Goal: Transaction & Acquisition: Book appointment/travel/reservation

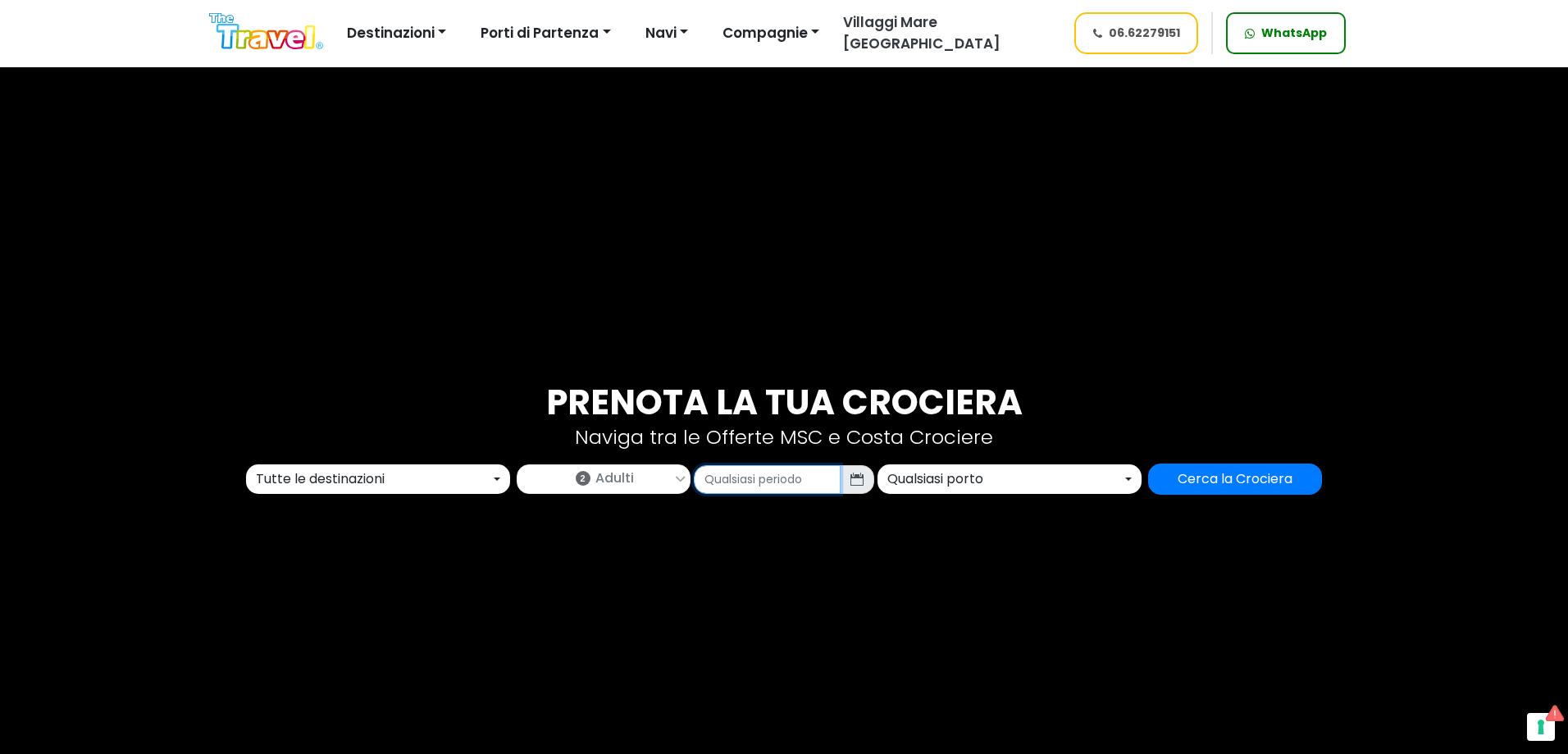
click at [753, 471] on input "text" at bounding box center [767, 479] width 147 height 29
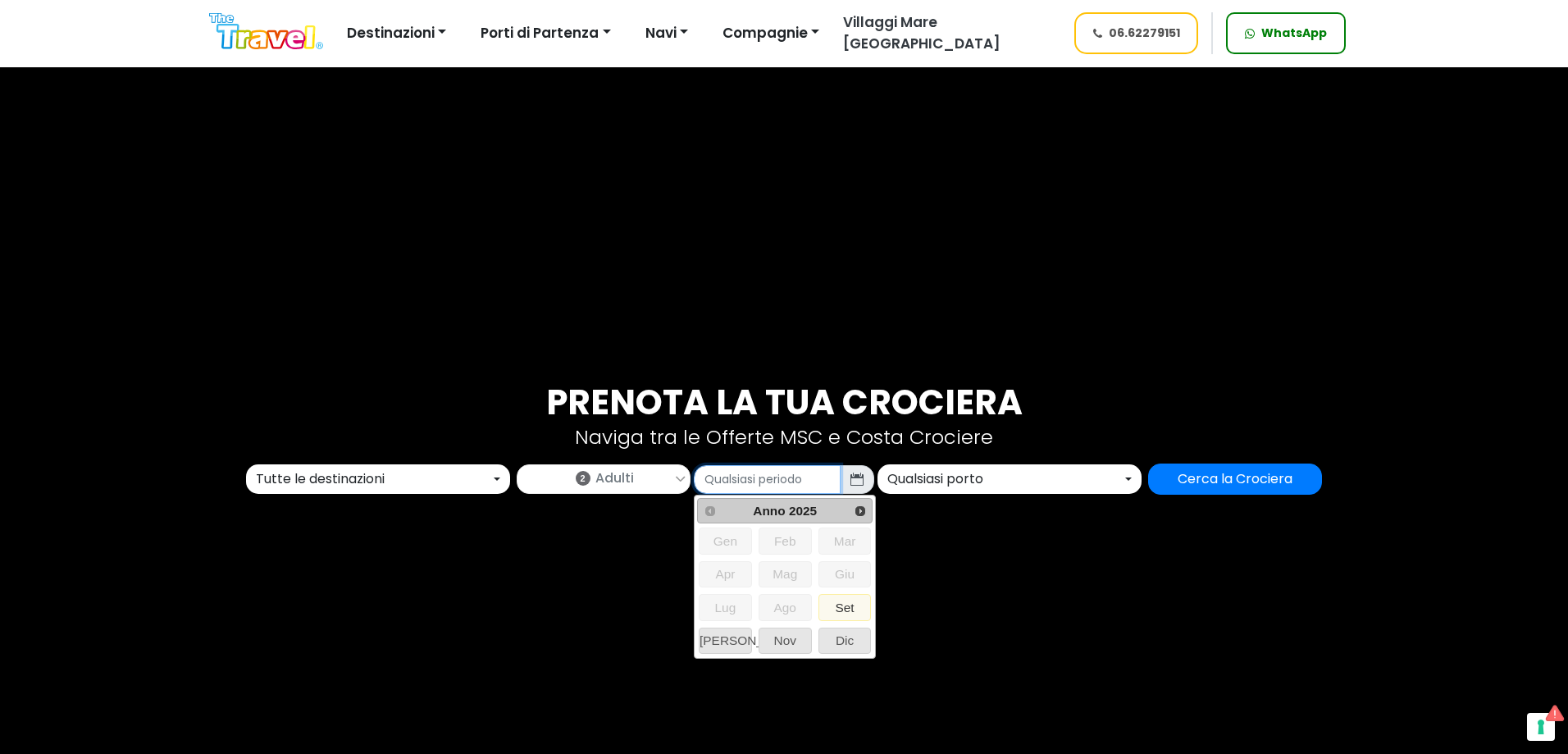
click at [876, 508] on div "Prev Anno 2025 Next Gen Feb Mar Apr Mag Giu Lug Ago Set Ott Nov Dic" at bounding box center [784, 576] width 182 height 164
click at [864, 509] on span "Next" at bounding box center [860, 511] width 13 height 13
click at [714, 507] on span "Prev" at bounding box center [710, 511] width 13 height 13
click at [854, 643] on span "Dic" at bounding box center [845, 640] width 52 height 25
type input "12/2025"
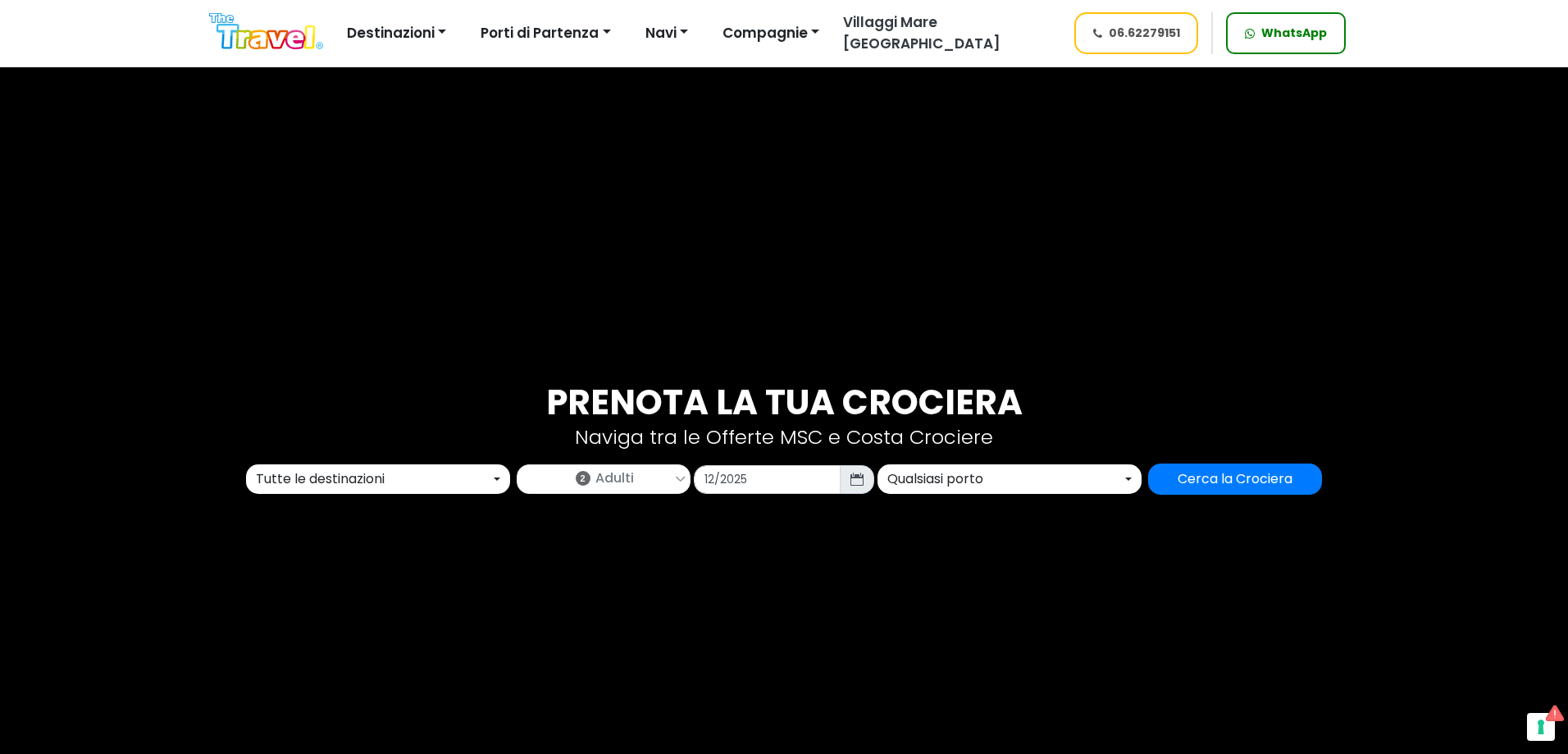
click at [657, 473] on link "2 Adulti" at bounding box center [603, 476] width 172 height 23
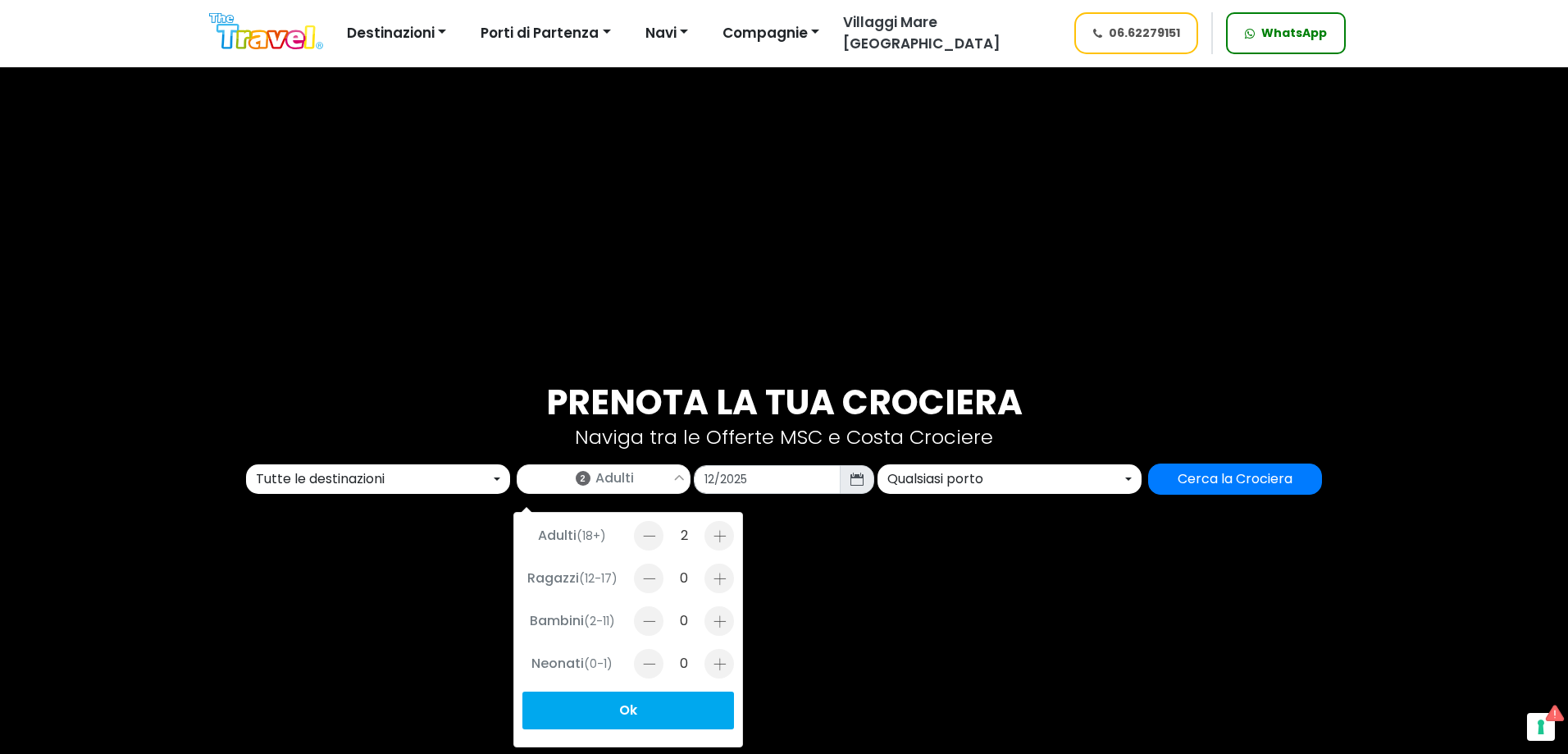
click at [644, 542] on div at bounding box center [648, 536] width 30 height 30
type input "1"
click at [709, 584] on div at bounding box center [719, 578] width 30 height 30
type input "1"
click at [708, 620] on div at bounding box center [719, 621] width 30 height 30
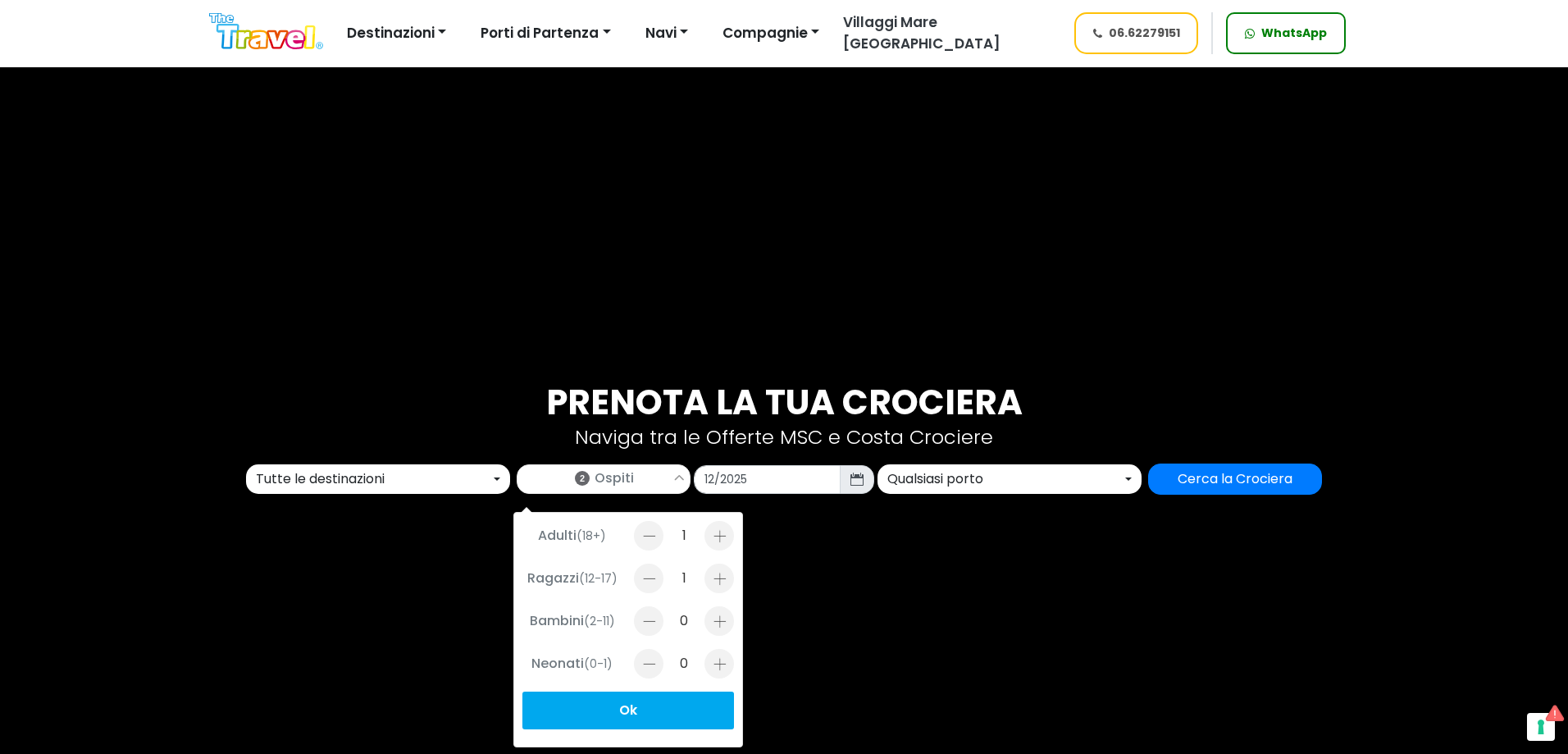
type input "1"
click at [658, 707] on button "Ok" at bounding box center [628, 710] width 212 height 38
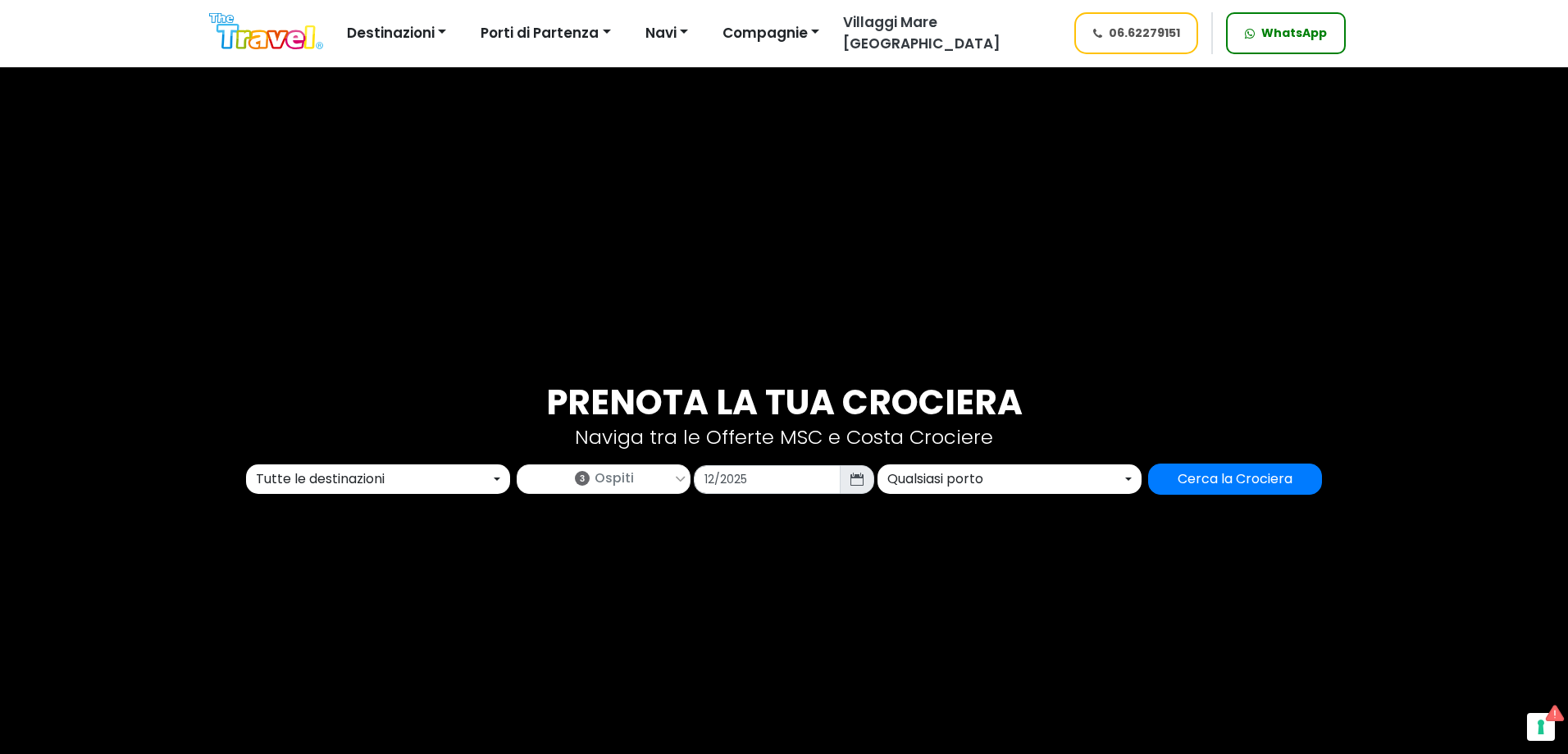
click at [667, 469] on link "3 Ospiti" at bounding box center [603, 476] width 172 height 23
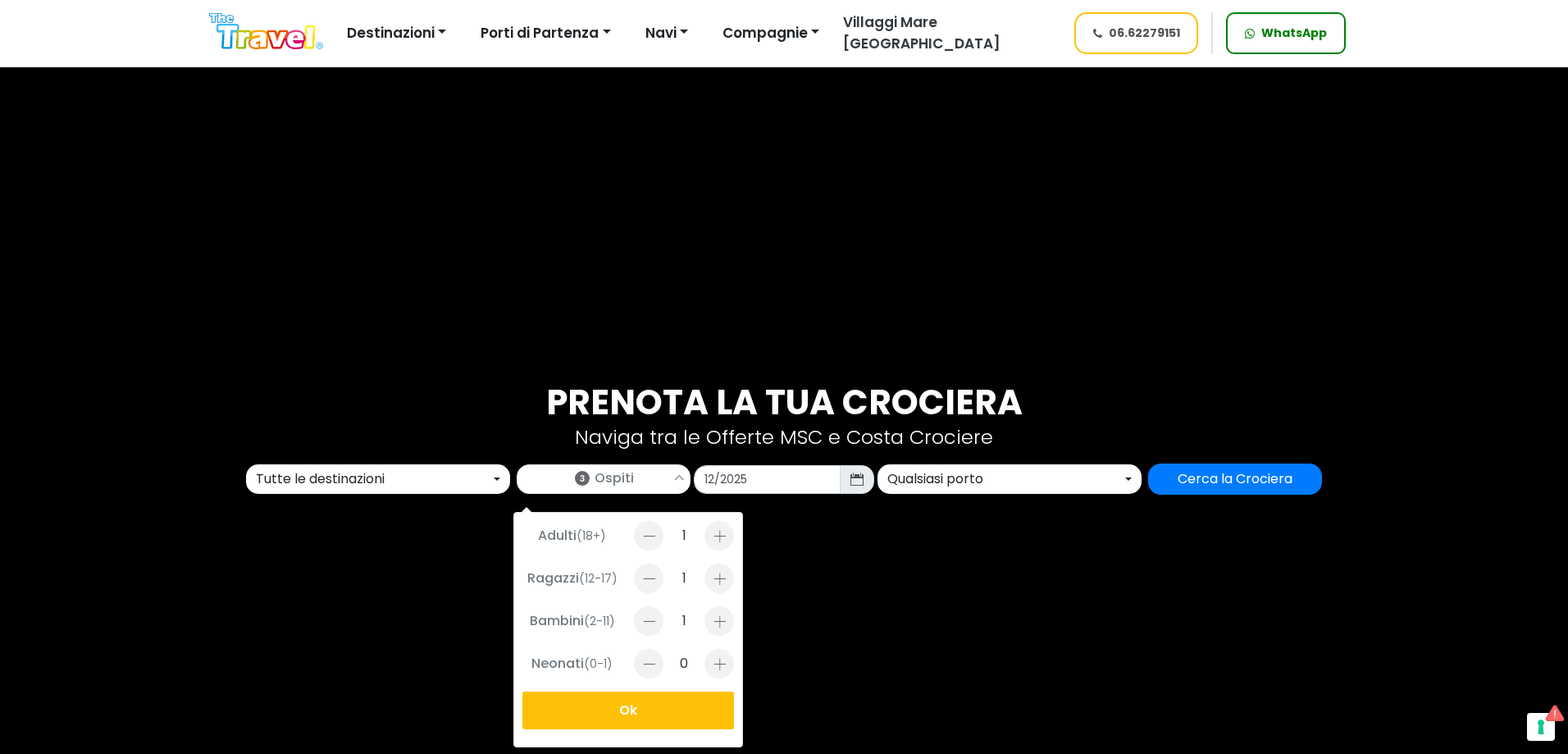
click at [663, 714] on button "Ok" at bounding box center [628, 710] width 212 height 38
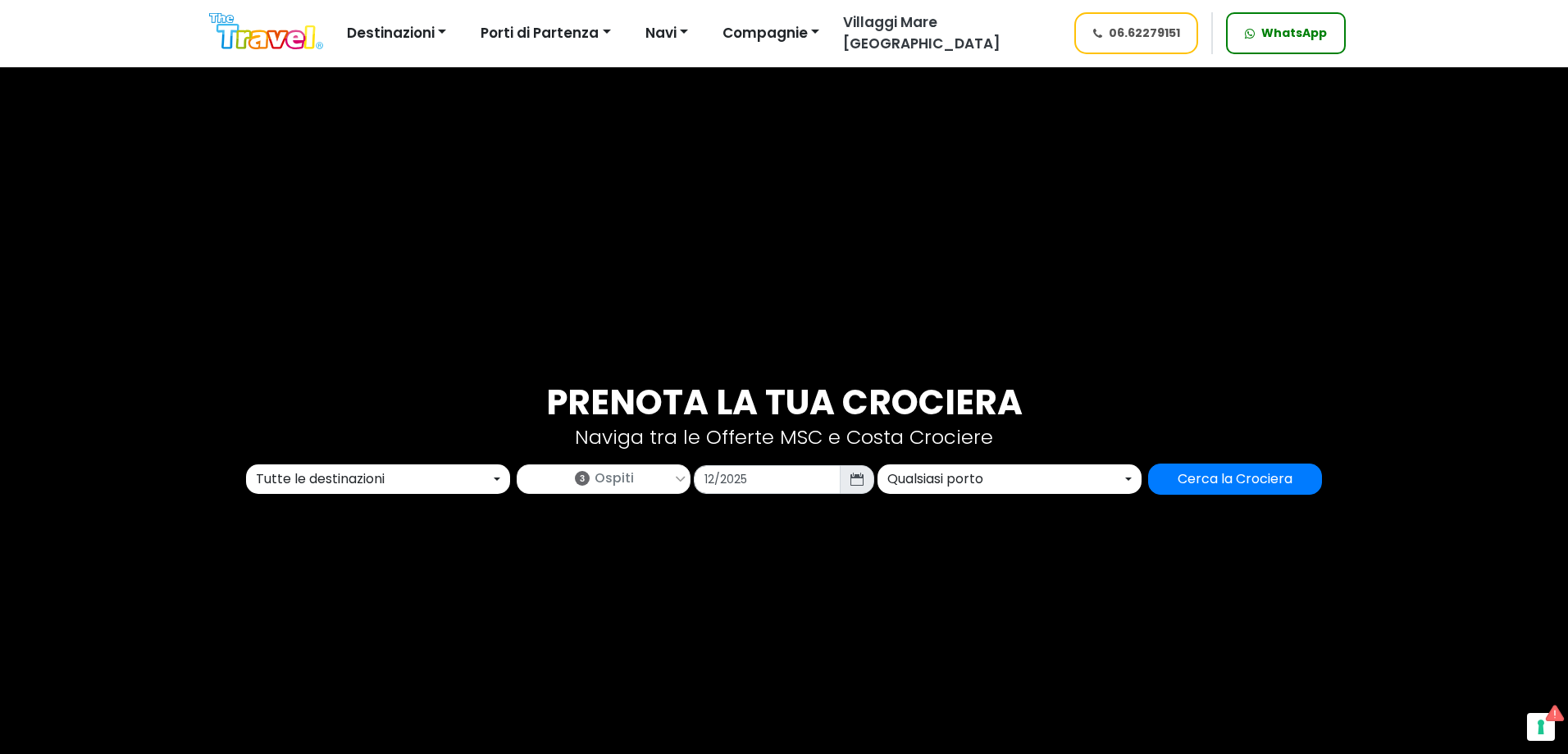
click at [959, 484] on div "Qualsiasi porto" at bounding box center [1004, 479] width 235 height 20
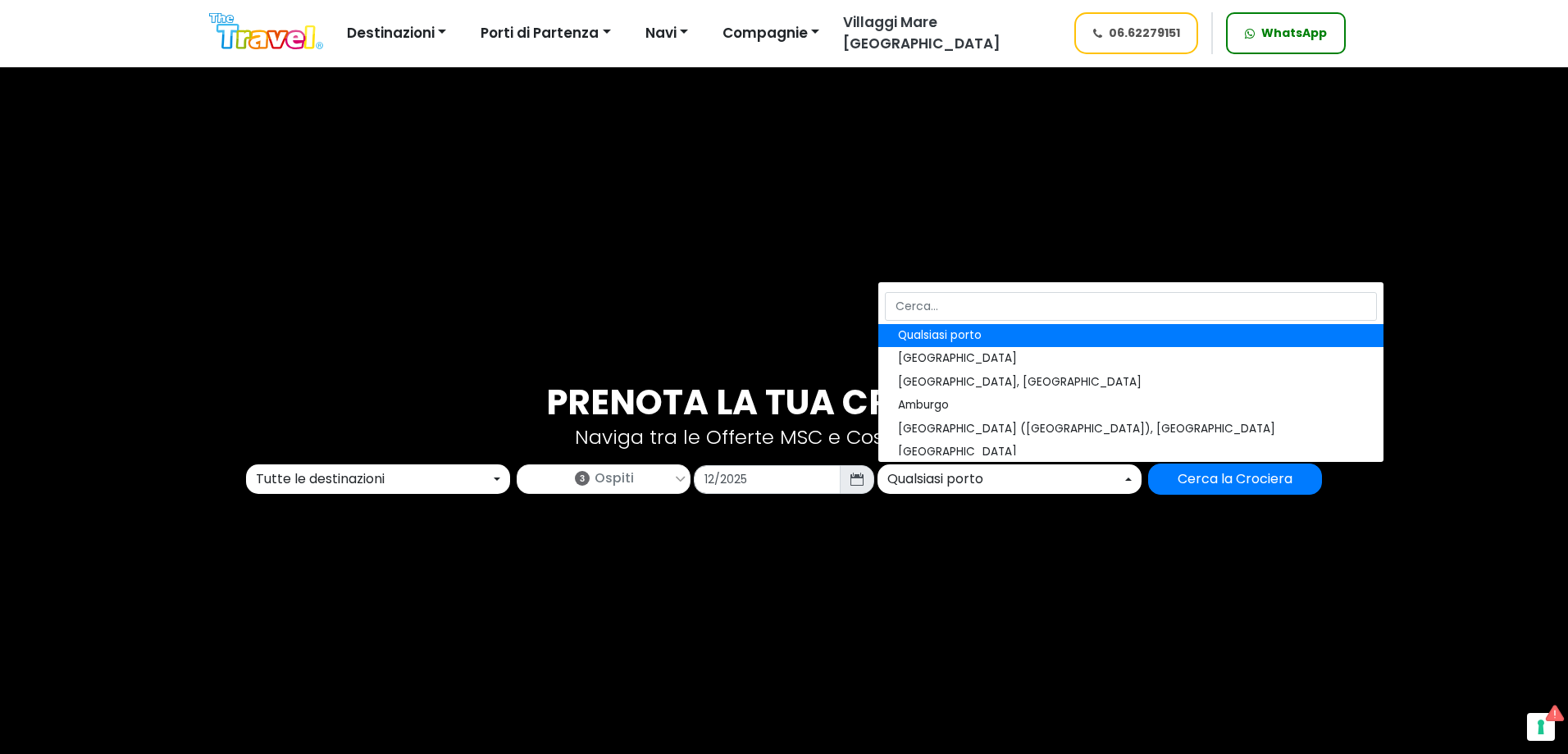
click at [956, 486] on div "Qualsiasi porto" at bounding box center [1004, 479] width 235 height 20
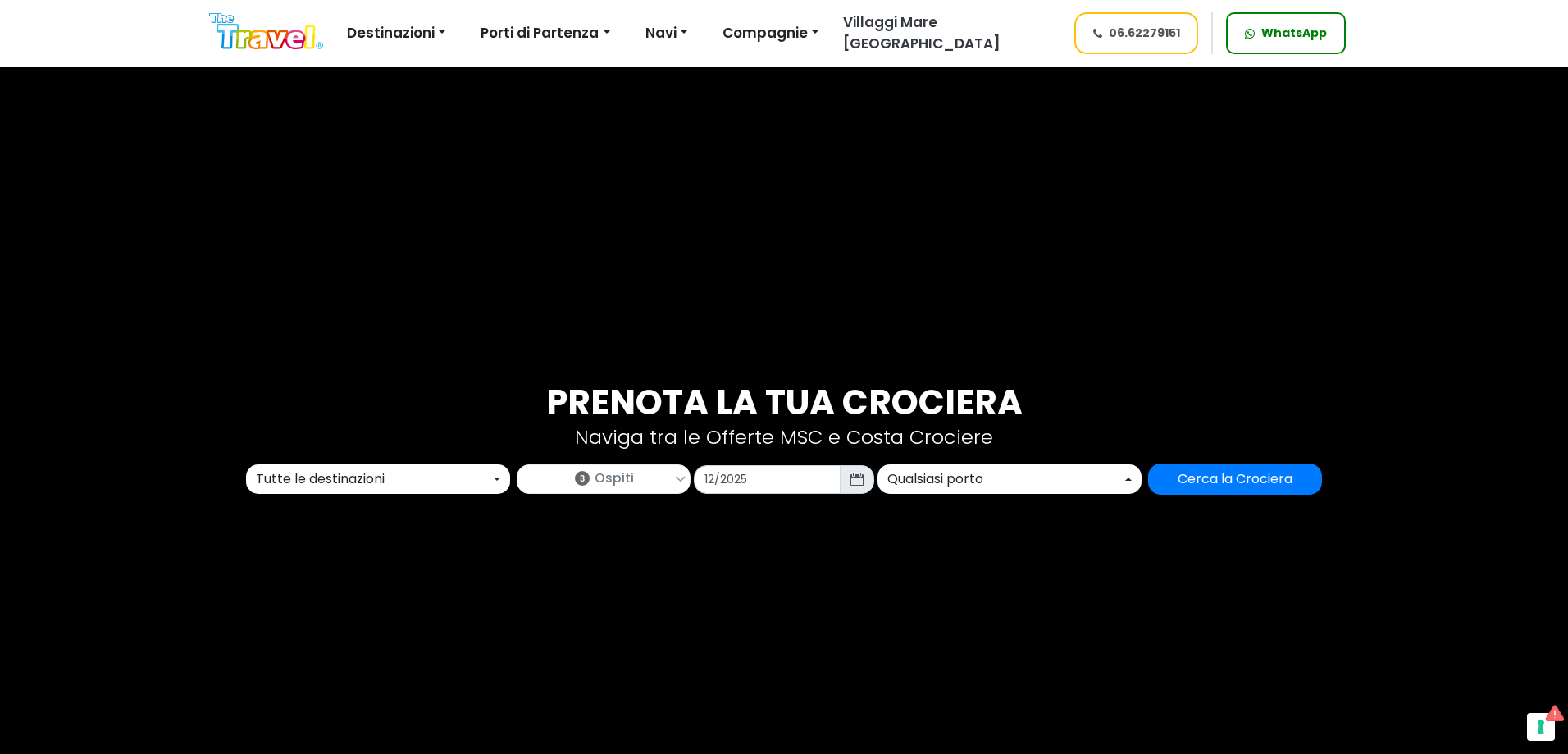
click at [956, 486] on div "Qualsiasi porto" at bounding box center [1004, 479] width 235 height 20
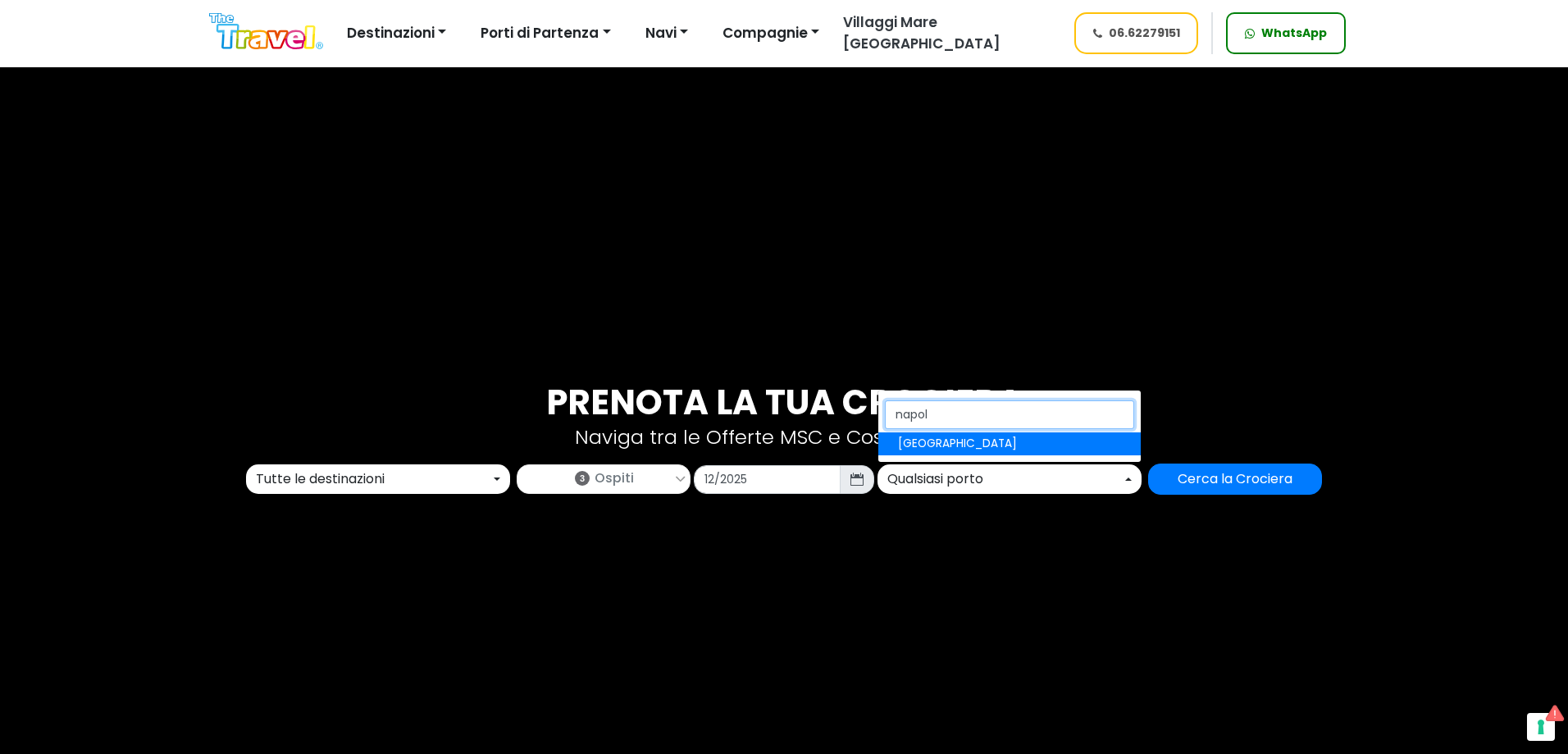
type input "napol"
click at [1004, 444] on link "[GEOGRAPHIC_DATA]" at bounding box center [1009, 443] width 262 height 23
select select "NAP"
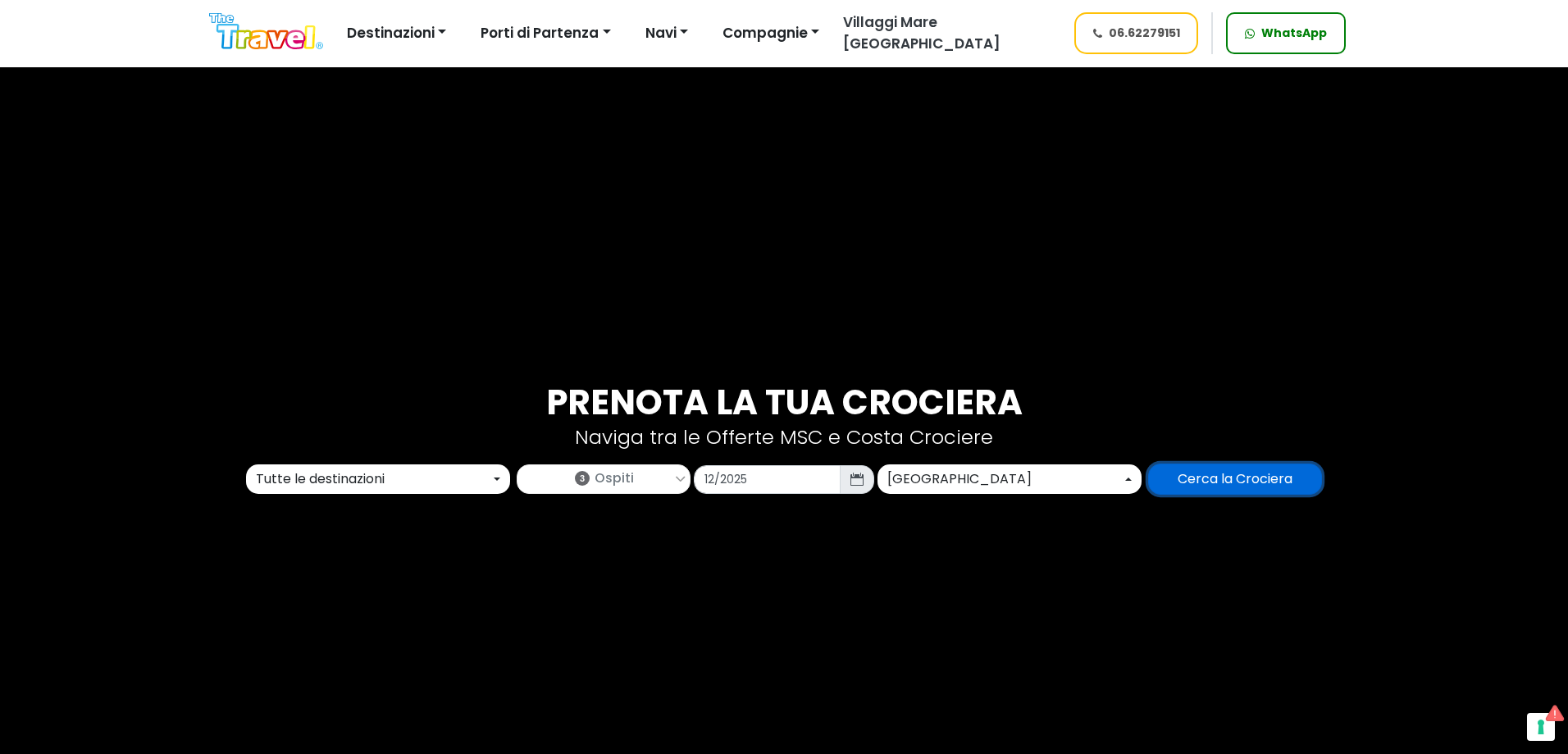
click at [1202, 464] on input "Cerca la Crociera" at bounding box center [1234, 479] width 174 height 31
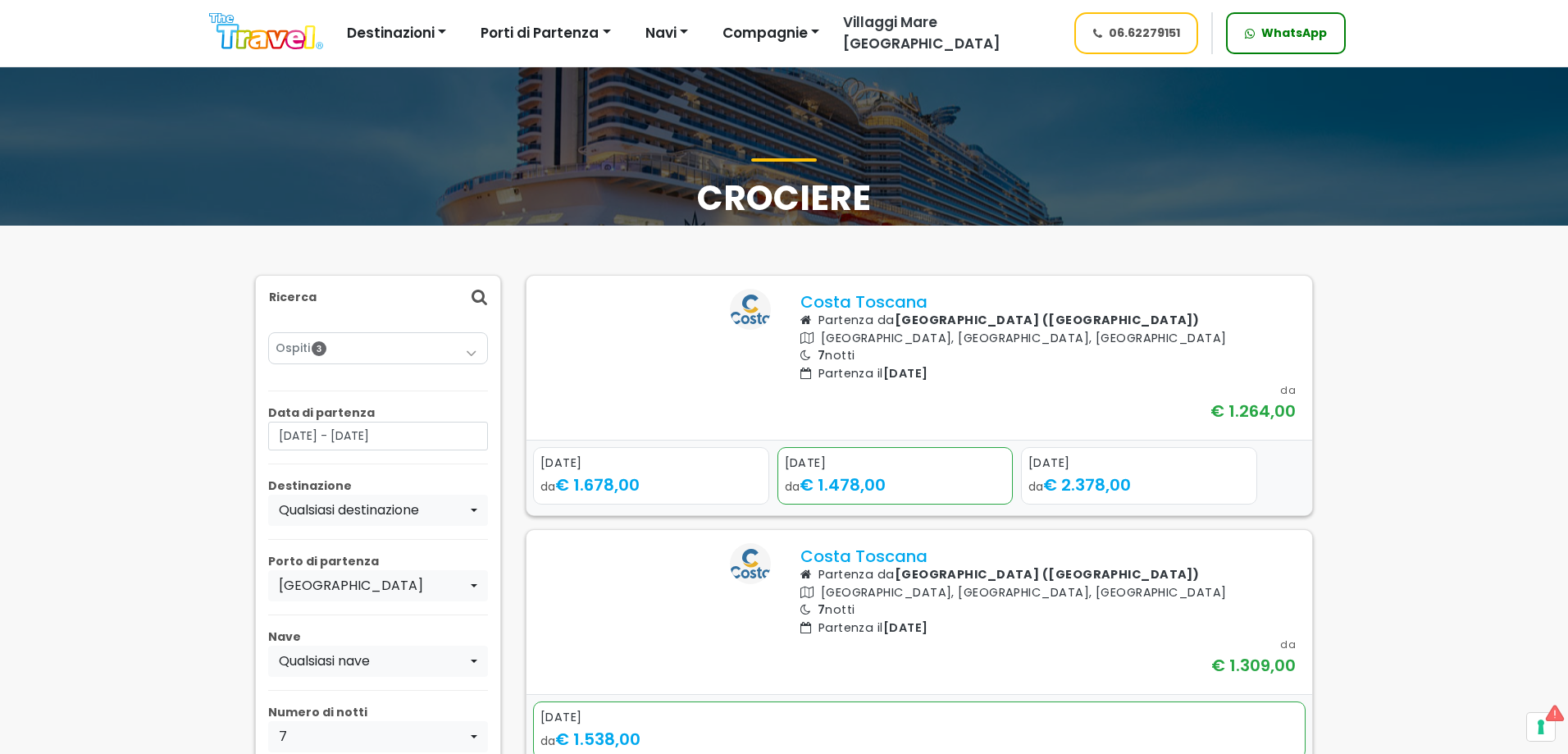
scroll to position [82, 0]
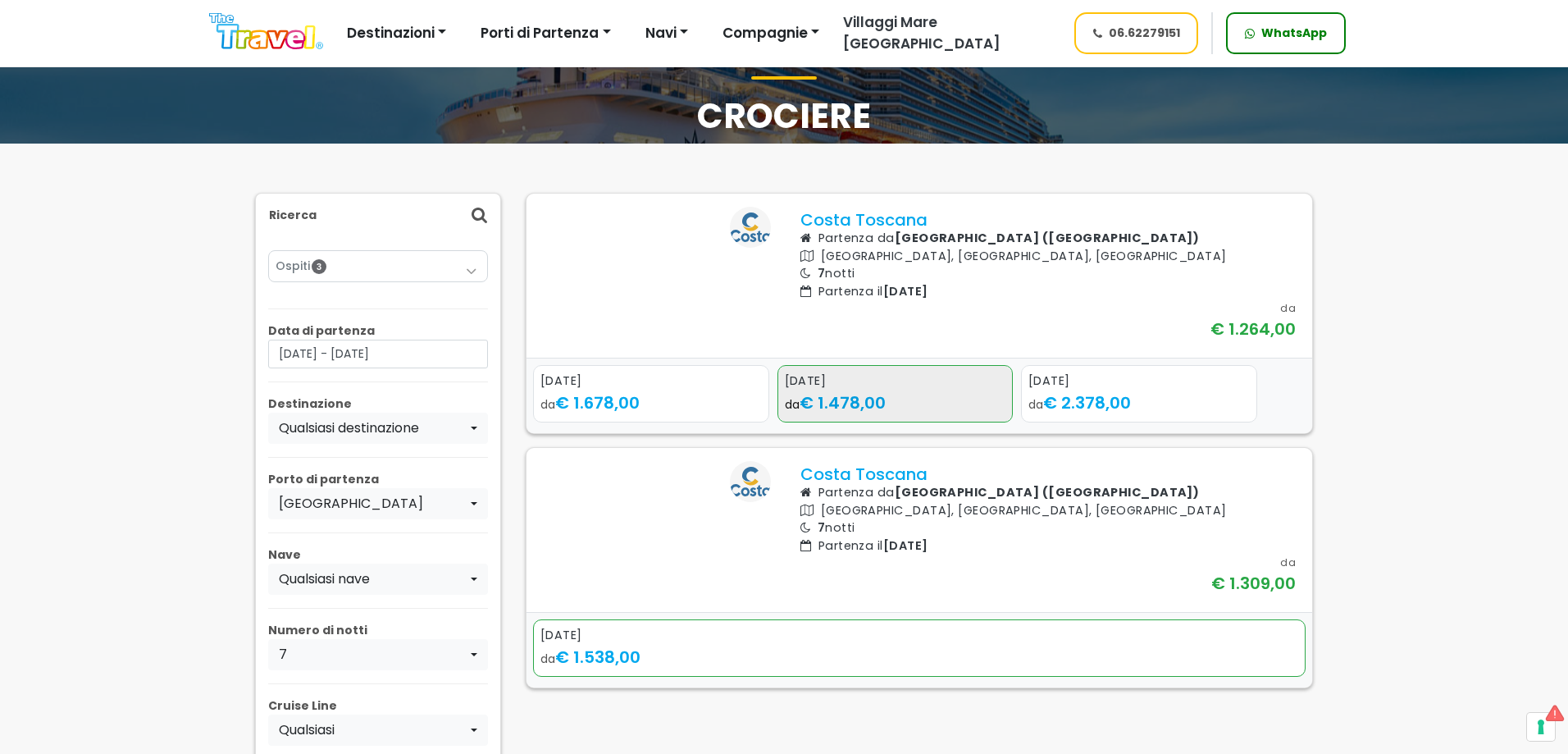
click at [940, 415] on div "da € 1.478,00" at bounding box center [895, 403] width 222 height 25
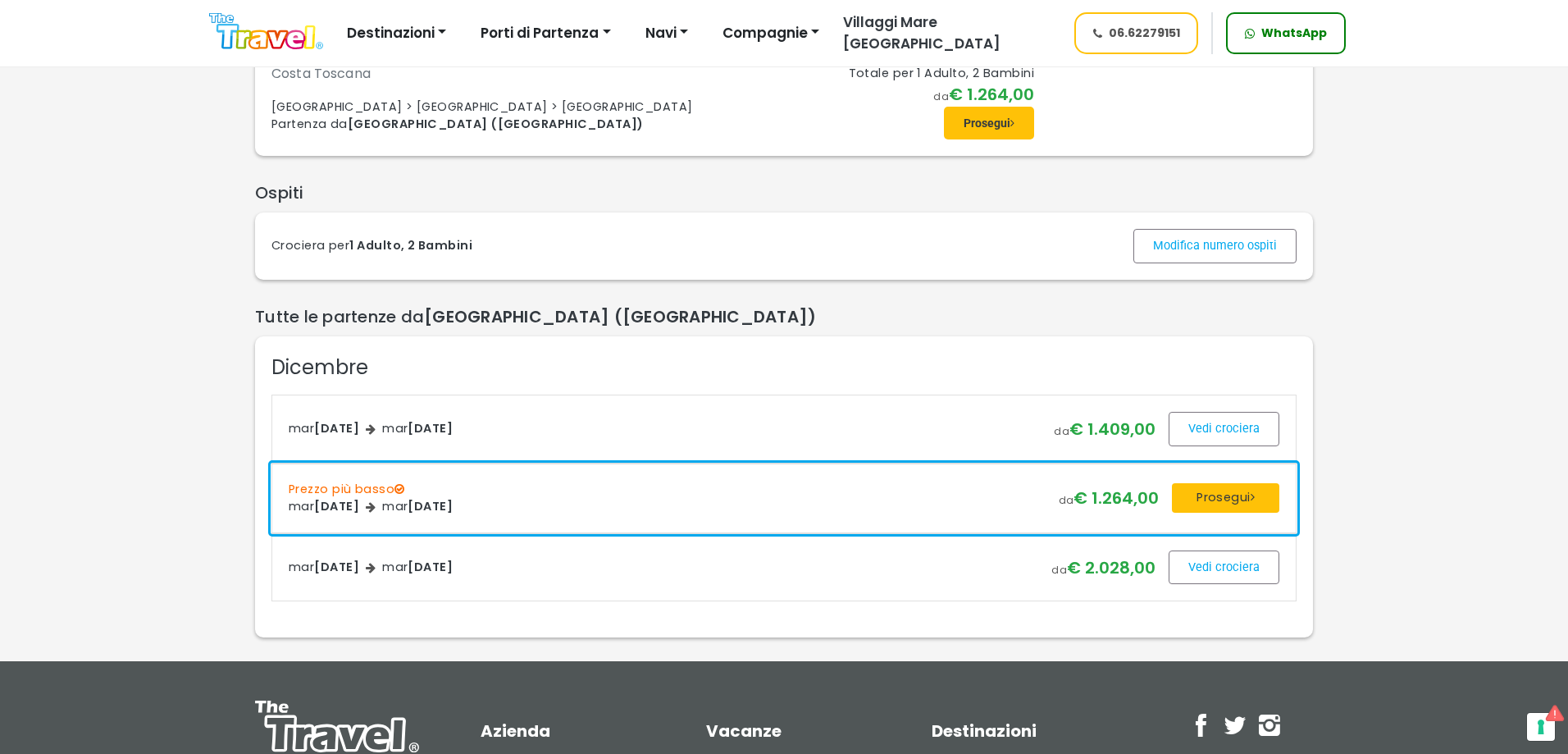
scroll to position [164, 0]
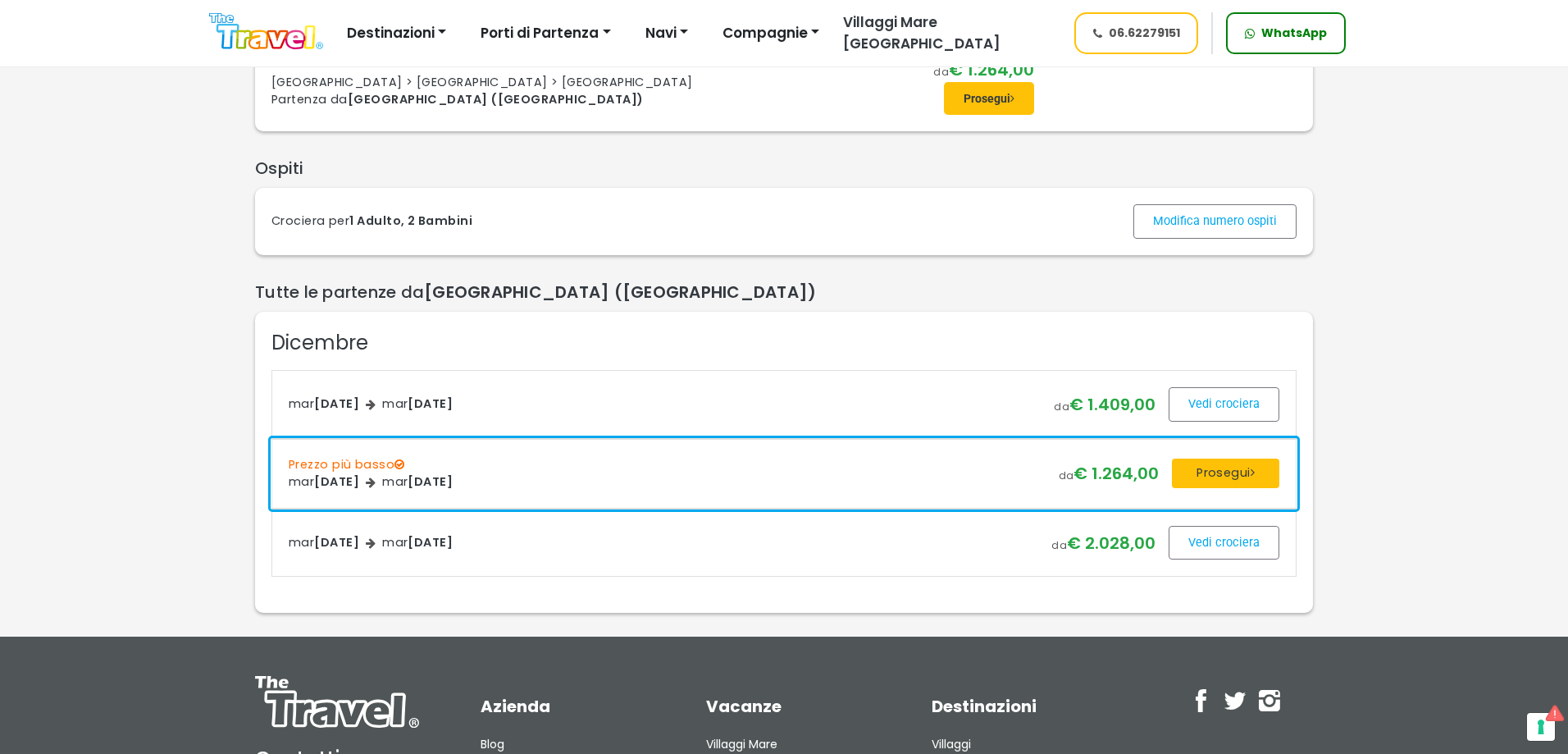
click at [1178, 488] on button "Prosegui" at bounding box center [1225, 473] width 107 height 30
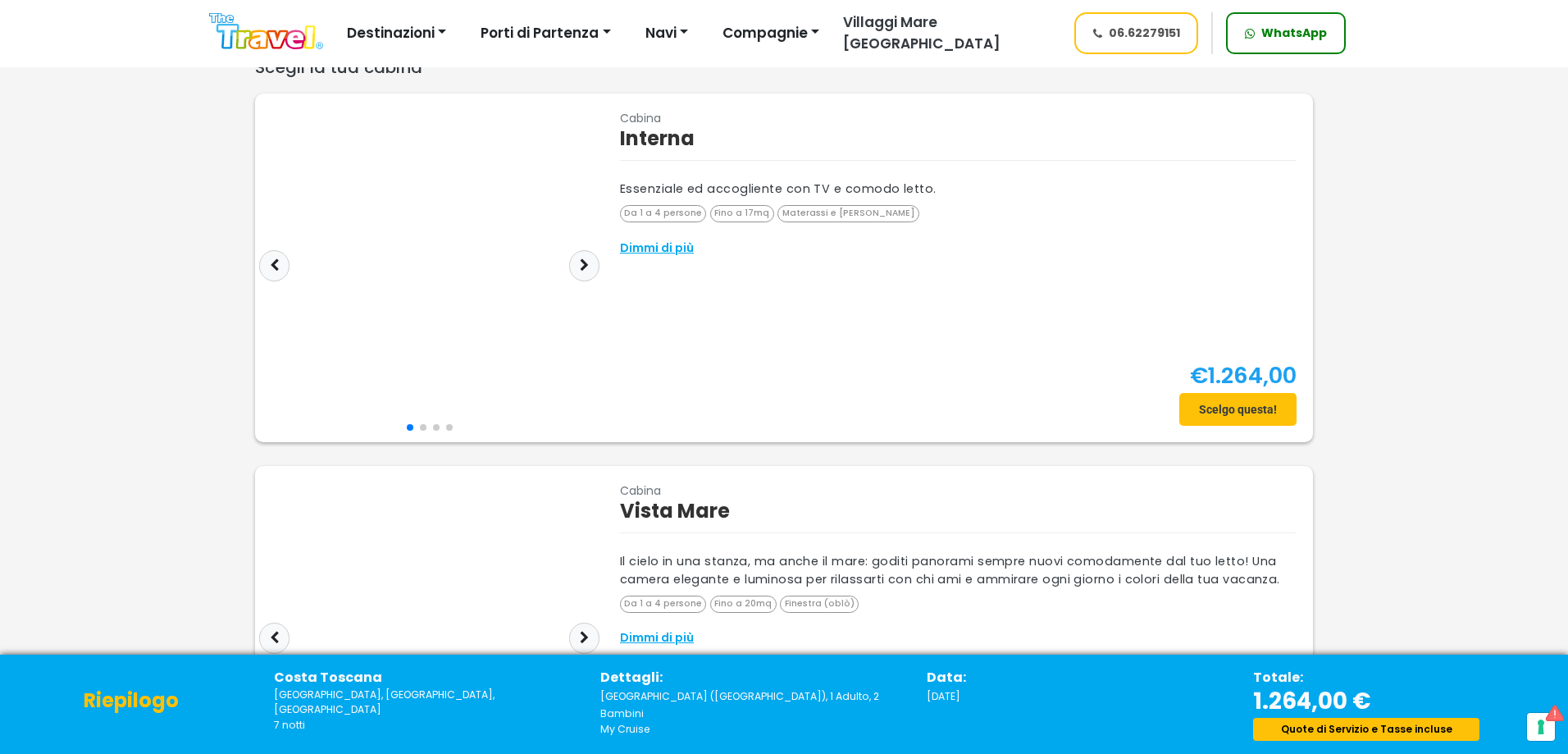
scroll to position [82, 0]
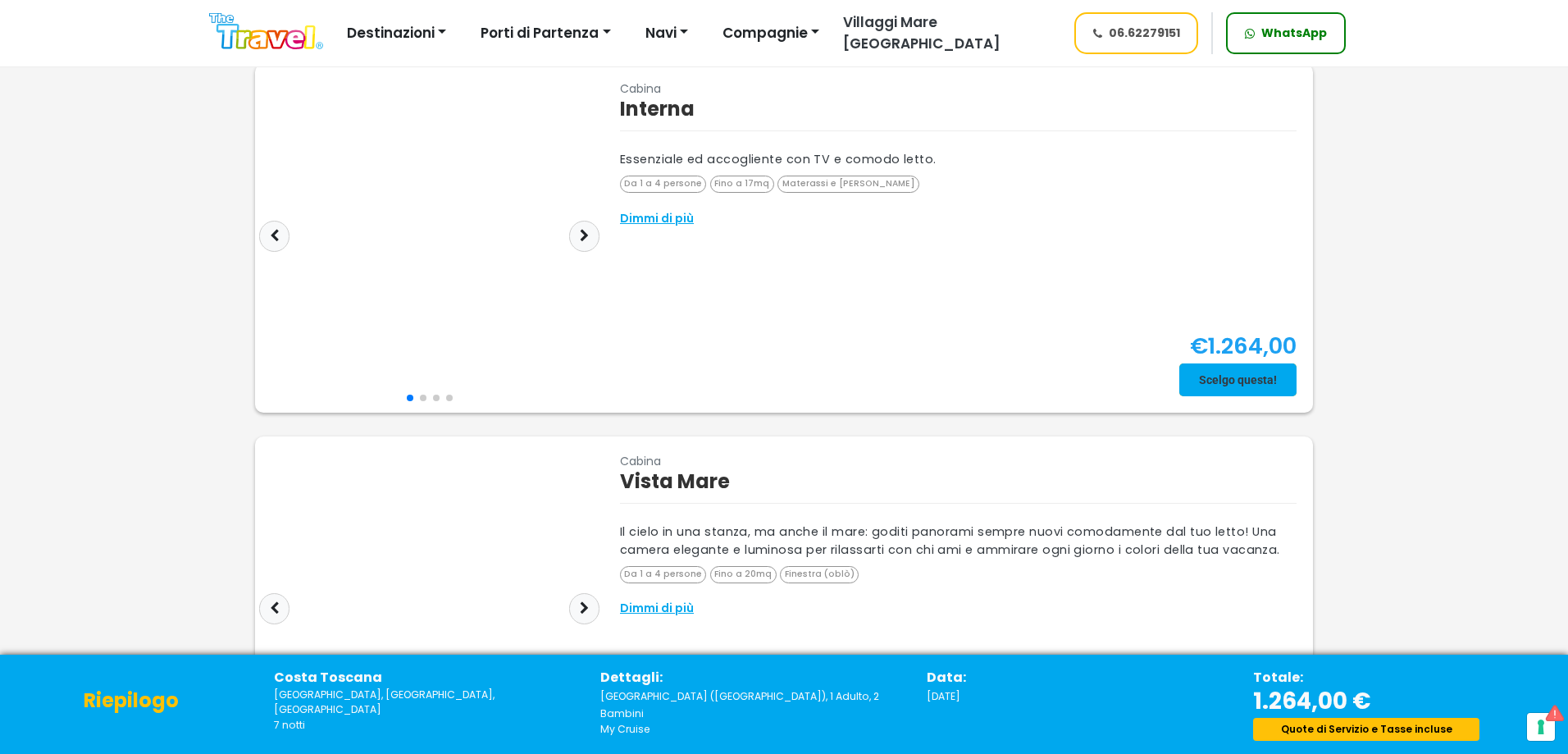
click at [1230, 375] on span at bounding box center [1238, 380] width 117 height 40
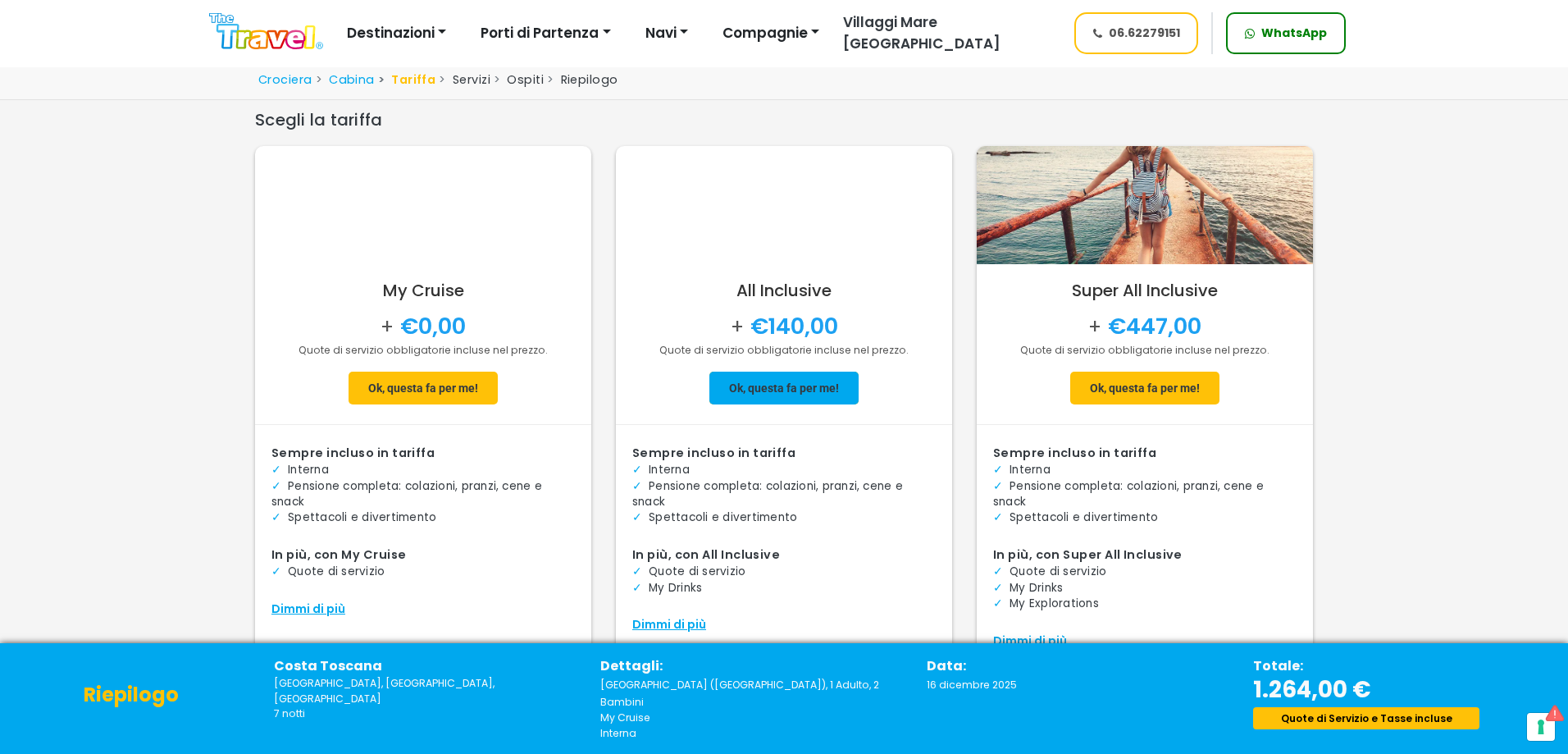
click at [854, 400] on span at bounding box center [784, 388] width 149 height 40
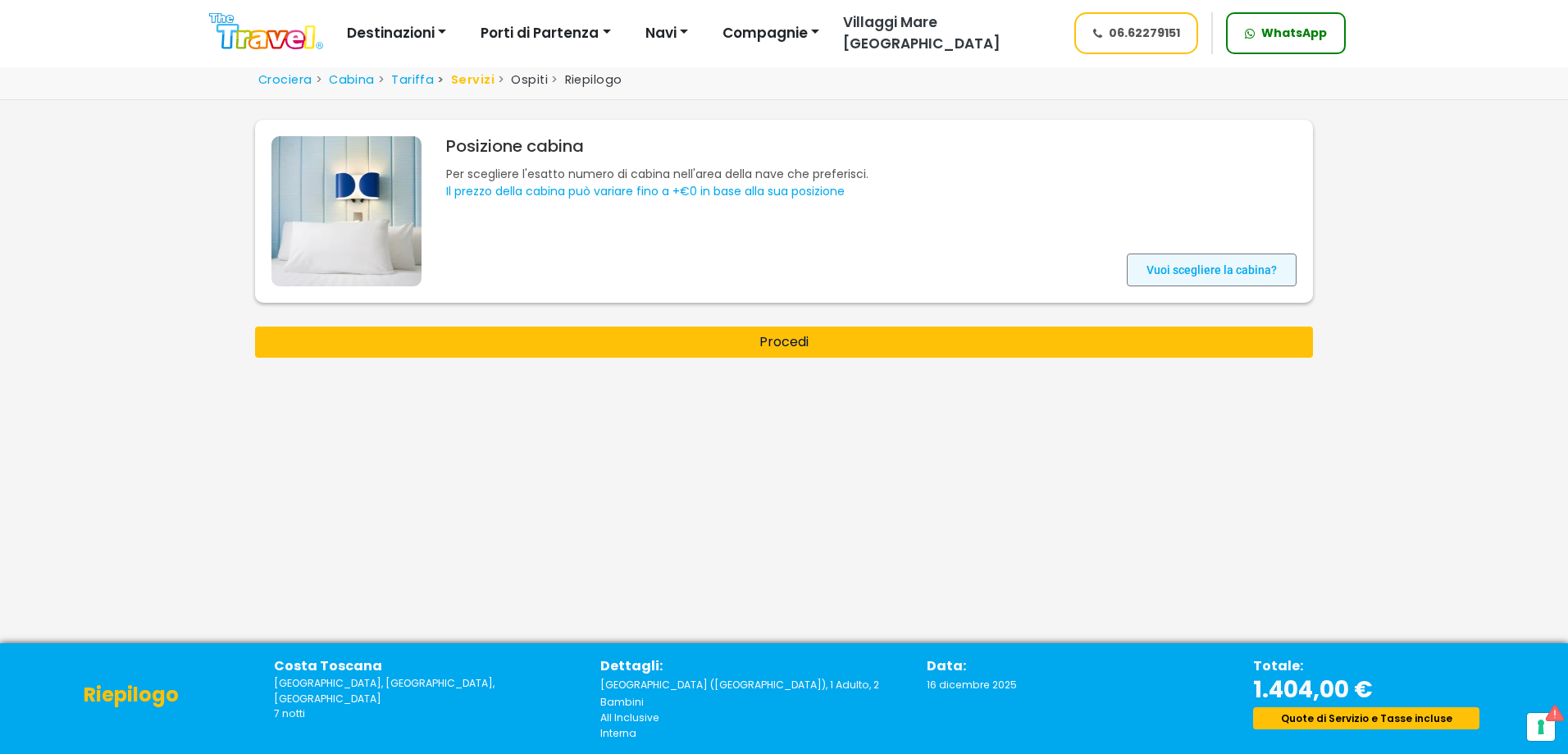
click at [1191, 268] on span at bounding box center [1211, 270] width 170 height 40
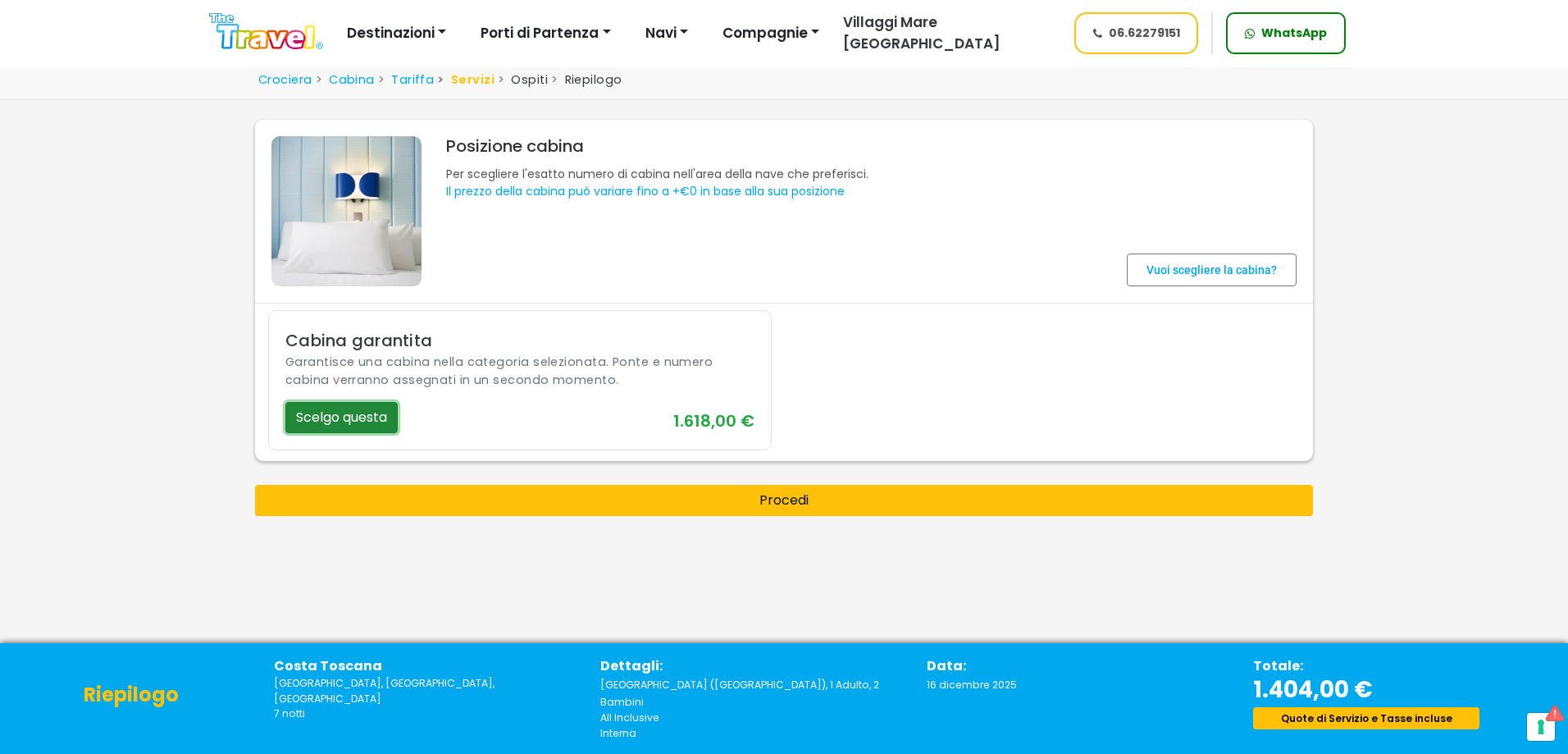
click at [311, 424] on button "Scelgo questa" at bounding box center [341, 418] width 112 height 31
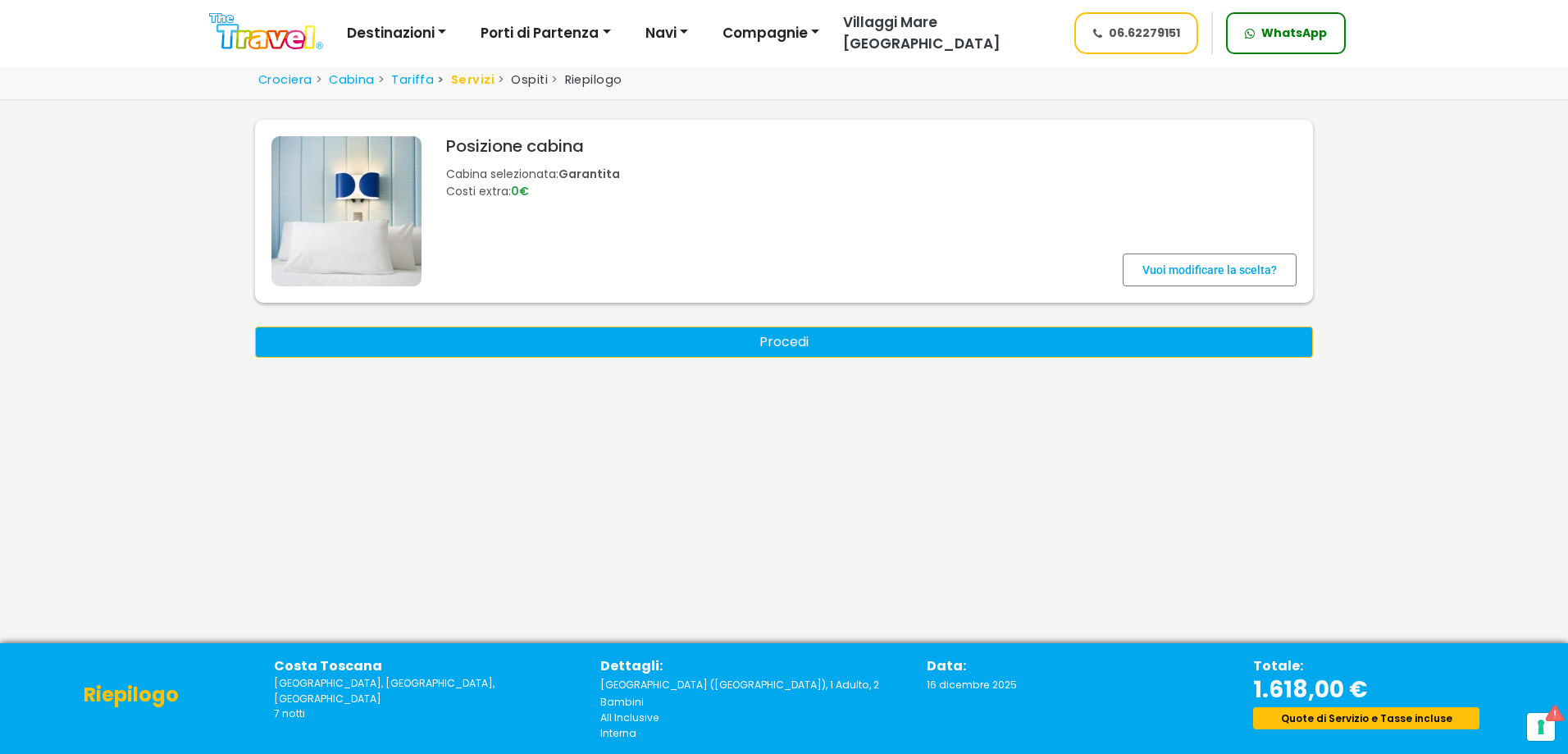
click at [803, 349] on button "Procedi" at bounding box center [784, 342] width 1058 height 31
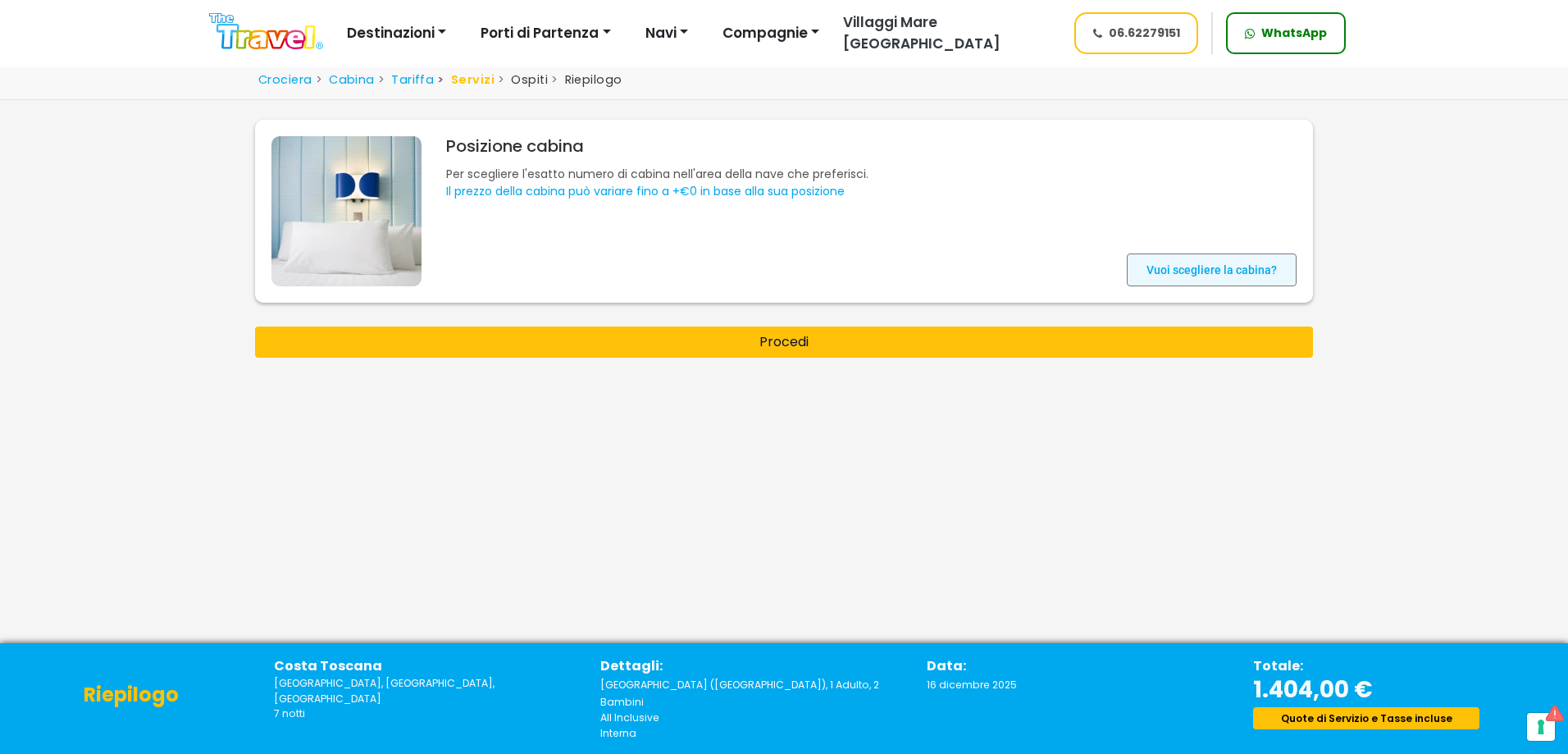
click at [1147, 265] on span at bounding box center [1211, 270] width 170 height 40
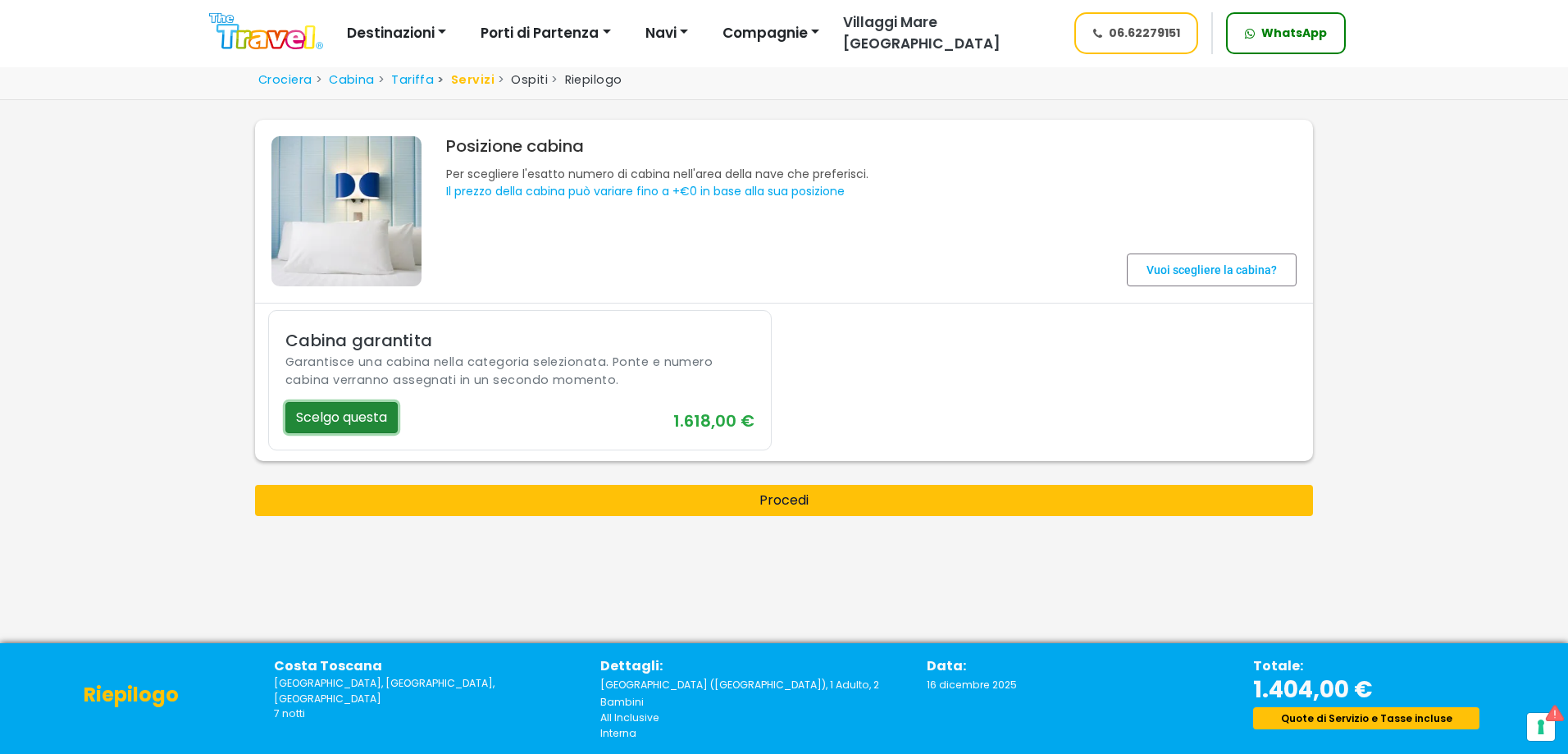
click at [355, 409] on button "Scelgo questa" at bounding box center [341, 418] width 112 height 31
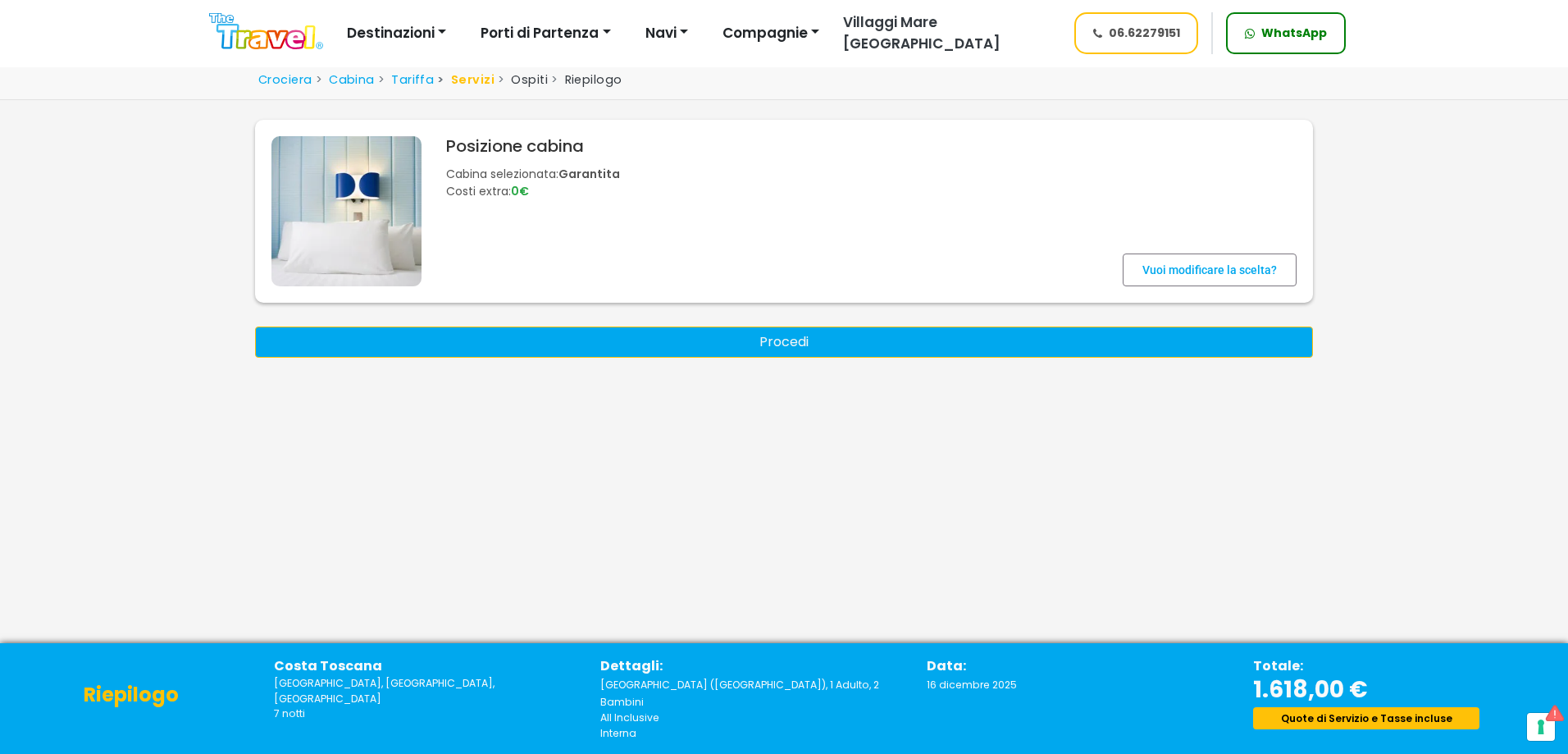
click at [795, 347] on button "Procedi" at bounding box center [784, 342] width 1058 height 31
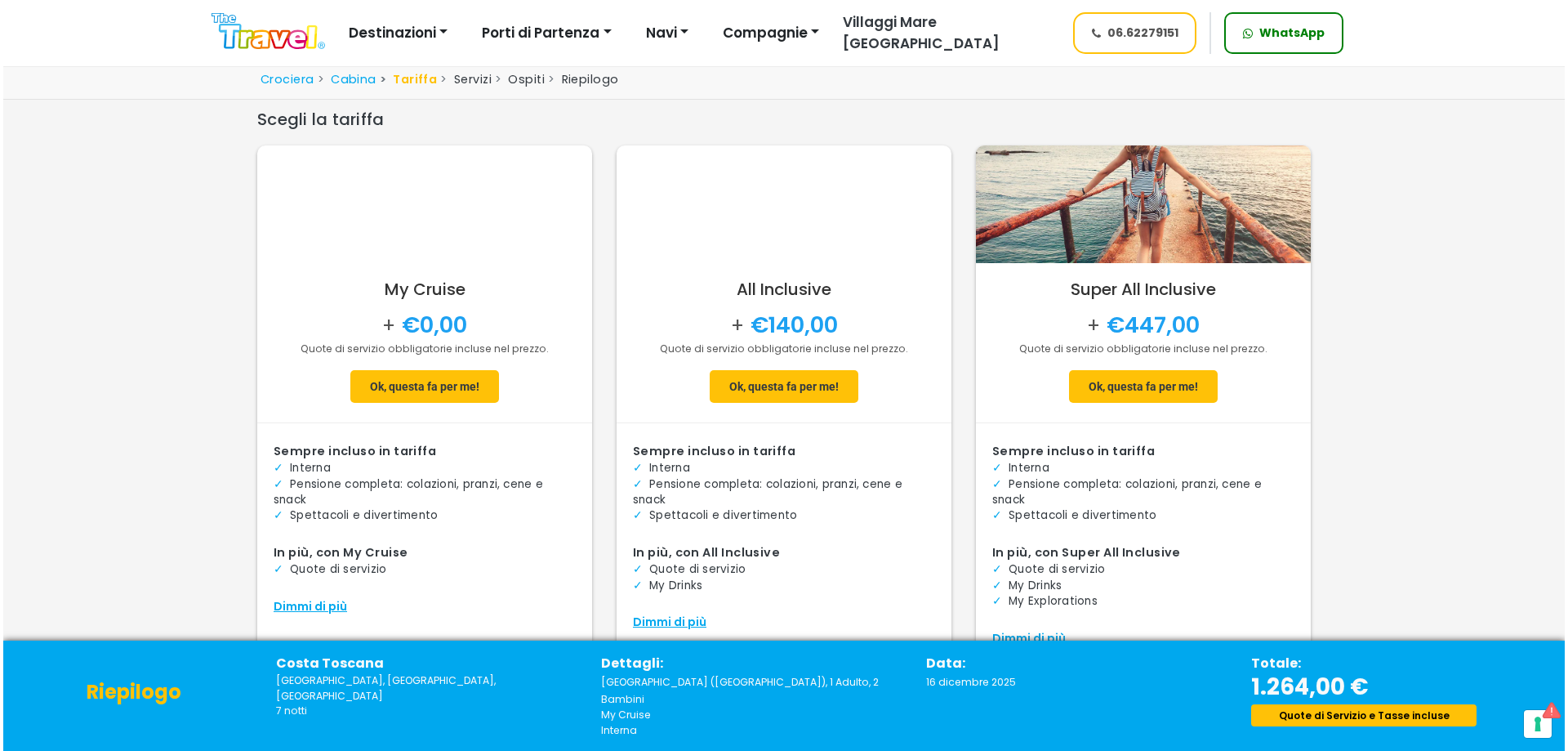
scroll to position [64, 0]
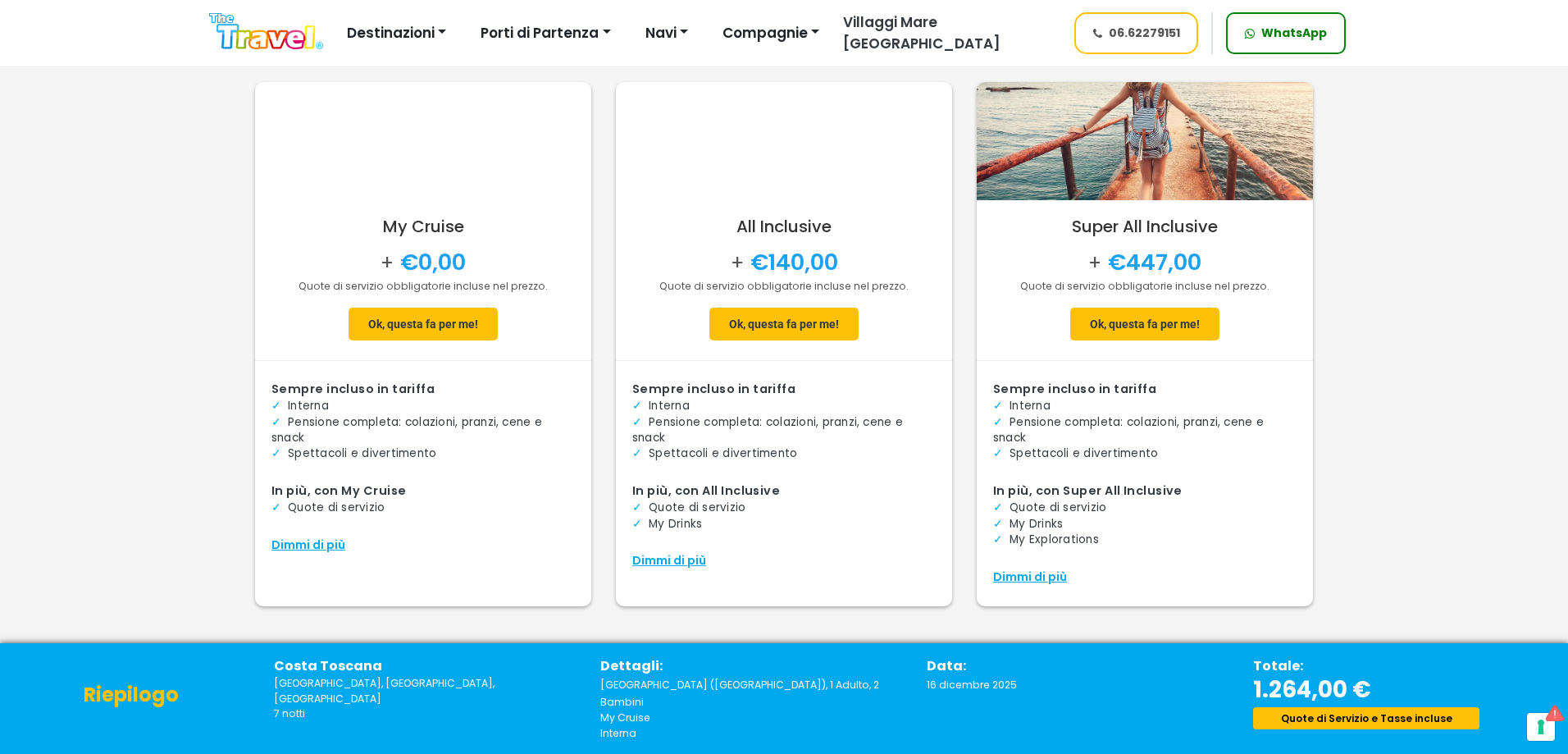
click at [680, 557] on div "Dimmi di più" at bounding box center [784, 560] width 303 height 17
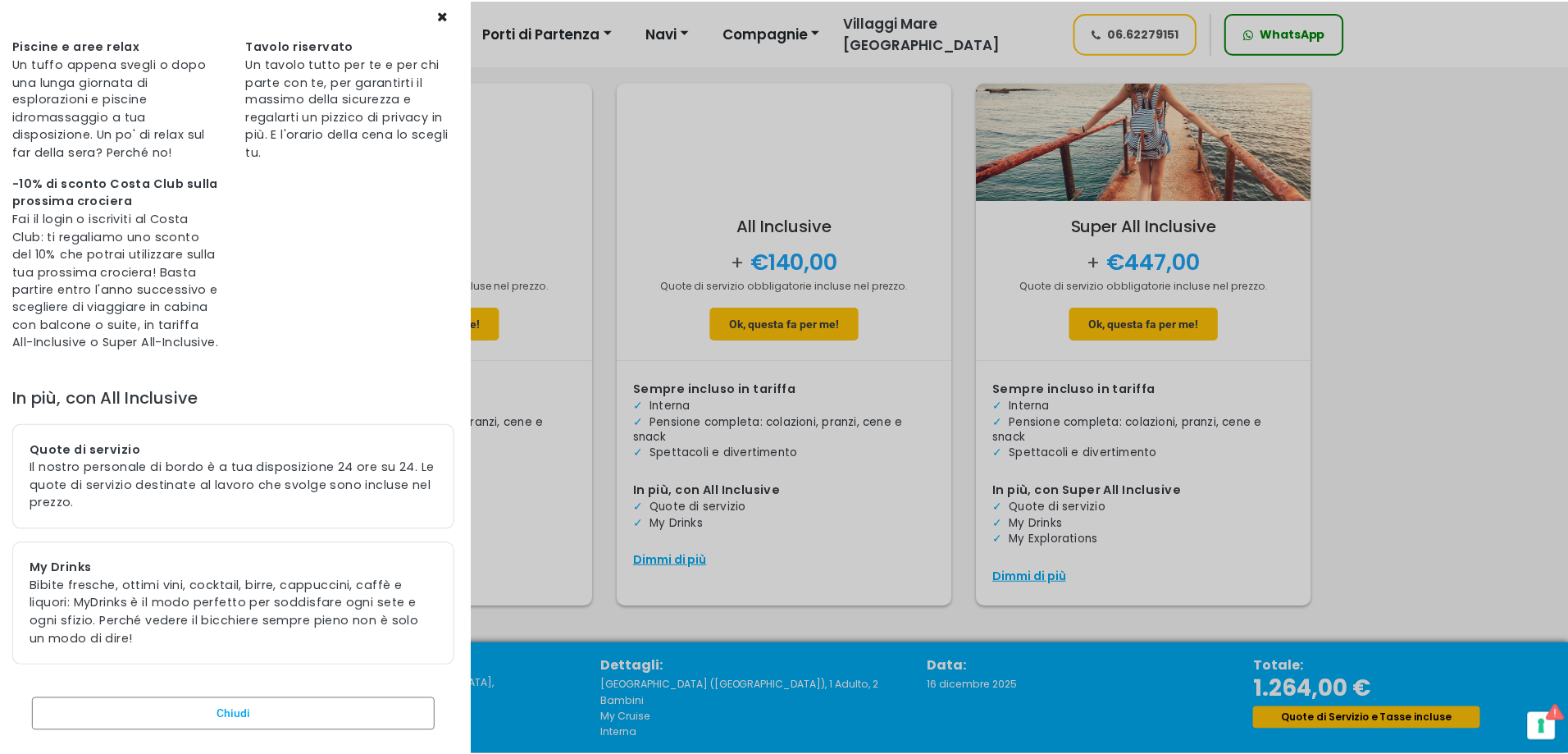
scroll to position [517, 0]
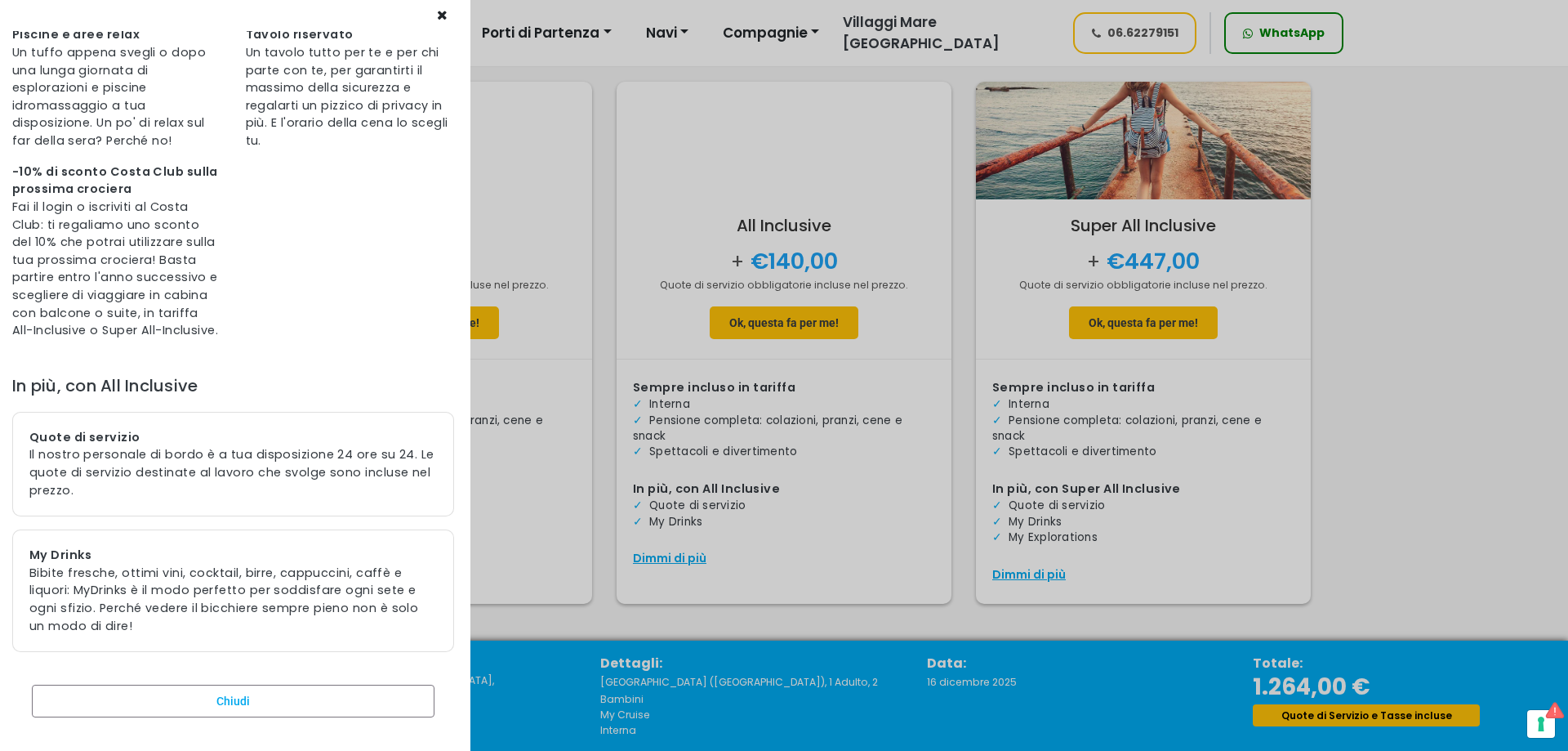
click at [711, 430] on div at bounding box center [784, 375] width 1568 height 751
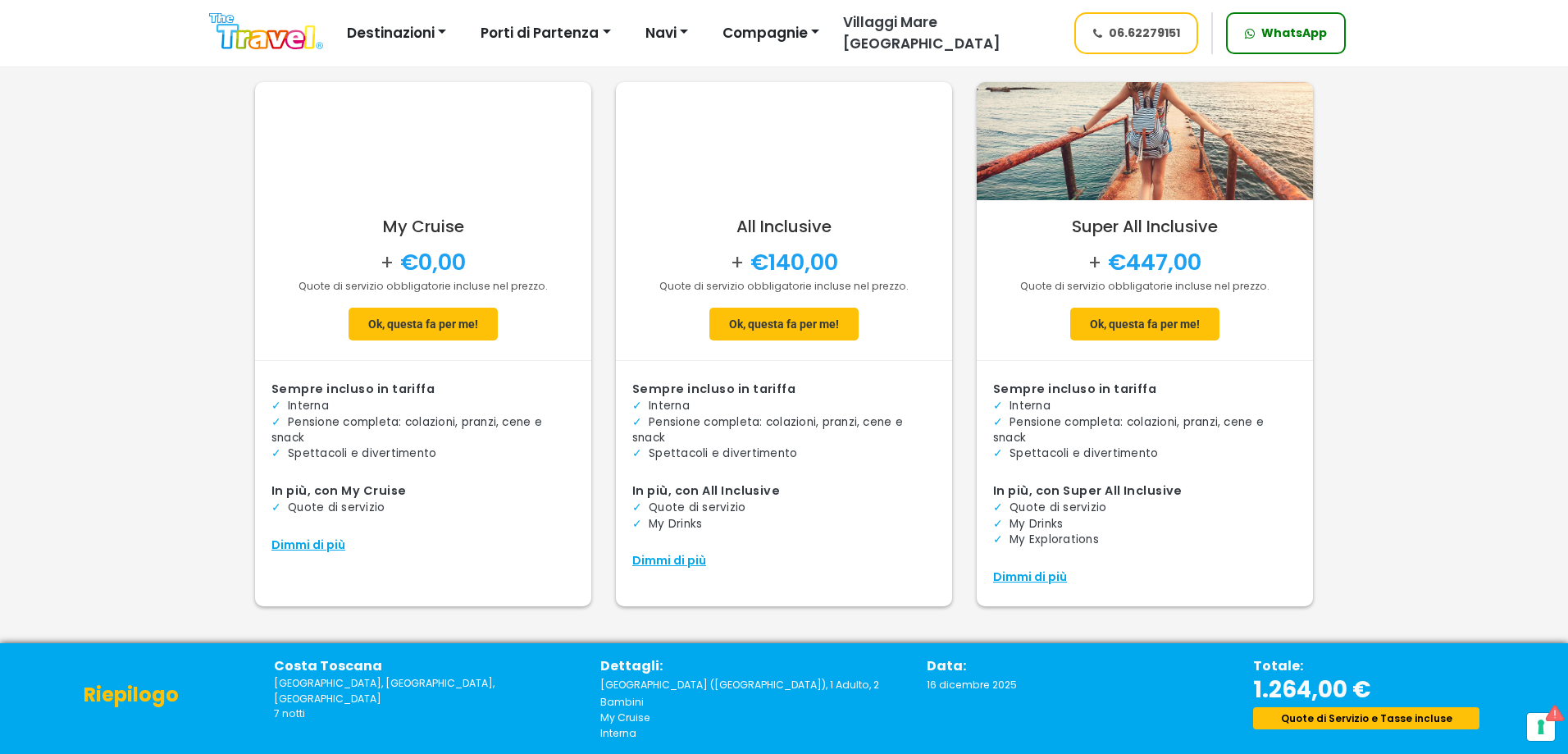
scroll to position [1893, 0]
click at [798, 325] on span at bounding box center [784, 324] width 149 height 40
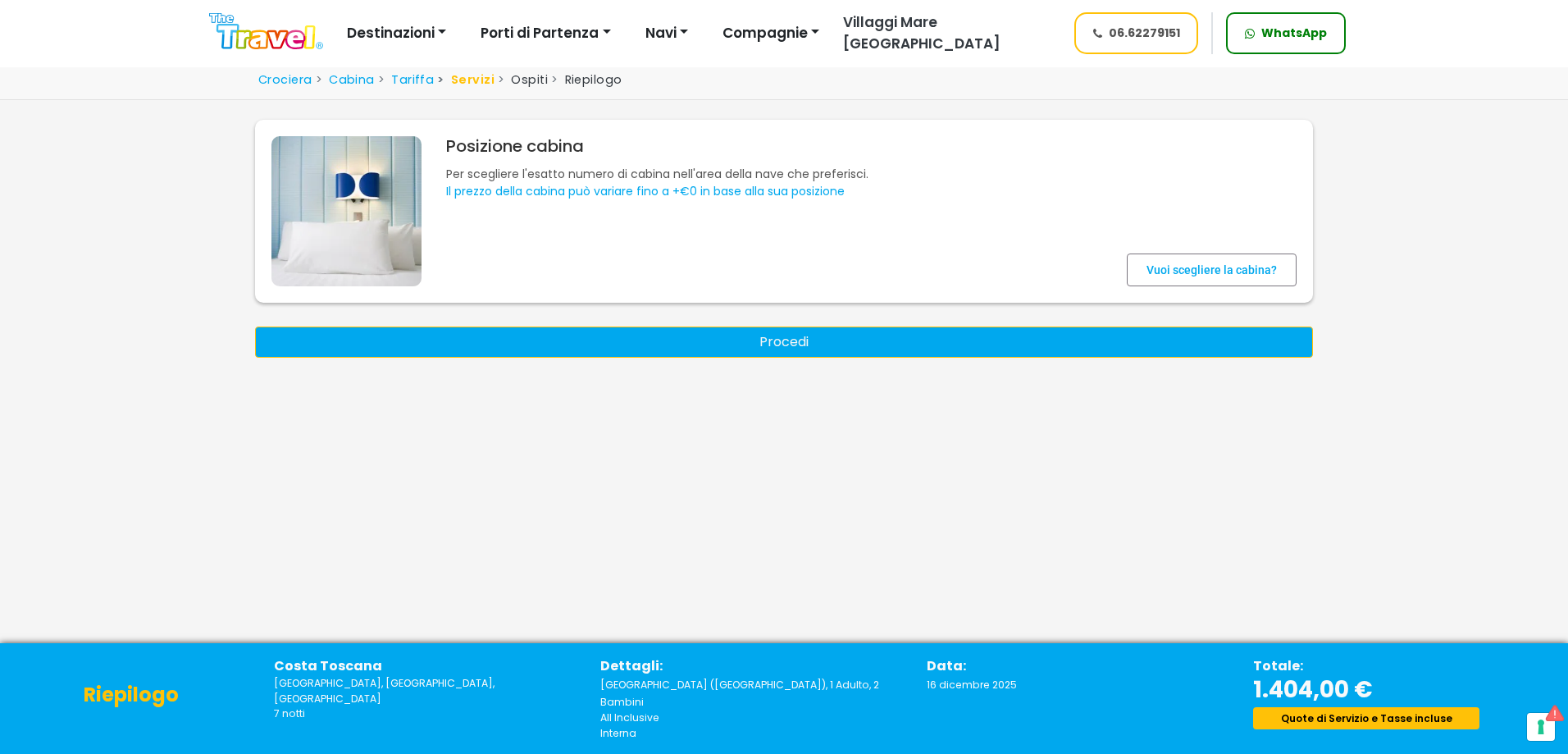
click at [782, 346] on button "Procedi" at bounding box center [784, 342] width 1058 height 31
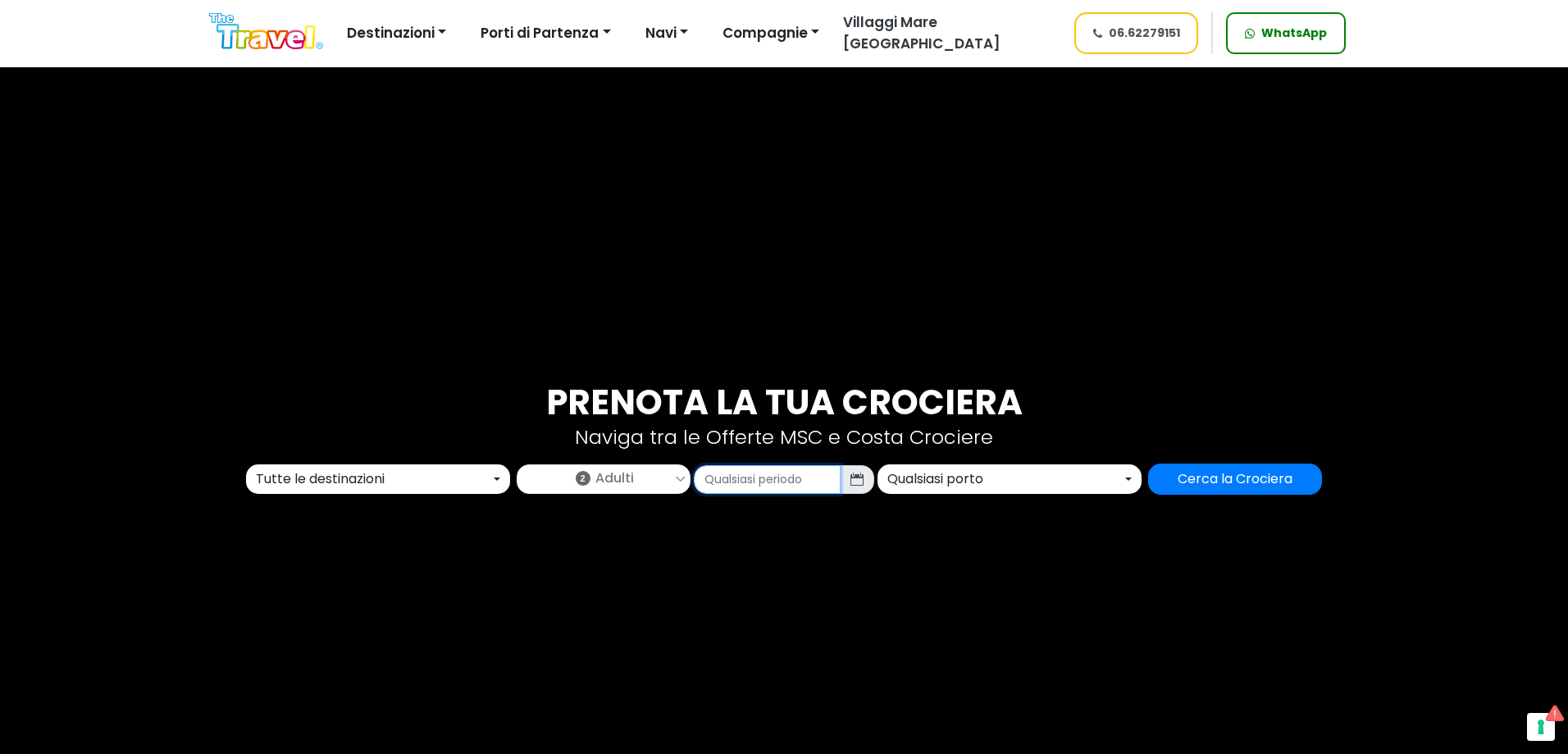
click at [758, 485] on input "text" at bounding box center [767, 479] width 147 height 29
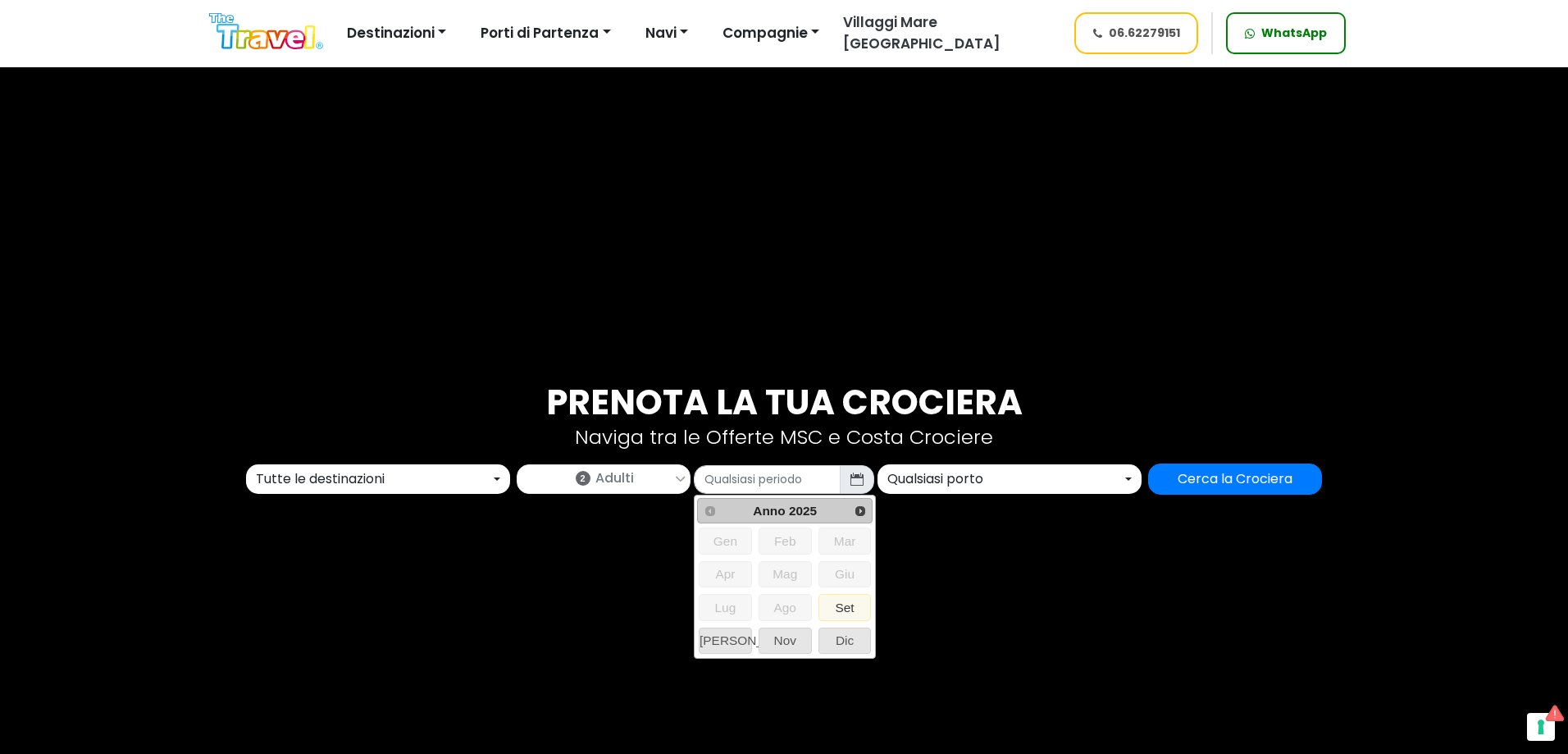
click at [351, 477] on div "Tutte le destinazioni" at bounding box center [373, 479] width 235 height 20
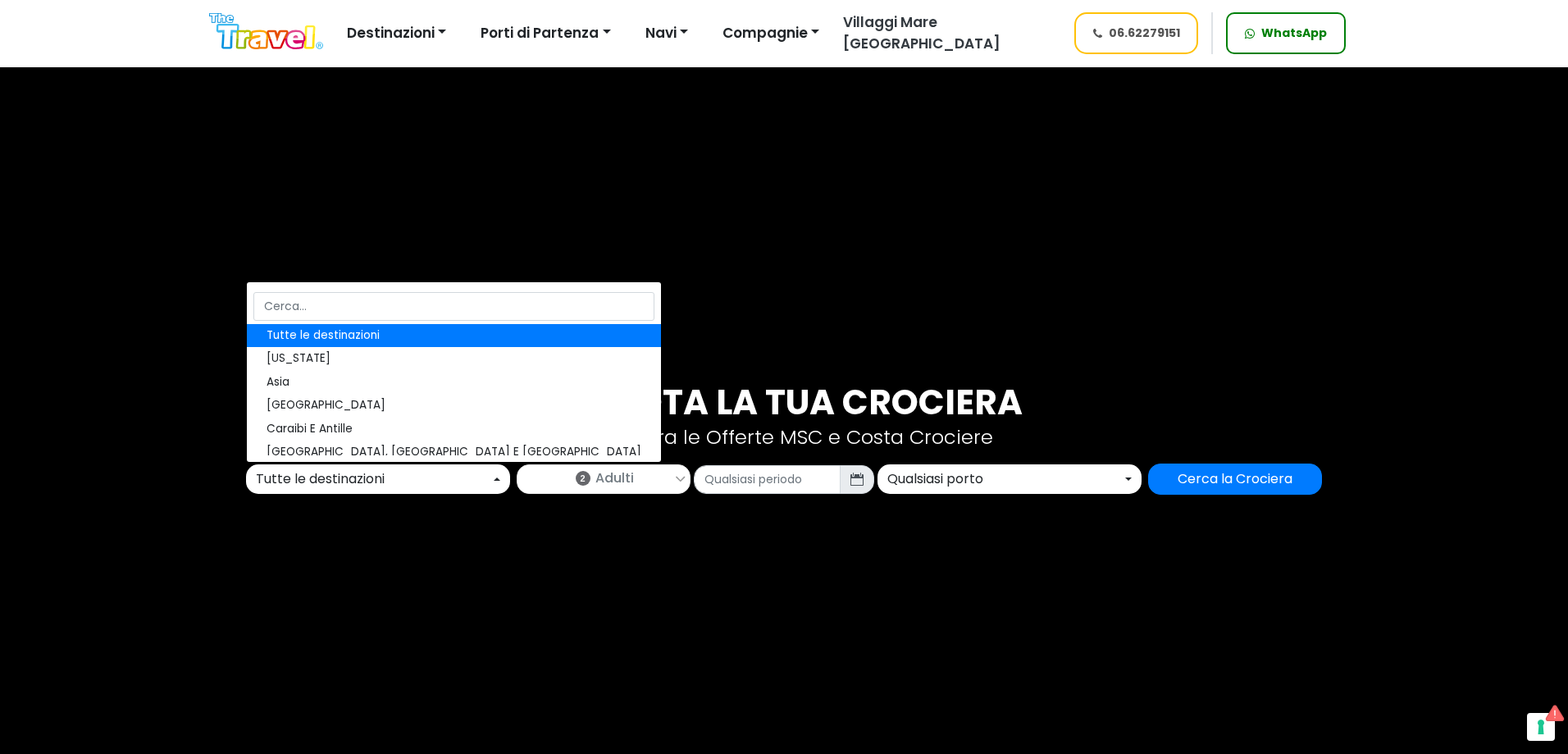
click at [955, 485] on div "Qualsiasi porto" at bounding box center [1004, 479] width 235 height 20
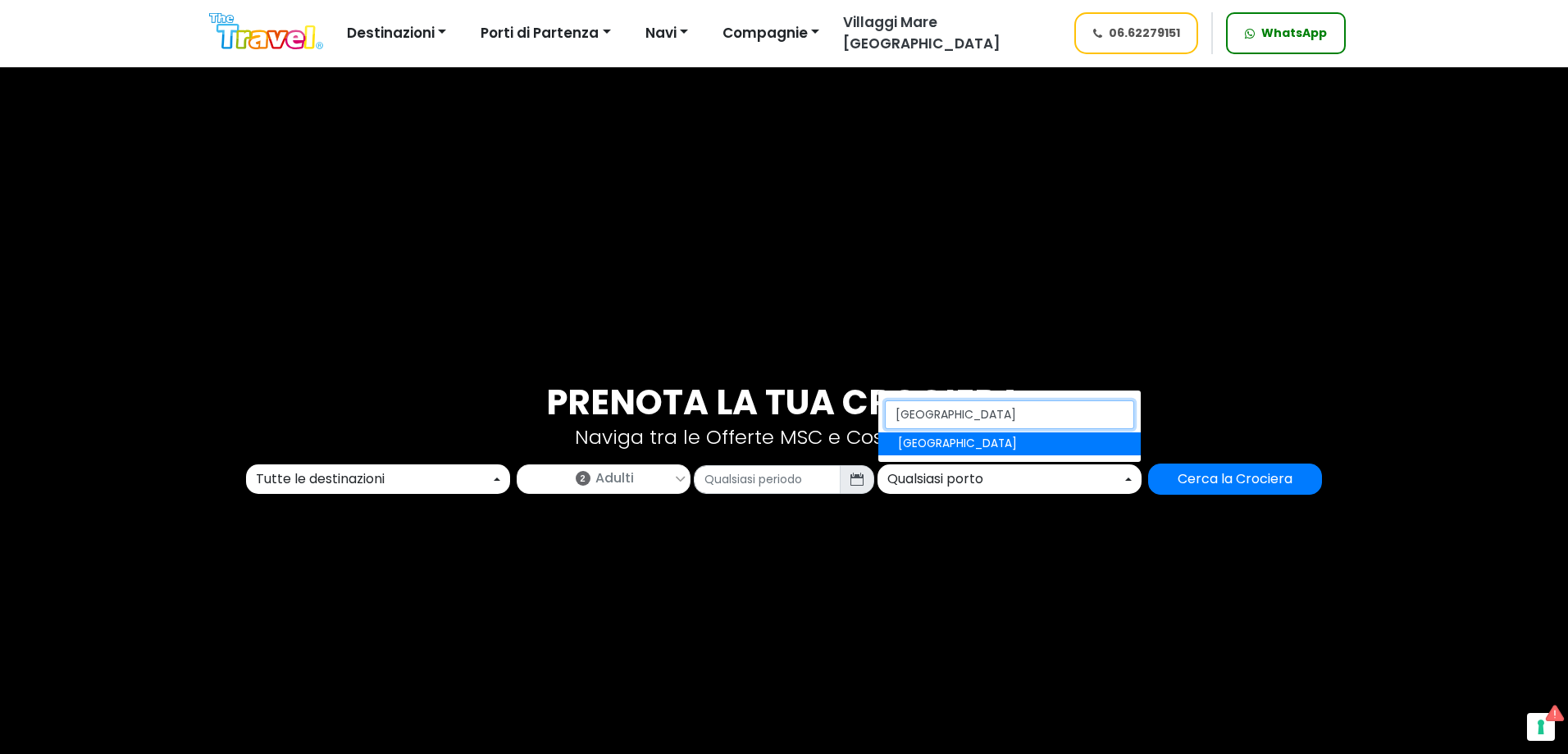
type input "[GEOGRAPHIC_DATA]"
click at [915, 441] on span "[GEOGRAPHIC_DATA]" at bounding box center [957, 443] width 119 height 16
select select "NAP"
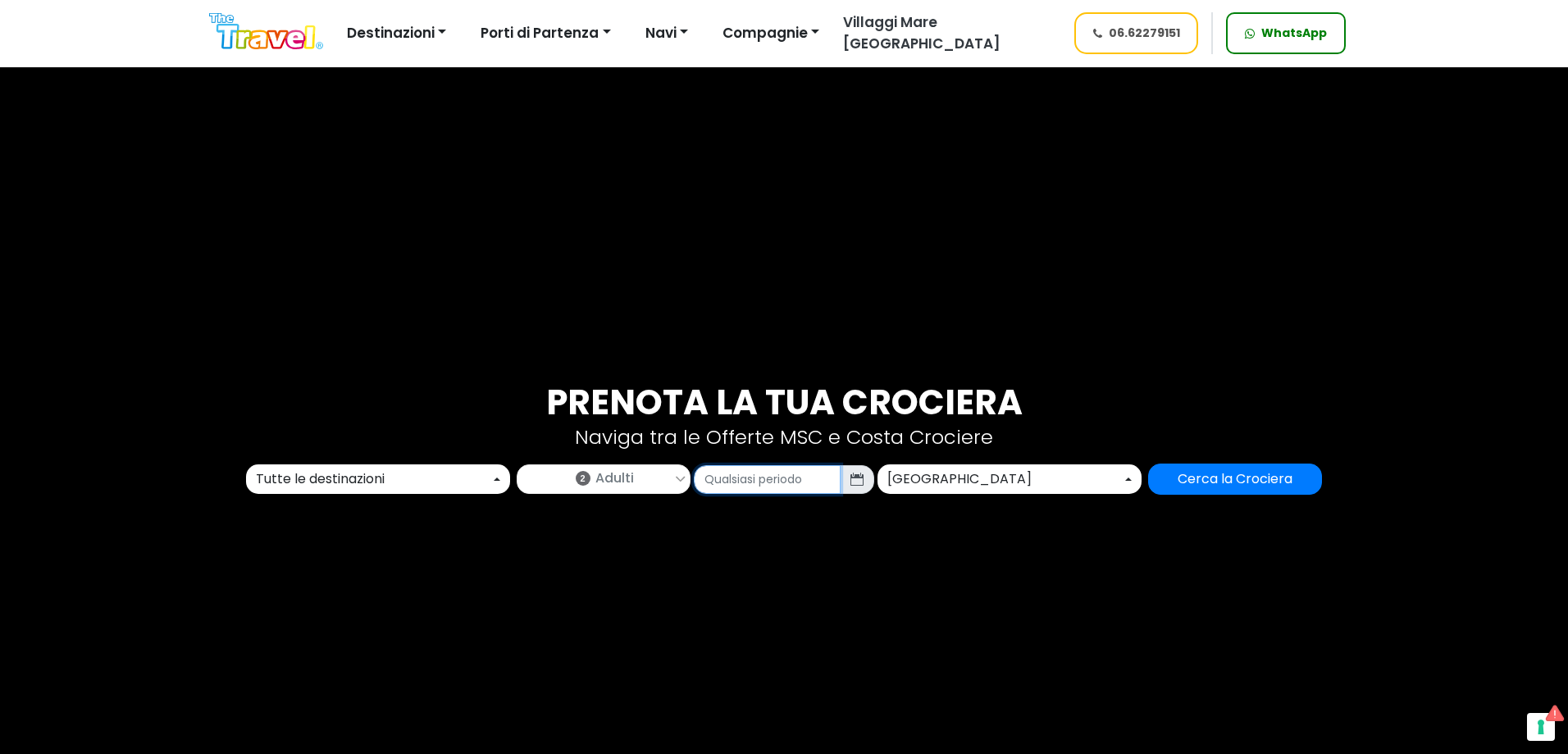
click at [768, 475] on input "text" at bounding box center [767, 479] width 147 height 29
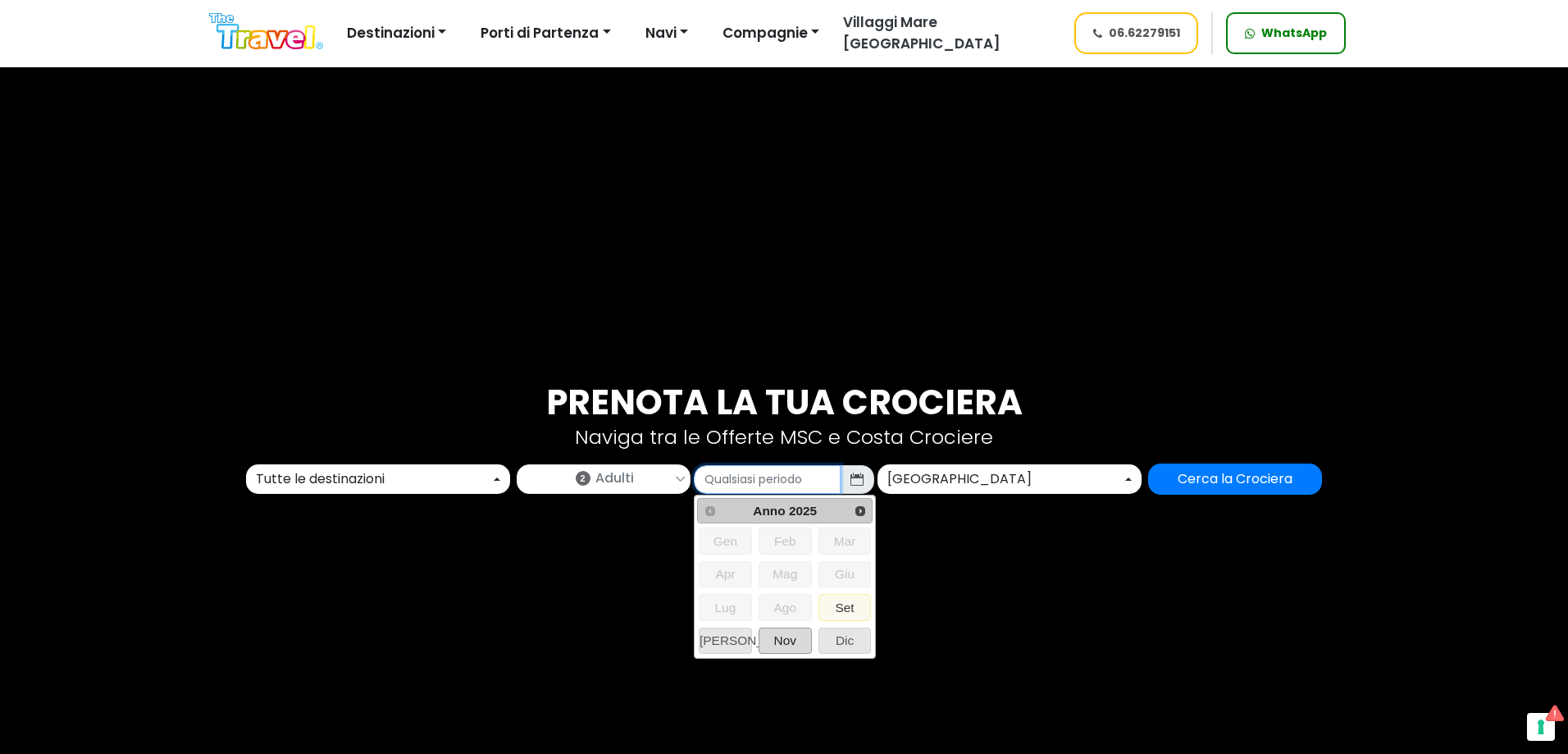
click at [778, 642] on span "Nov" at bounding box center [785, 640] width 52 height 25
type input "11/2025"
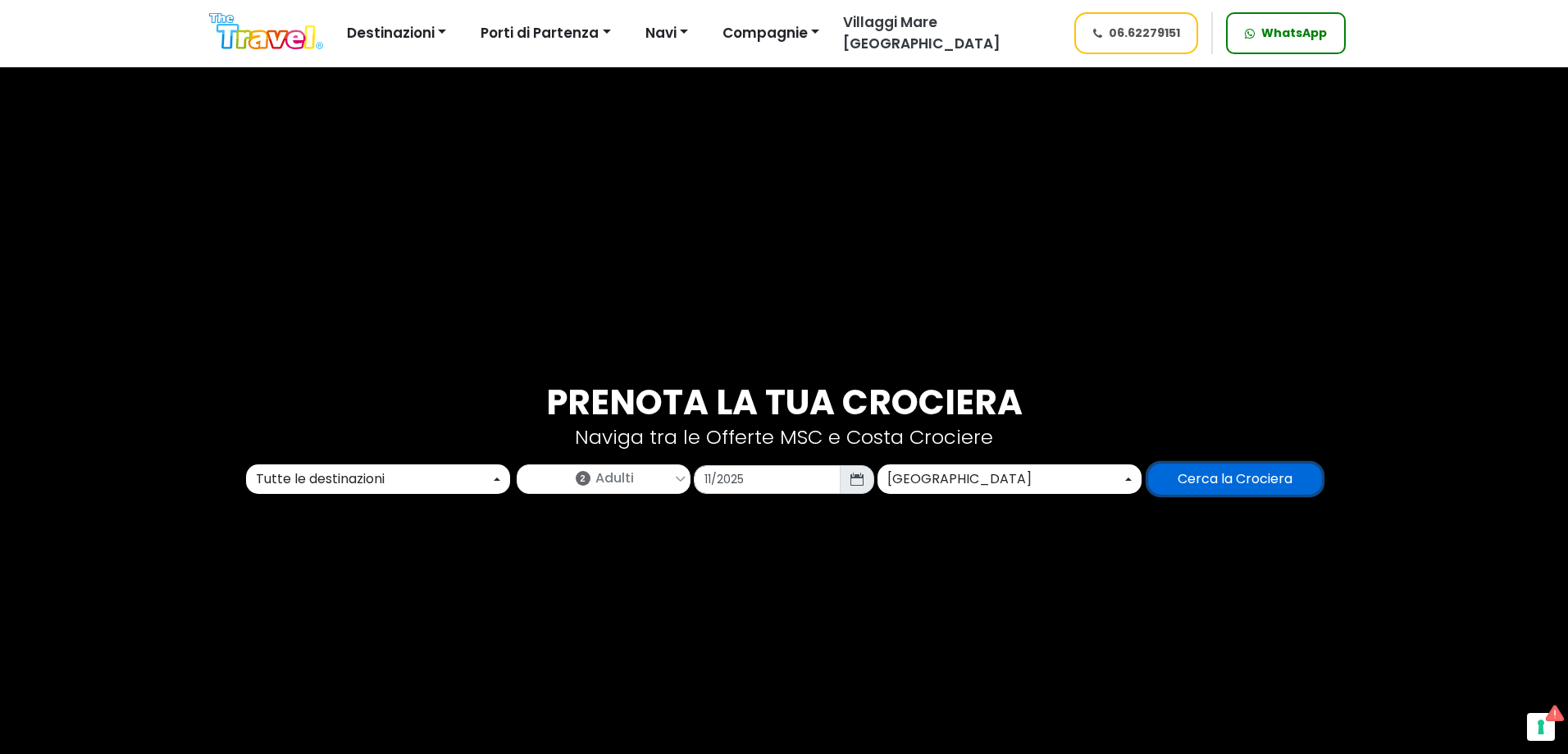
click at [1219, 467] on input "Cerca la Crociera" at bounding box center [1234, 479] width 174 height 31
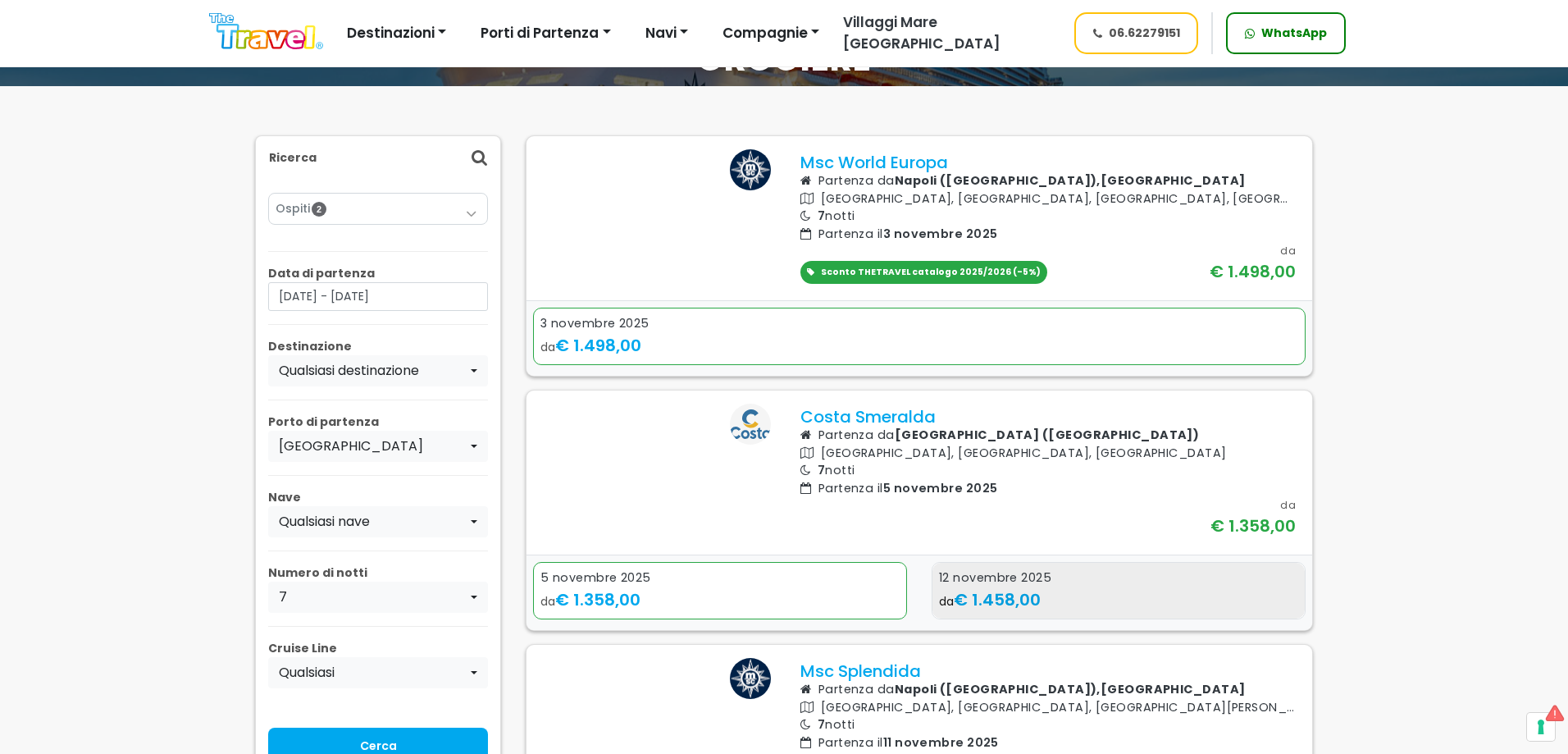
scroll to position [164, 0]
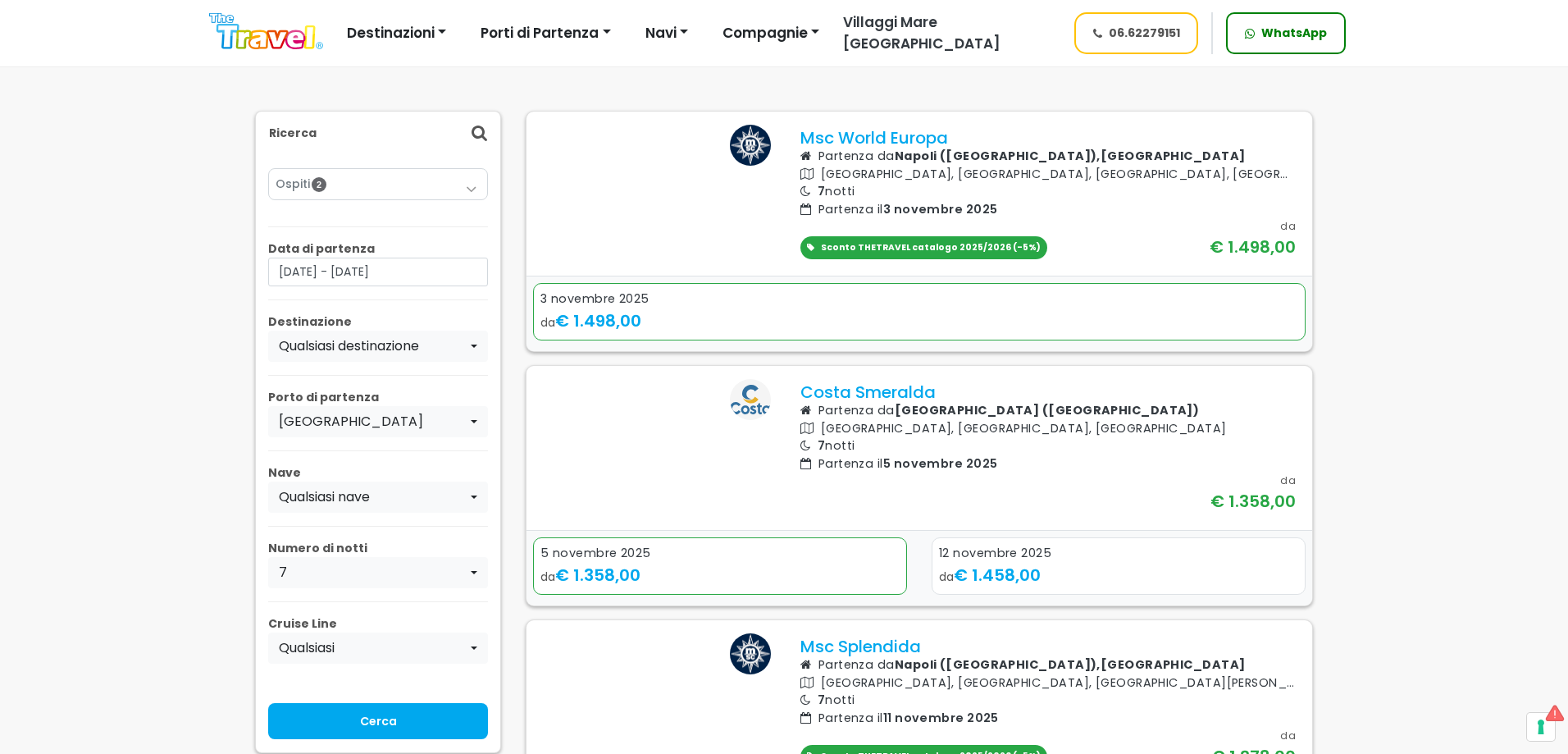
click at [378, 628] on p "Cruise Line" at bounding box center [377, 623] width 220 height 17
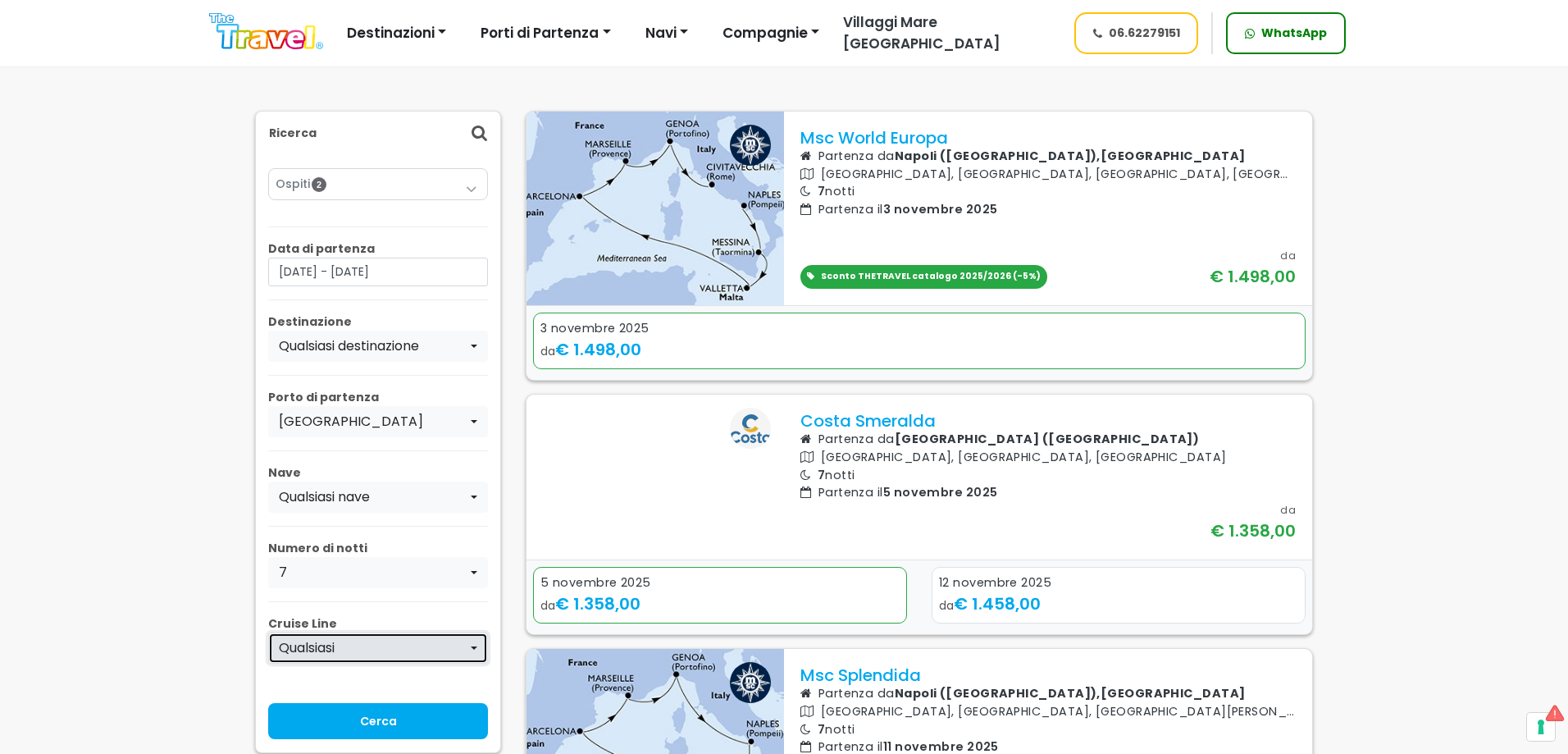
click at [367, 648] on div "Qualsiasi" at bounding box center [372, 648] width 189 height 20
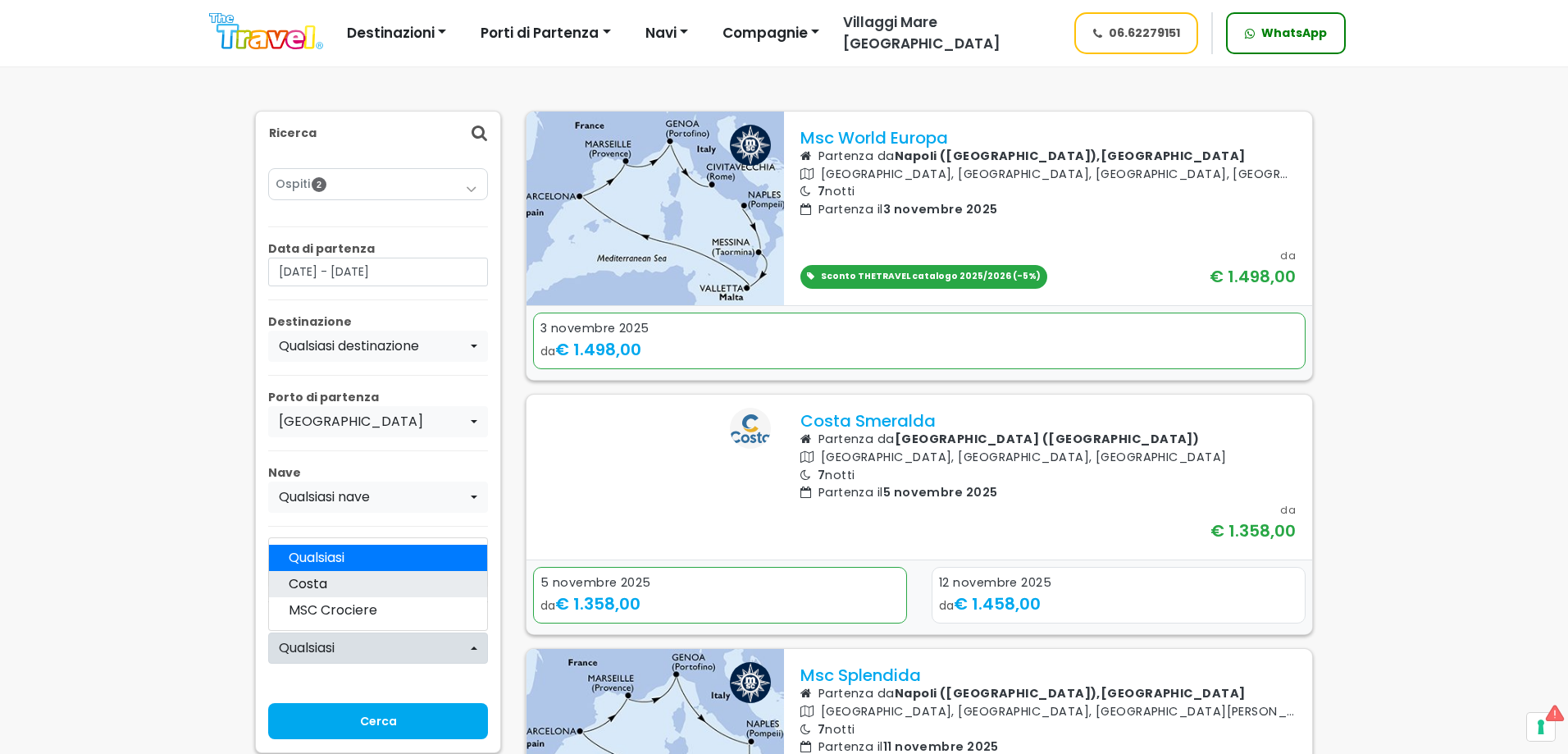
click at [349, 590] on link "Costa" at bounding box center [377, 584] width 218 height 26
select select "costa"
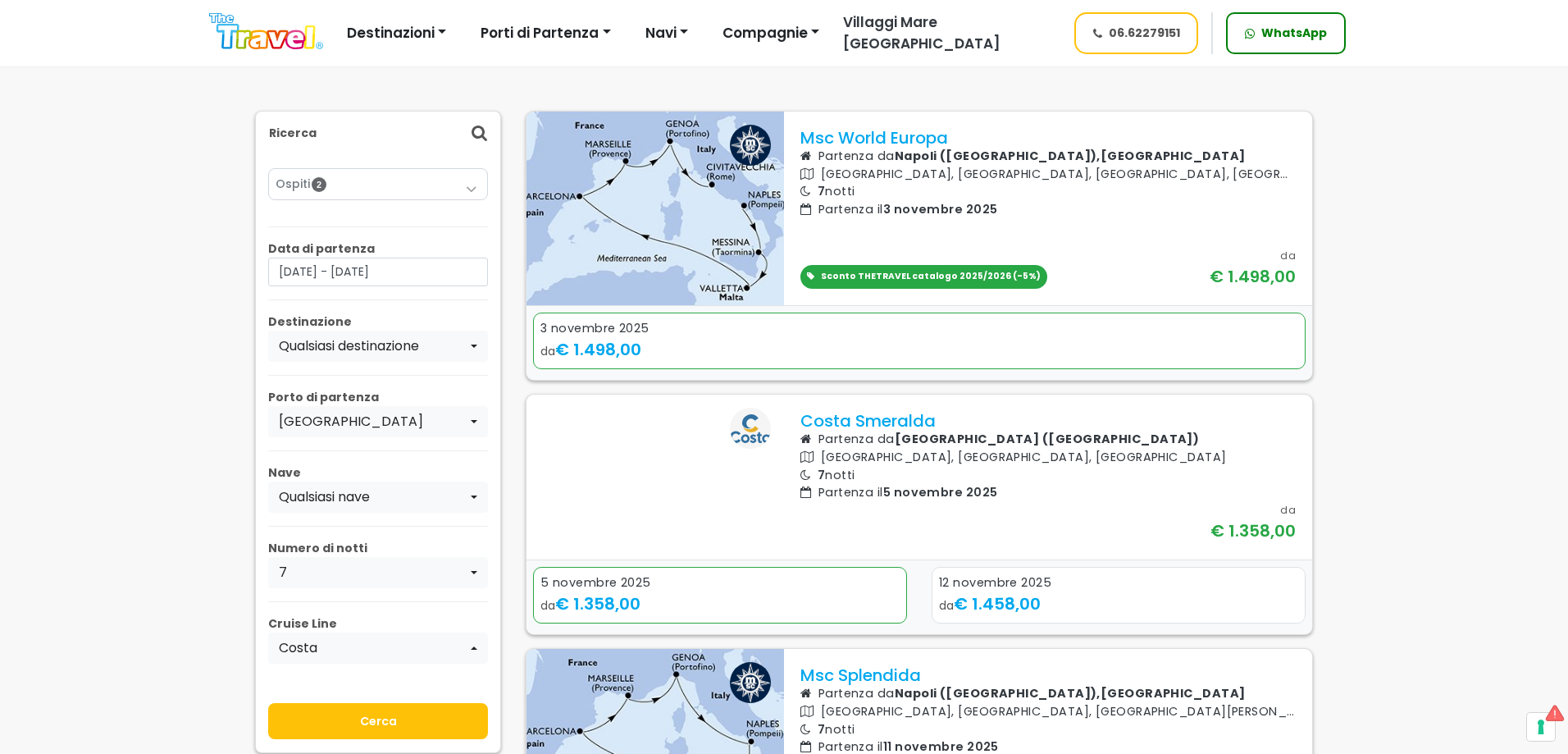
click at [339, 712] on input "Cerca" at bounding box center [377, 721] width 220 height 36
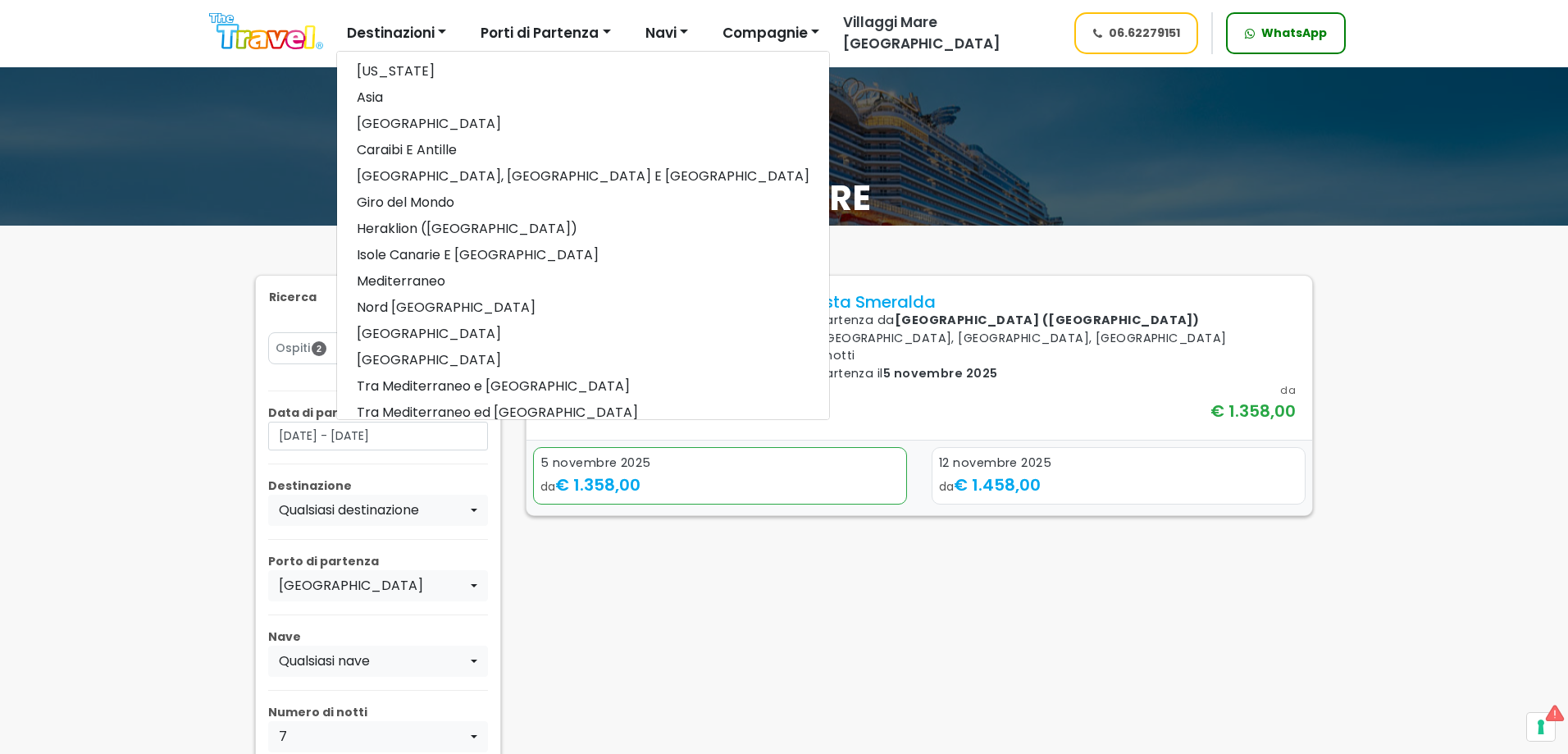
click at [251, 45] on img at bounding box center [266, 31] width 114 height 37
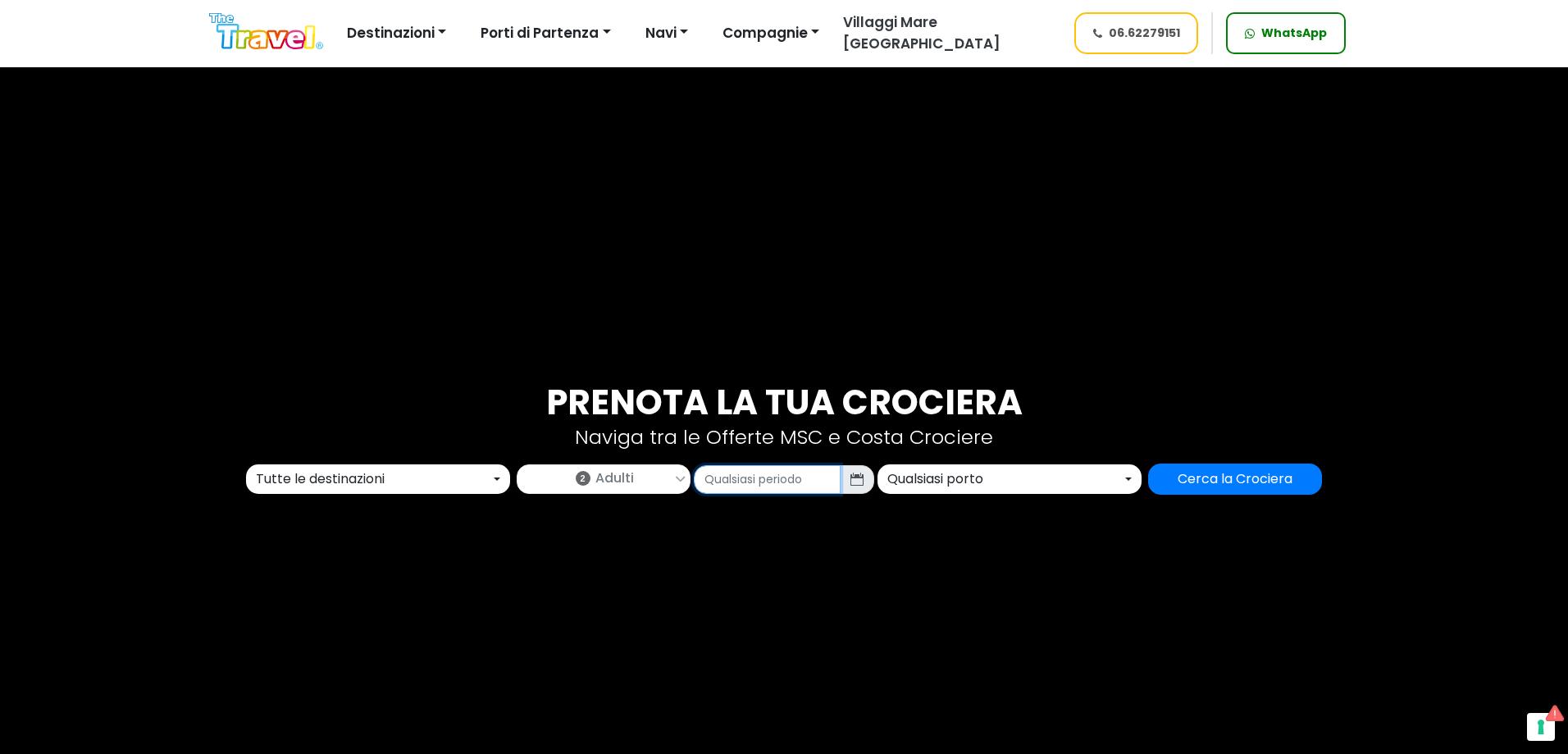
click at [751, 486] on input "text" at bounding box center [767, 479] width 147 height 29
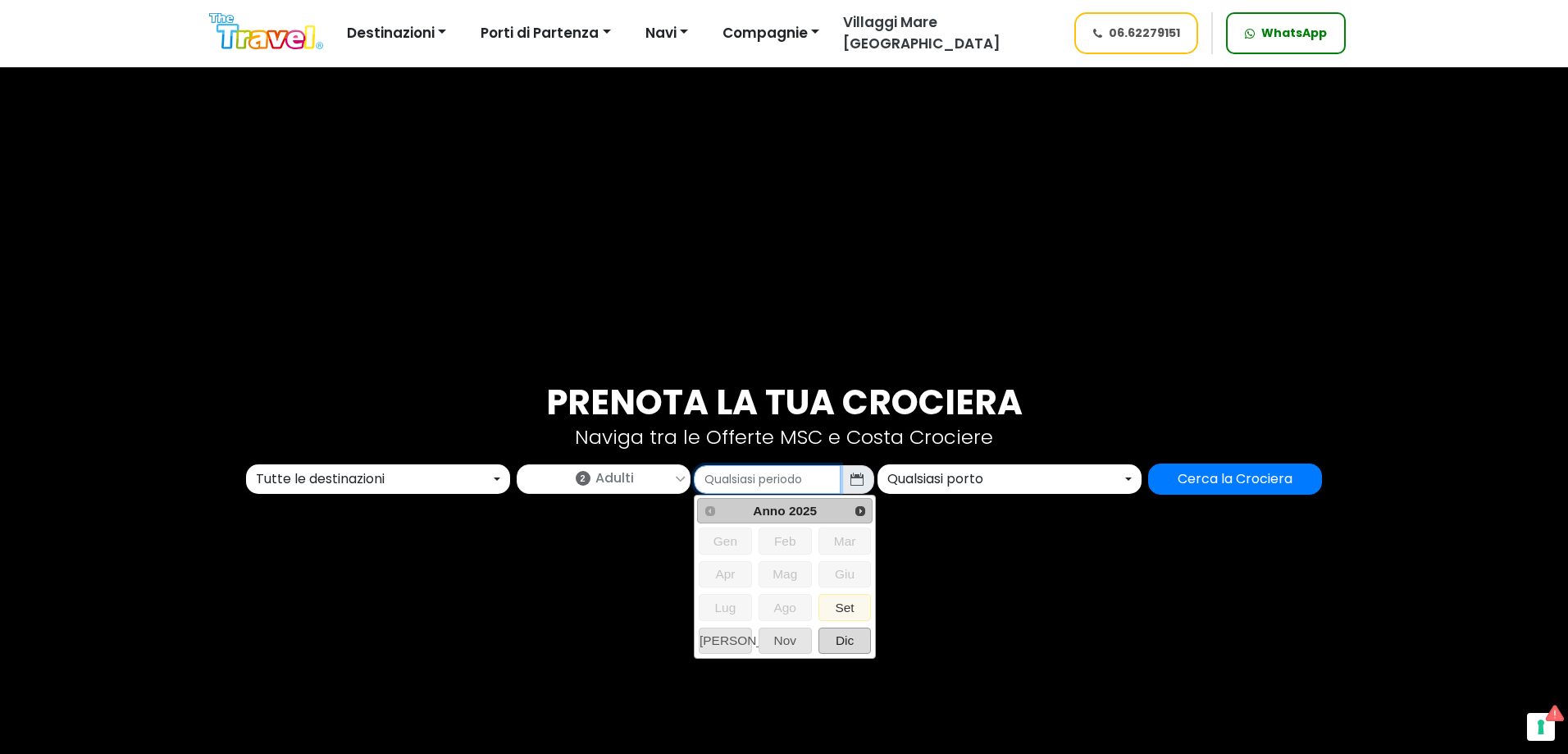
click at [863, 646] on span "Dic" at bounding box center [845, 640] width 52 height 25
type input "12/2025"
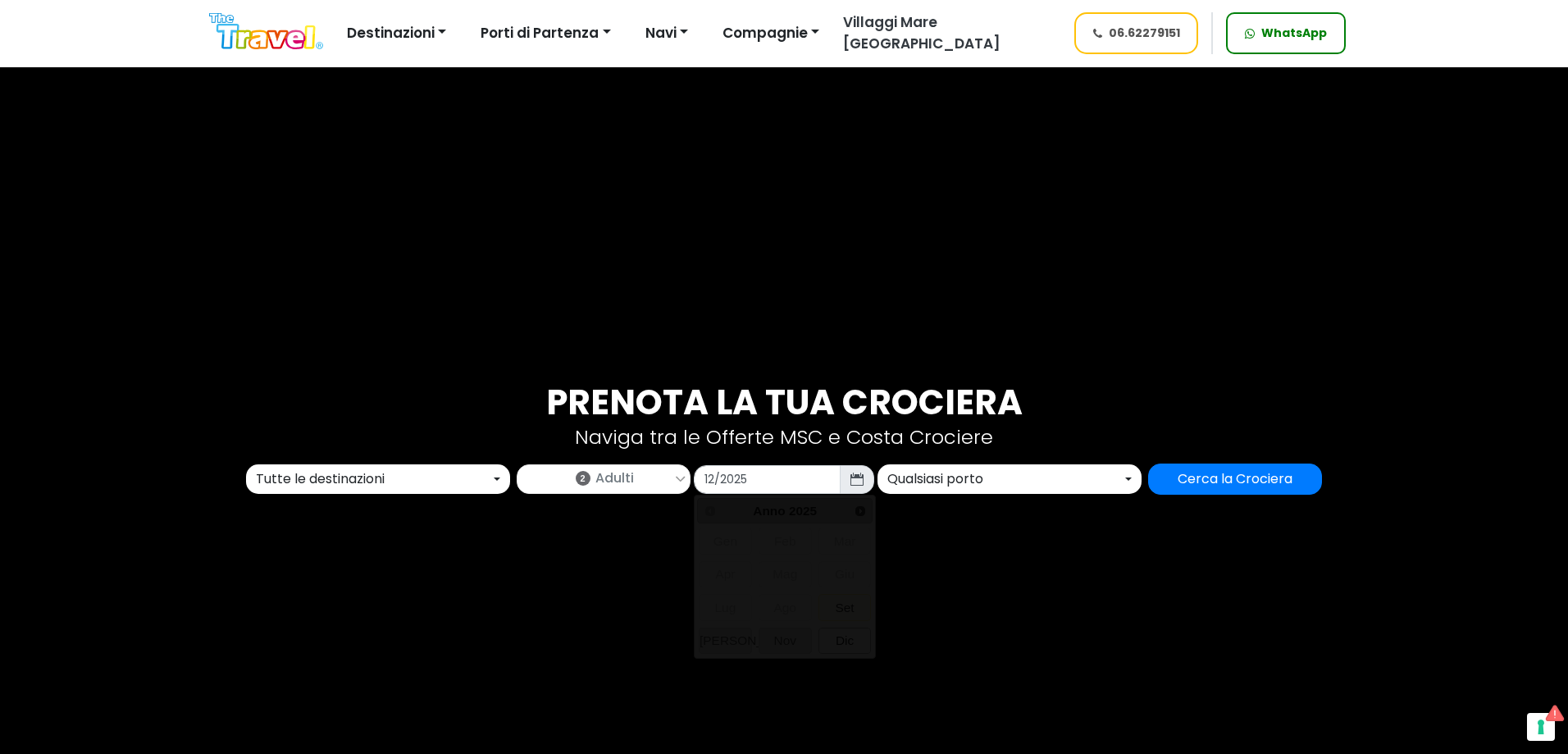
click at [988, 483] on div "Qualsiasi porto" at bounding box center [1004, 479] width 235 height 20
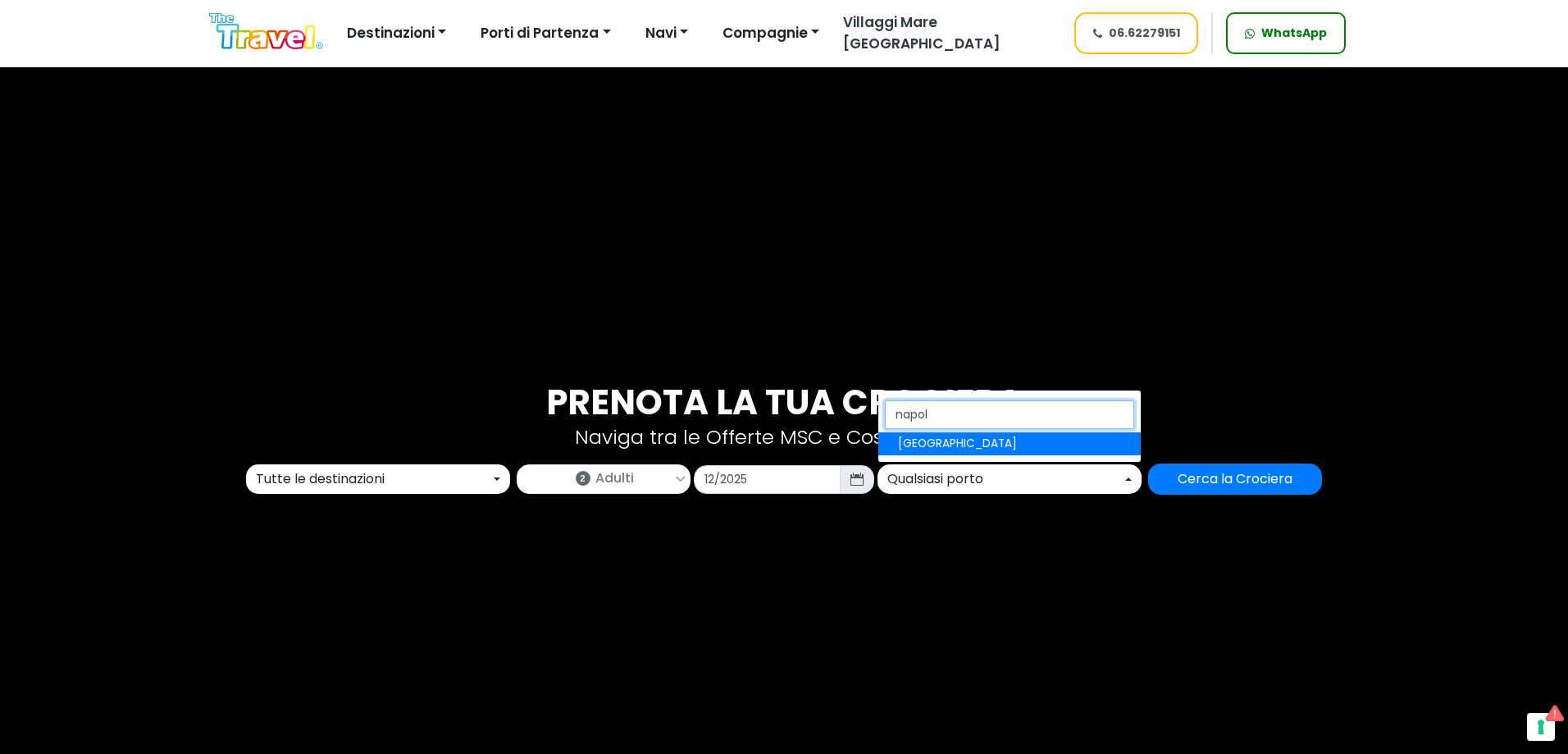
type input "napoli"
select select "NAP"
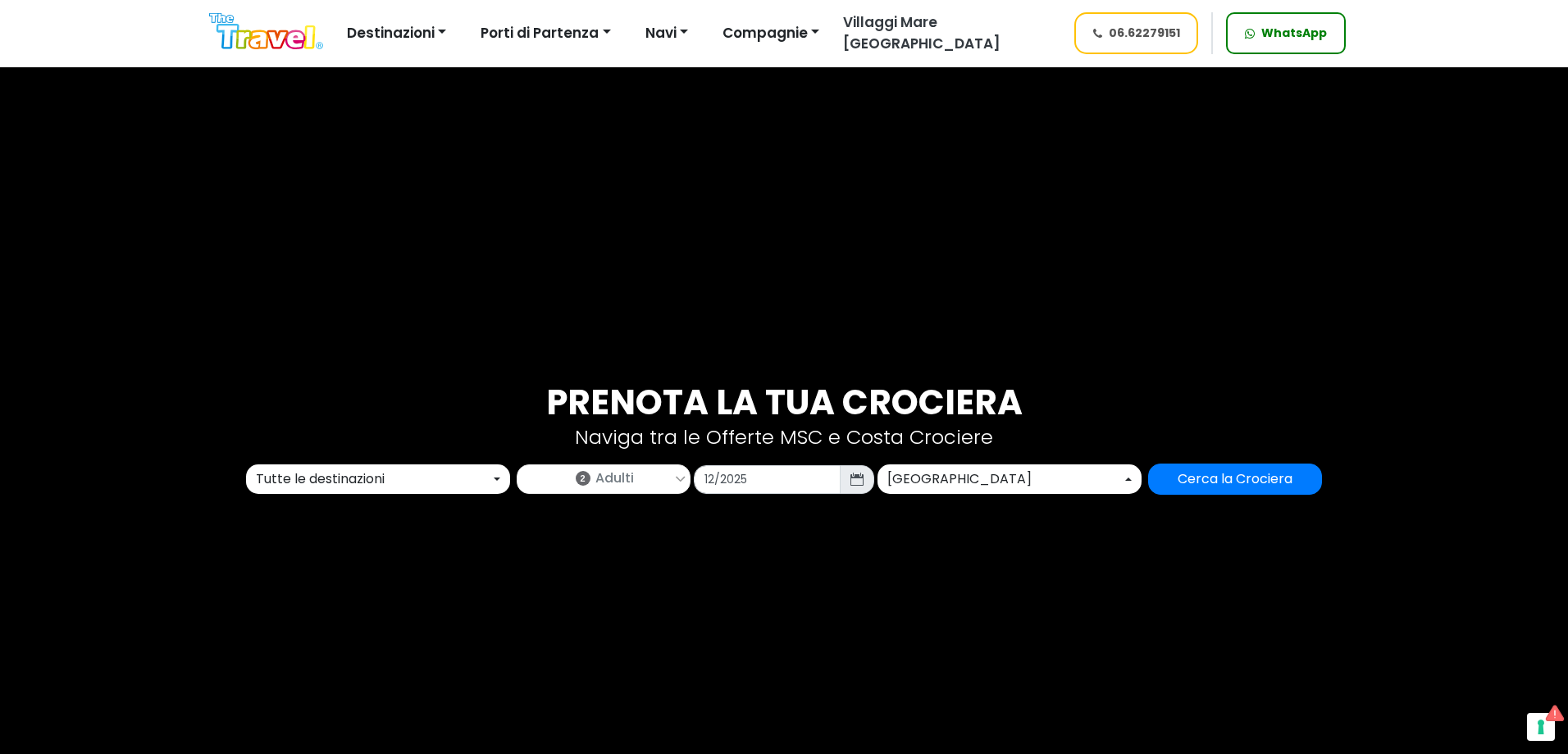
click at [1236, 496] on div "Prenota la tua crociera Naviga tra le Offerte MSC e Costa Crociere Tutte le des…" at bounding box center [784, 438] width 1568 height 754
click at [1244, 479] on input "Cerca la Crociera" at bounding box center [1234, 479] width 174 height 31
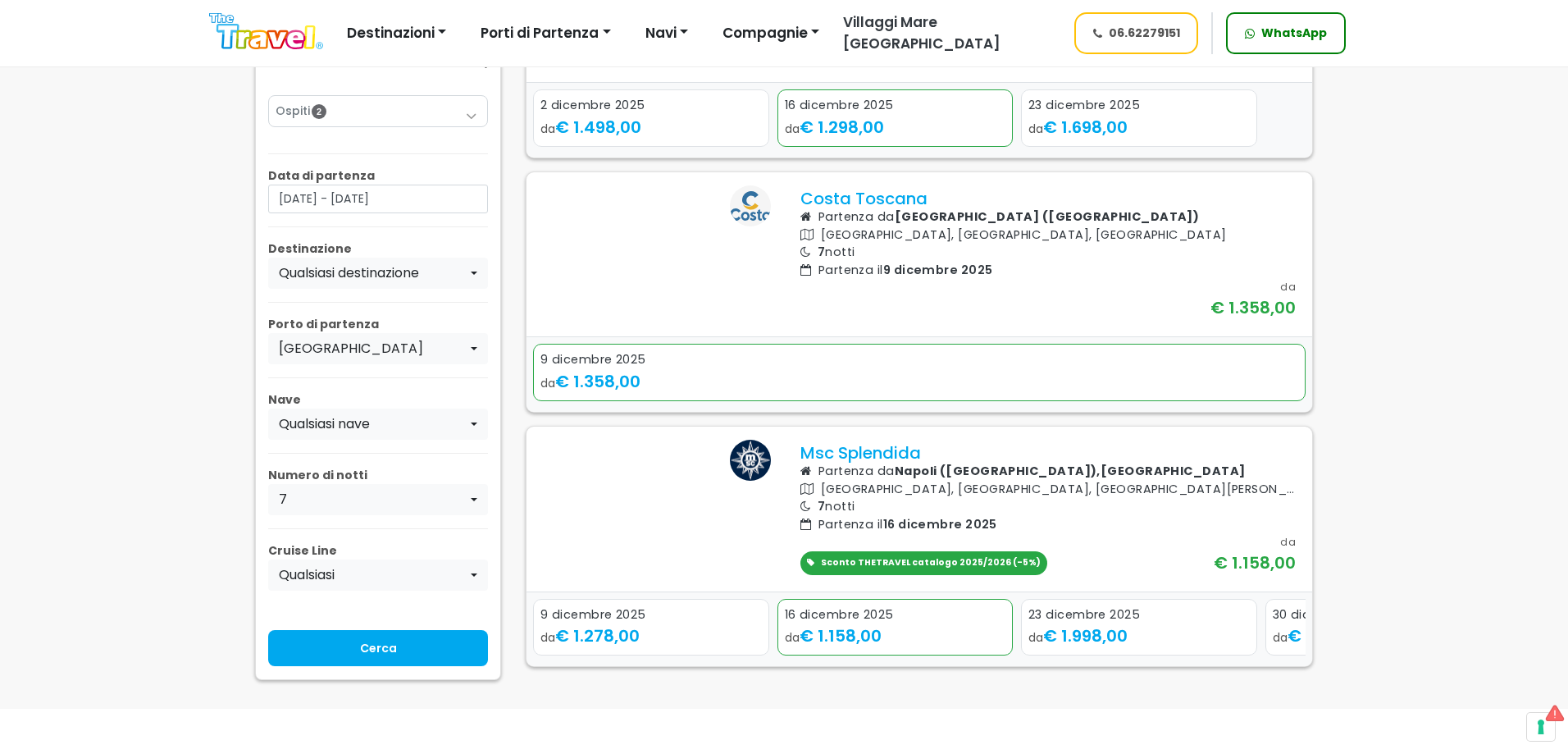
scroll to position [328, 0]
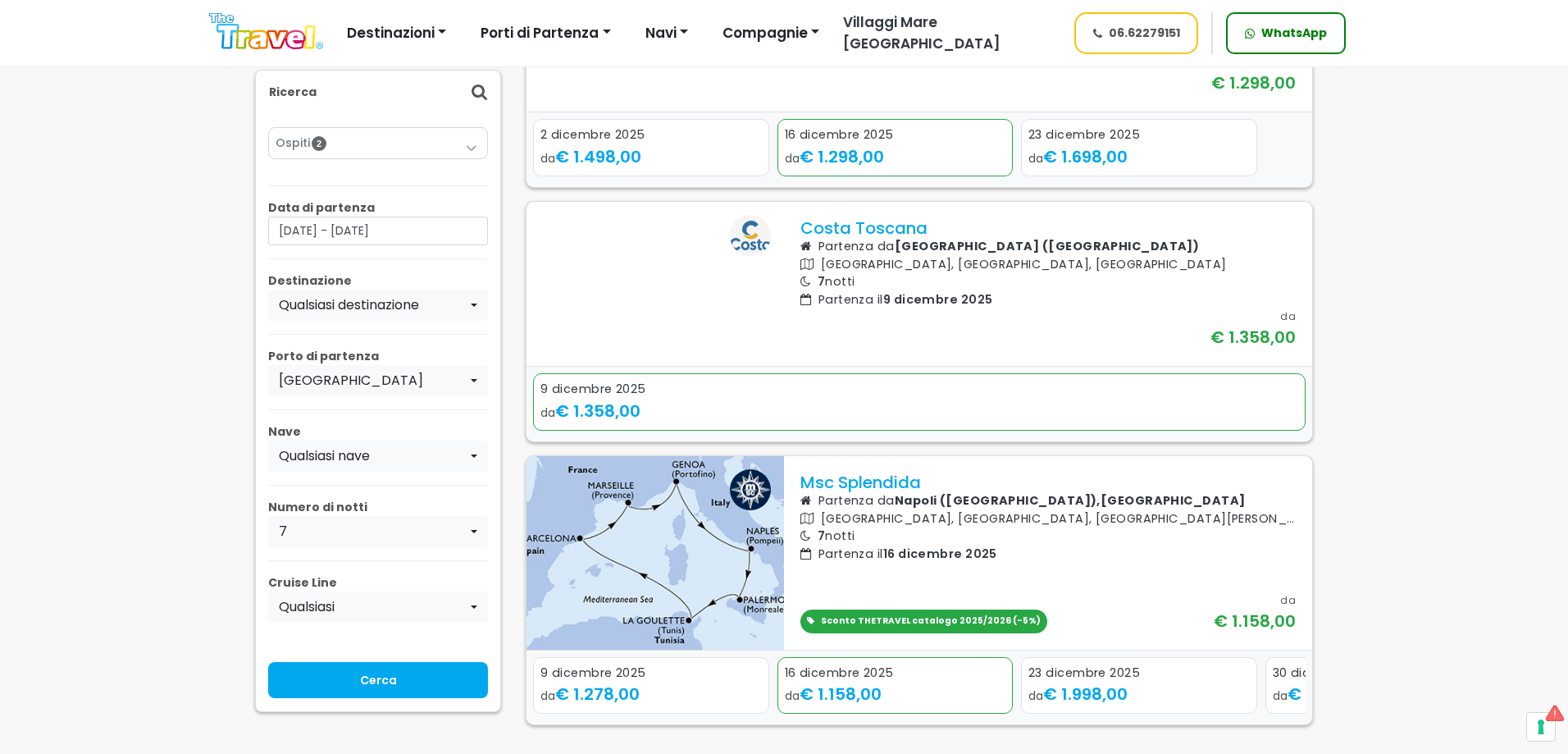
click at [268, 18] on img at bounding box center [266, 31] width 114 height 37
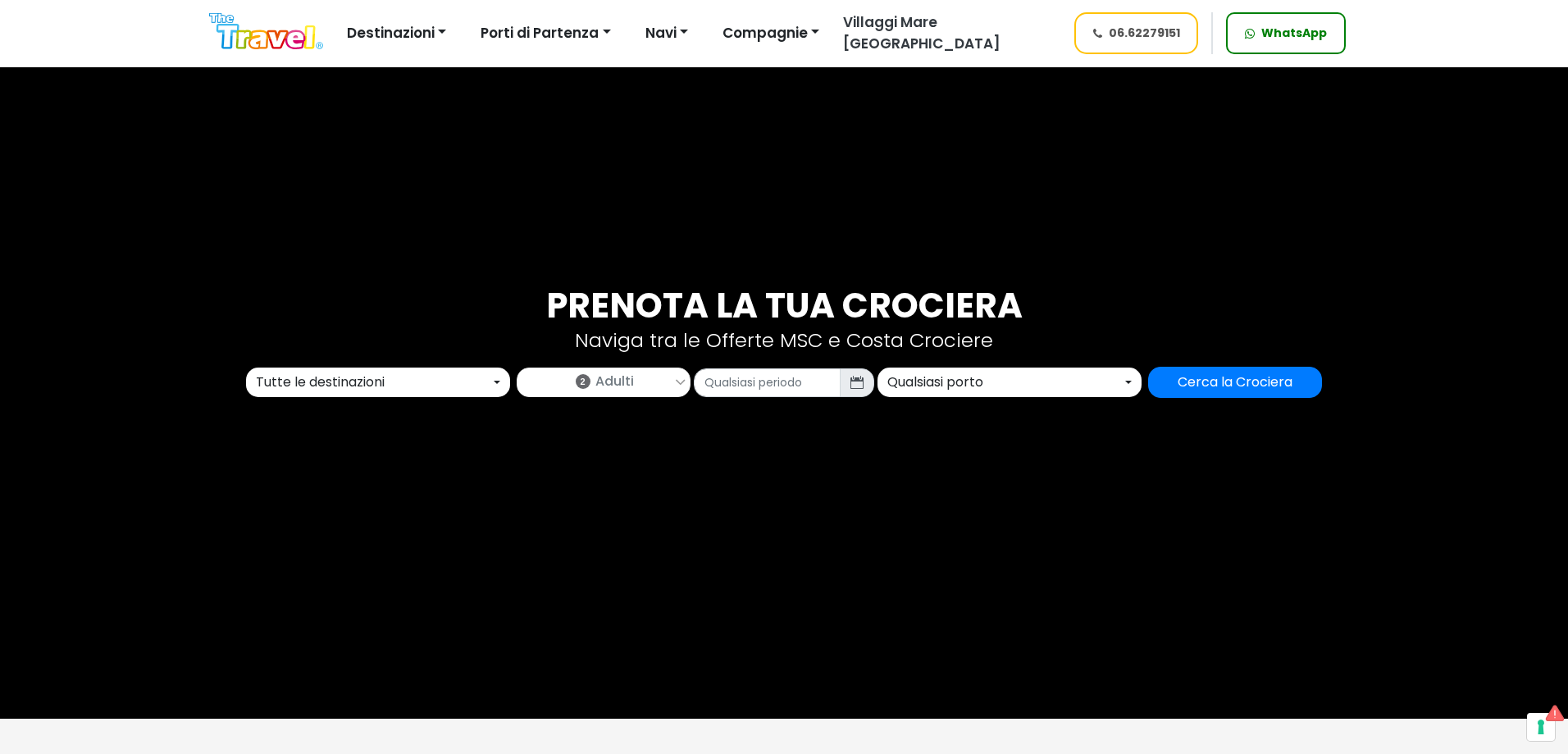
scroll to position [164, 0]
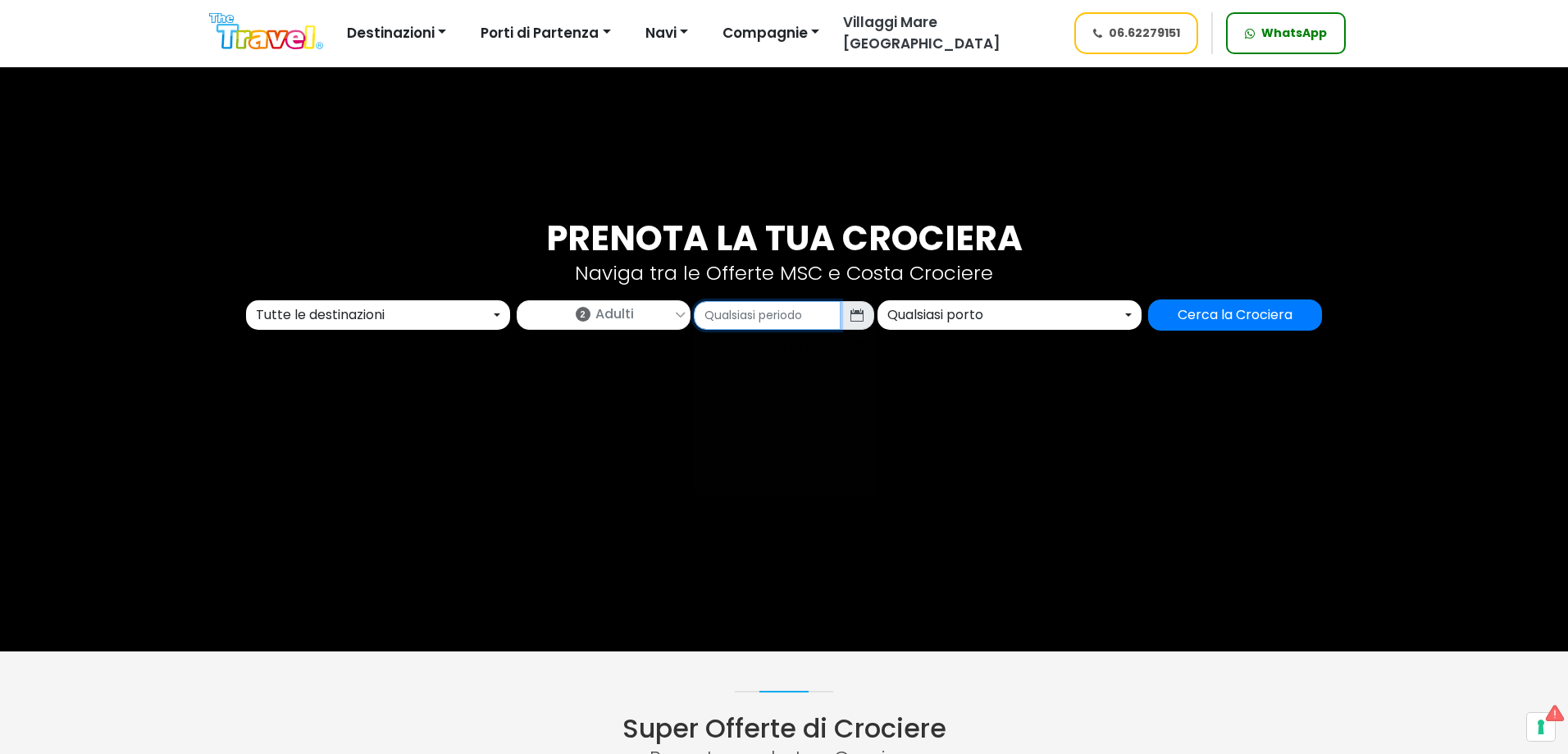
click at [781, 325] on input "text" at bounding box center [767, 315] width 147 height 29
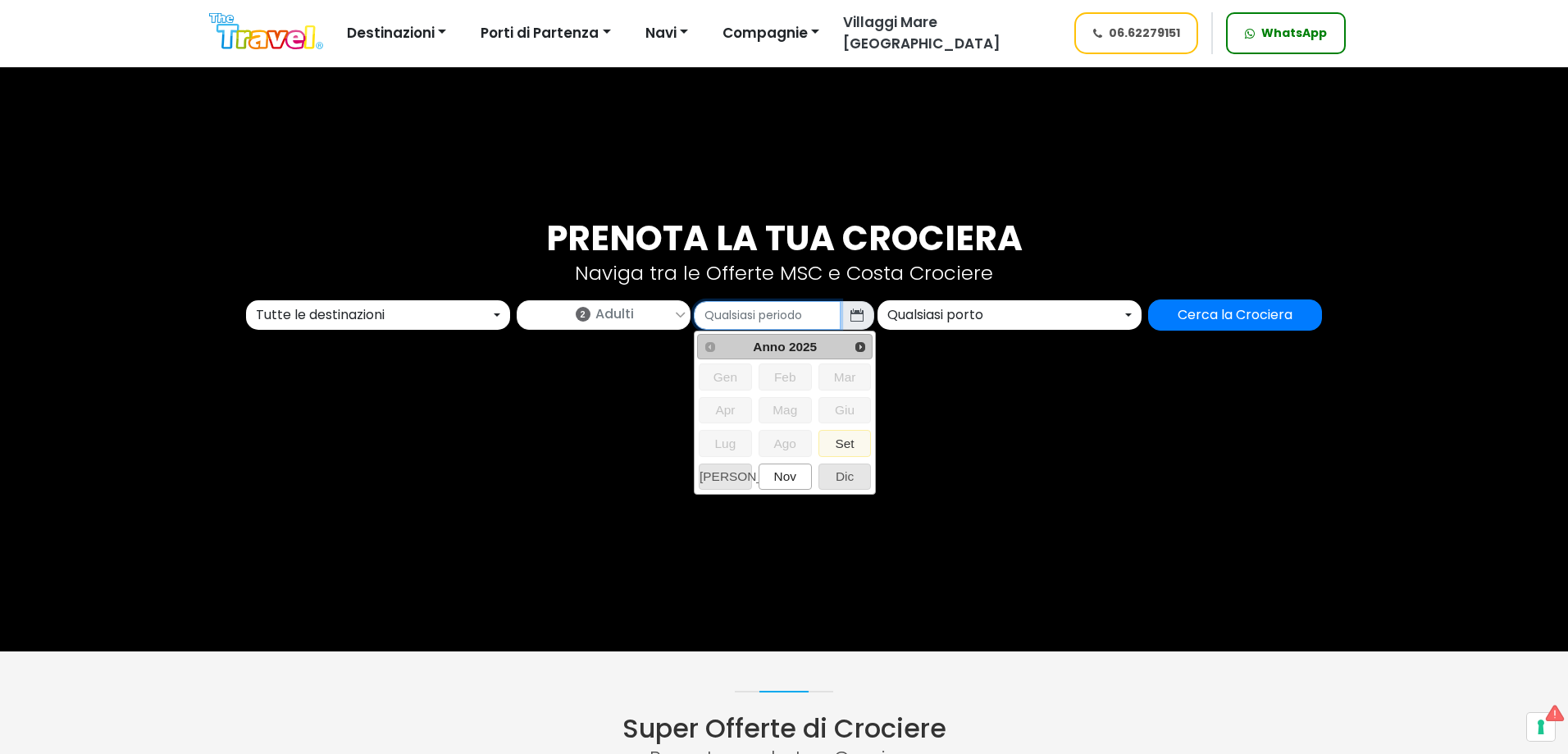
click at [802, 476] on span "Nov" at bounding box center [785, 476] width 52 height 25
type input "11/2025"
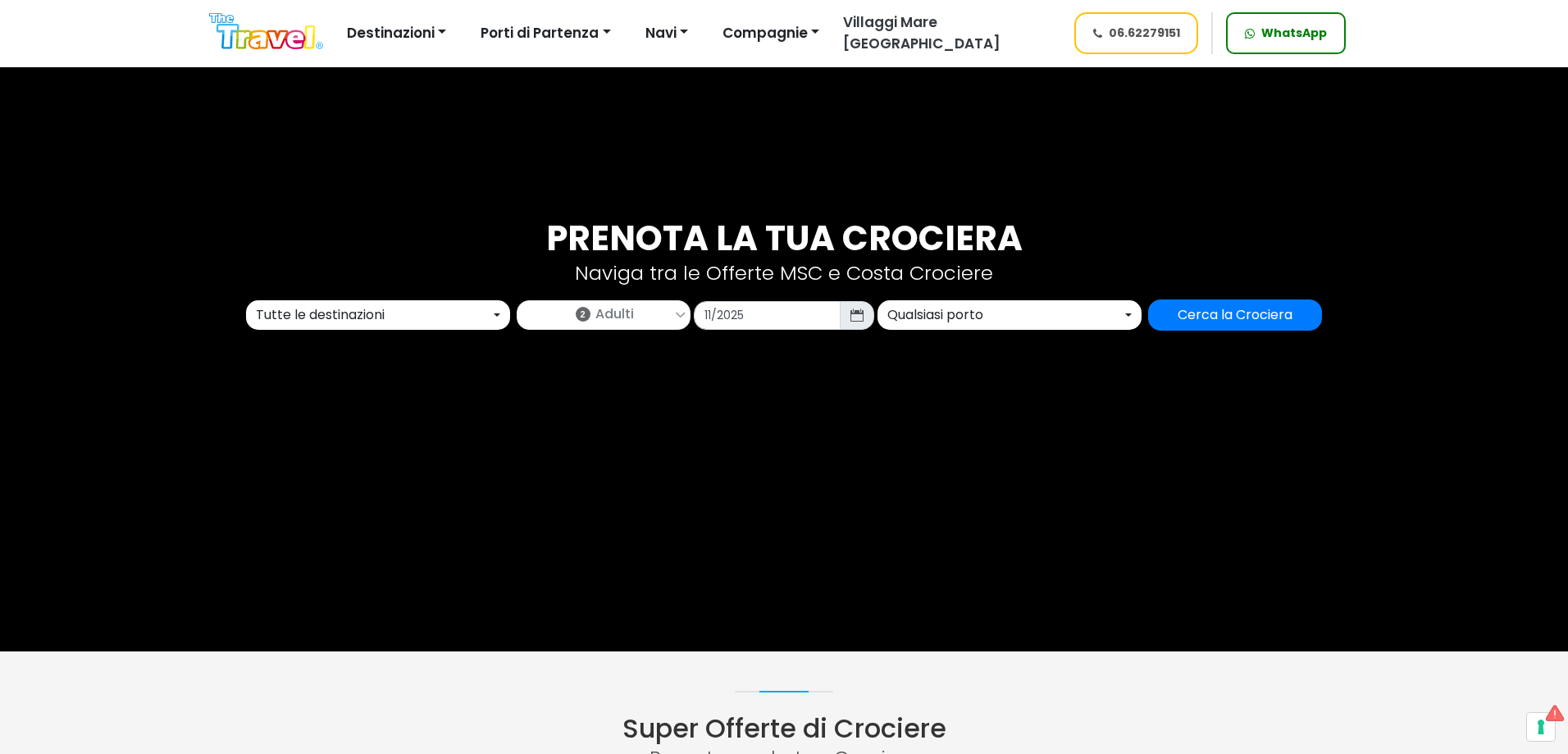
click at [990, 320] on div "Qualsiasi porto" at bounding box center [1004, 315] width 235 height 20
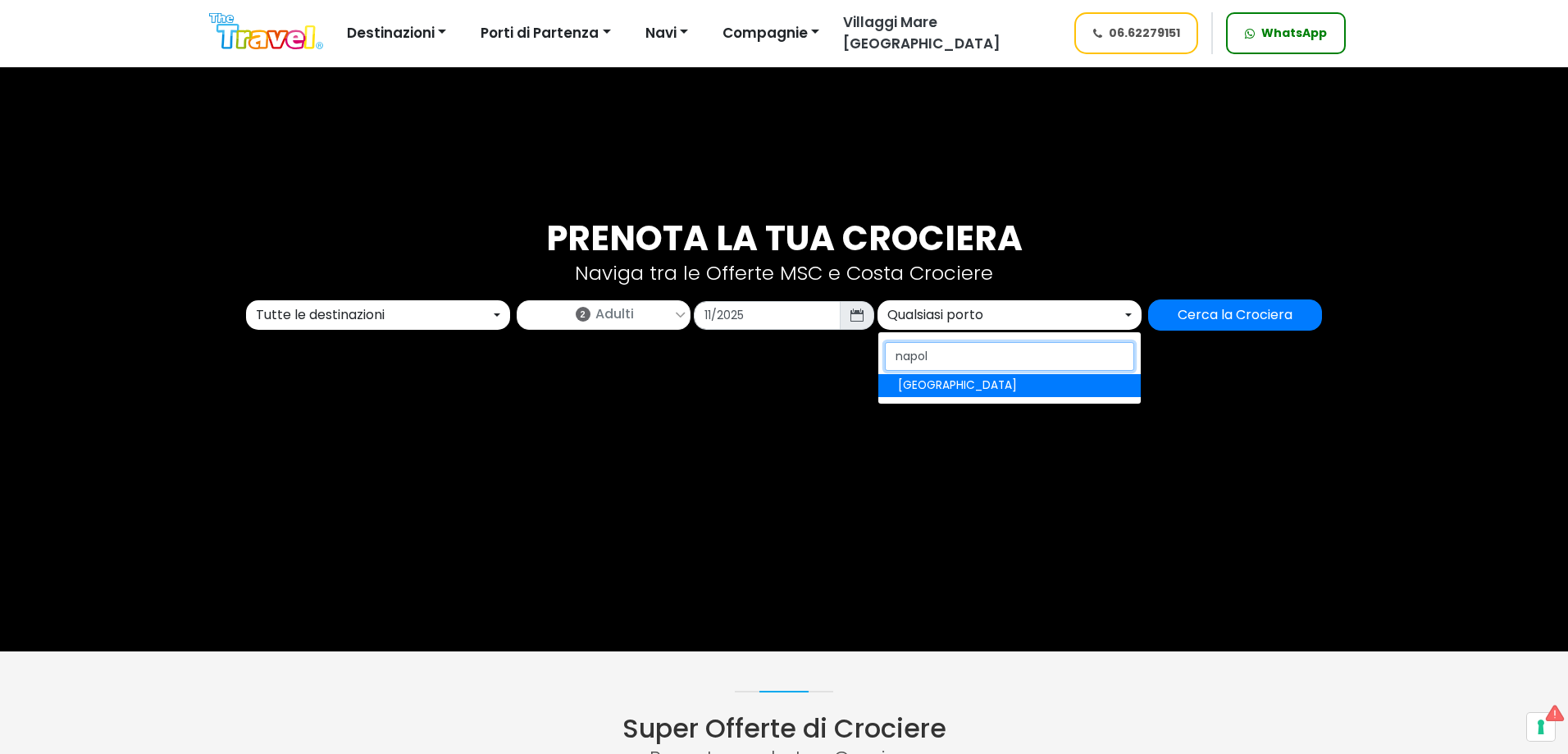
type input "napoli"
select select "NAP"
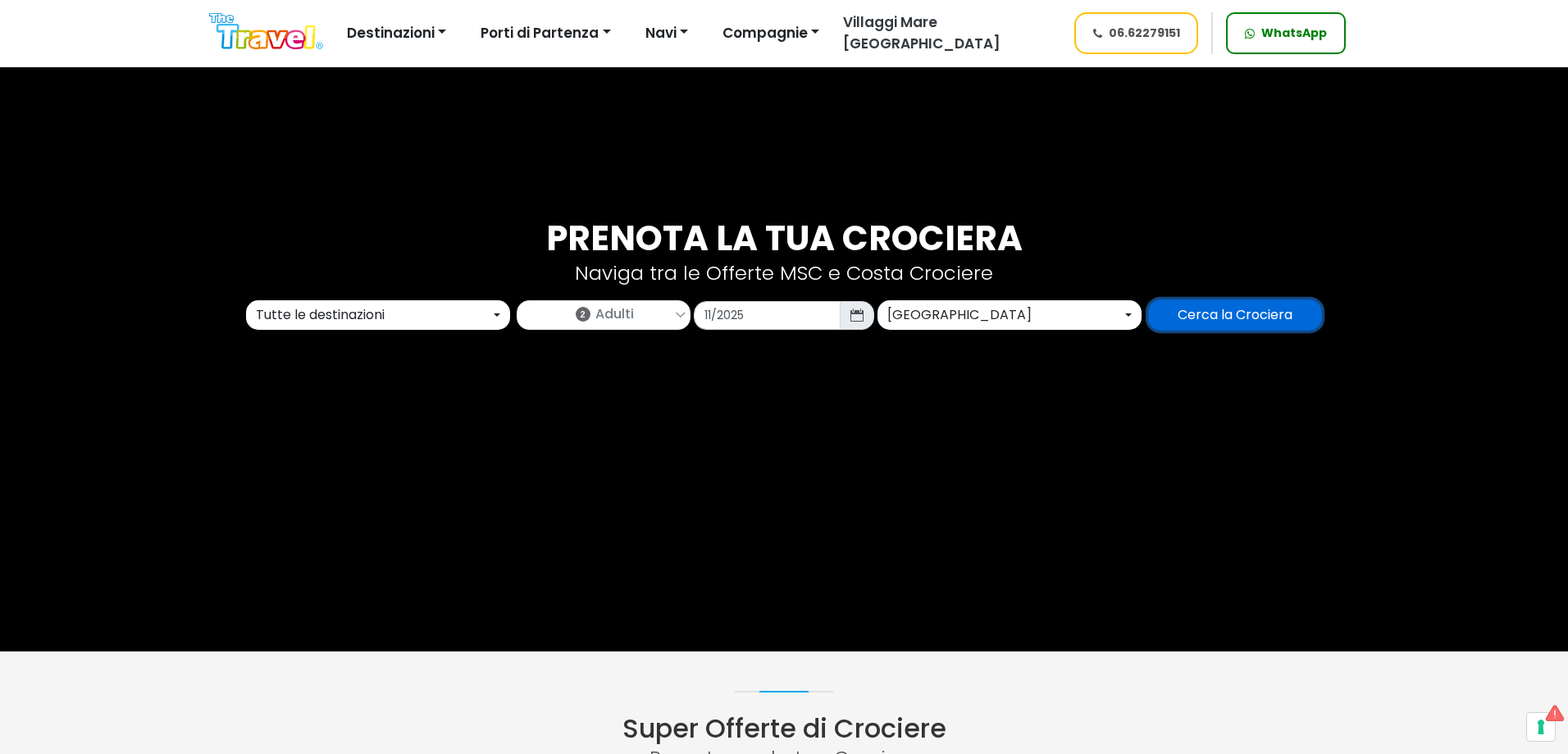
click at [1186, 324] on input "Cerca la Crociera" at bounding box center [1234, 315] width 174 height 31
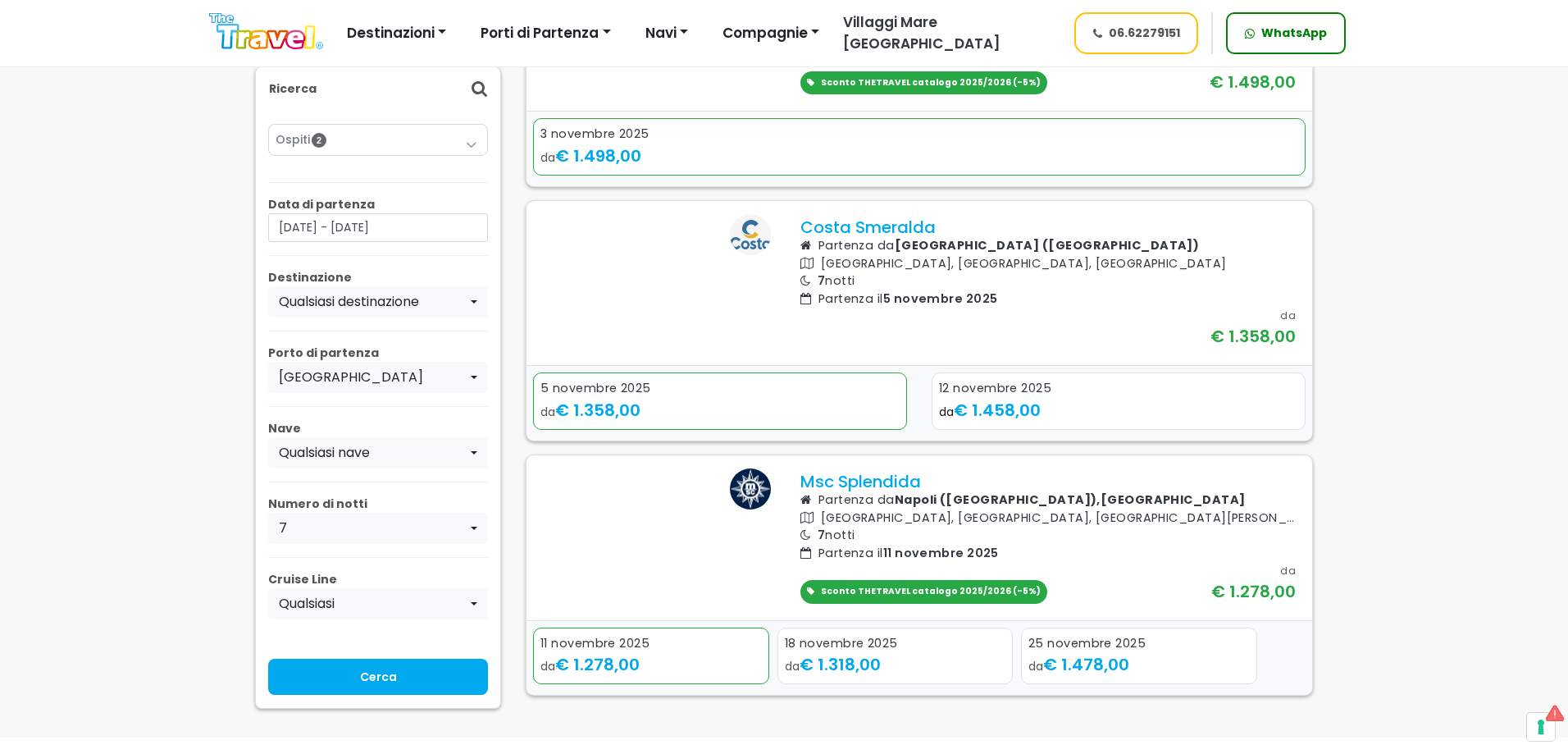
scroll to position [492, 0]
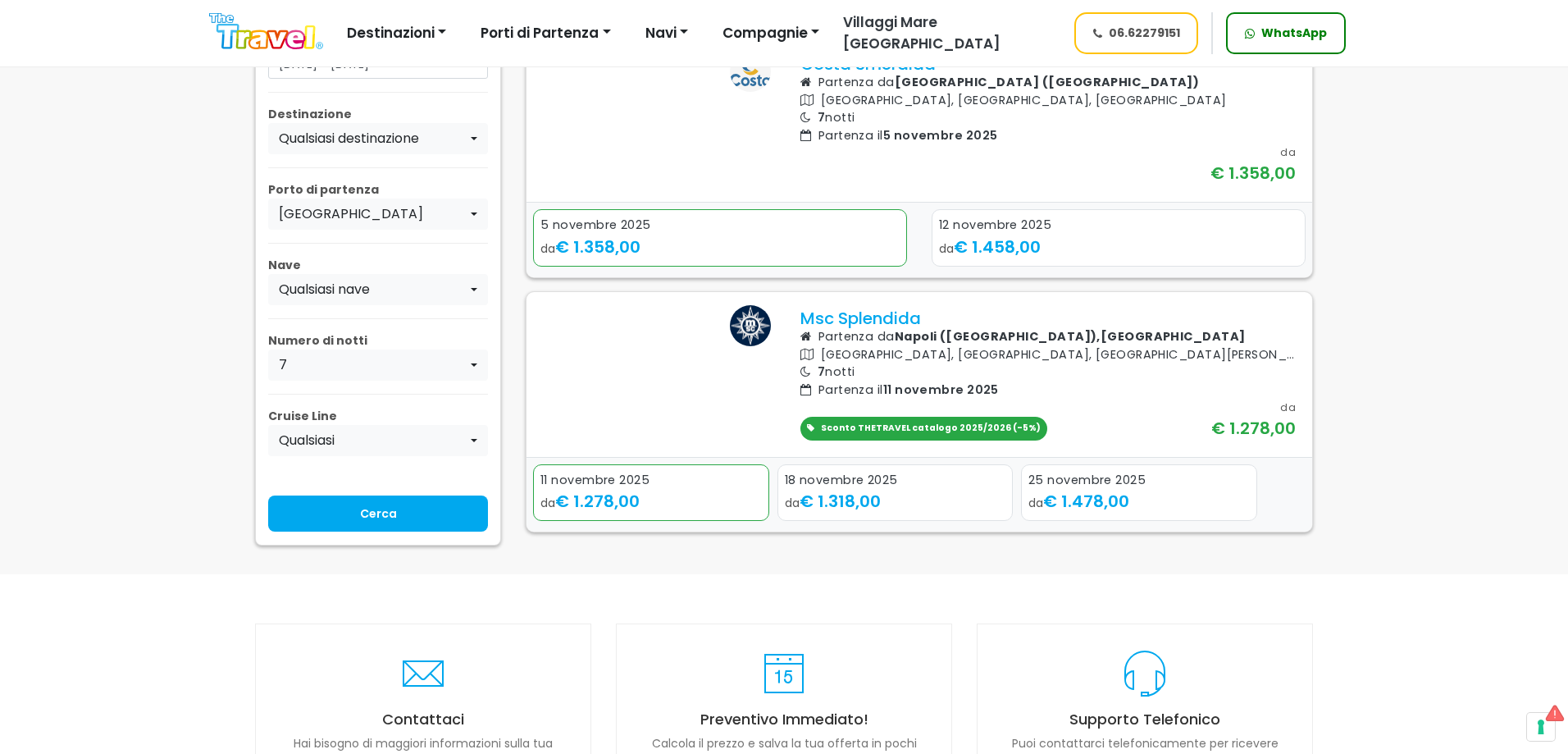
click at [286, 20] on img at bounding box center [266, 31] width 114 height 37
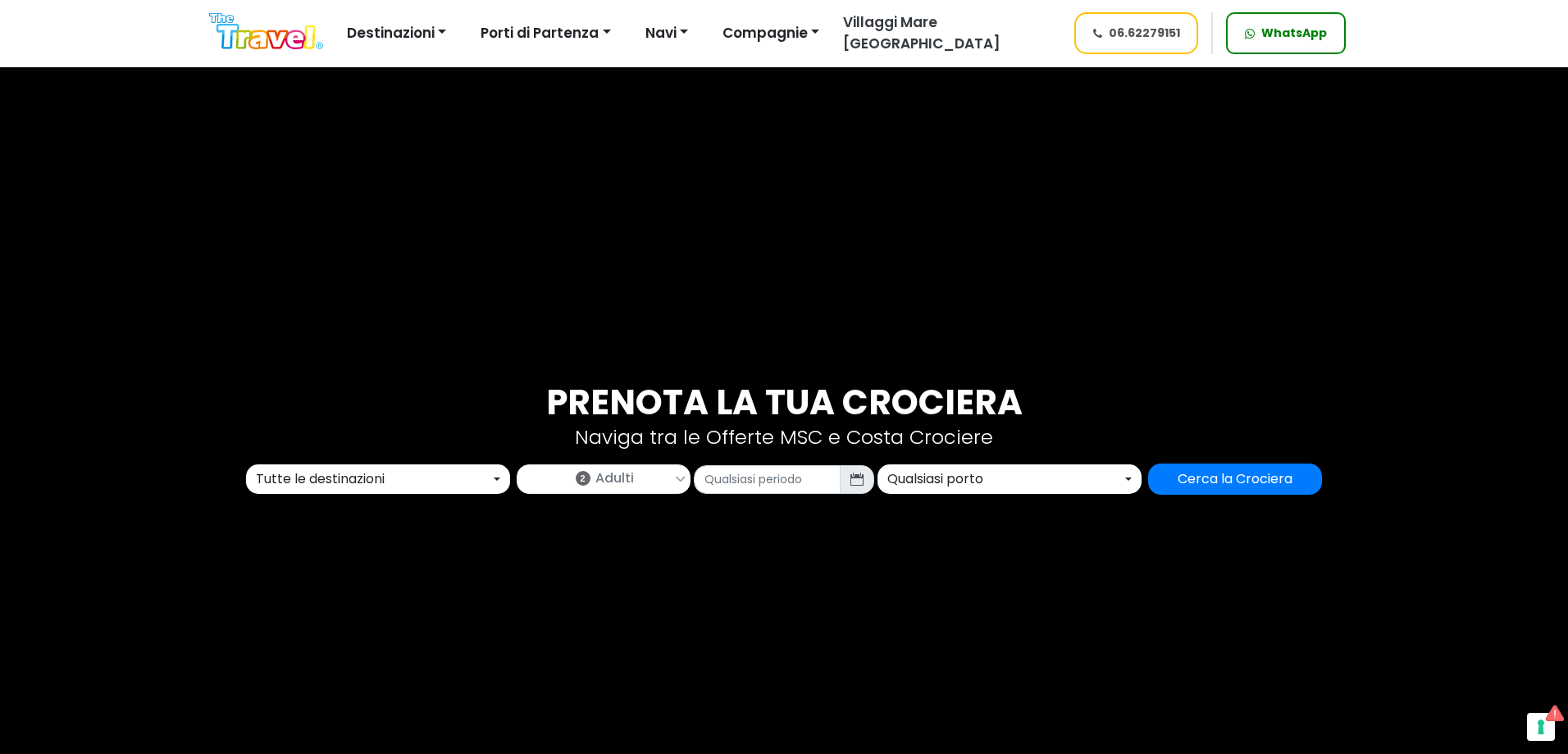
click at [322, 478] on div "Tutte le destinazioni" at bounding box center [373, 479] width 235 height 20
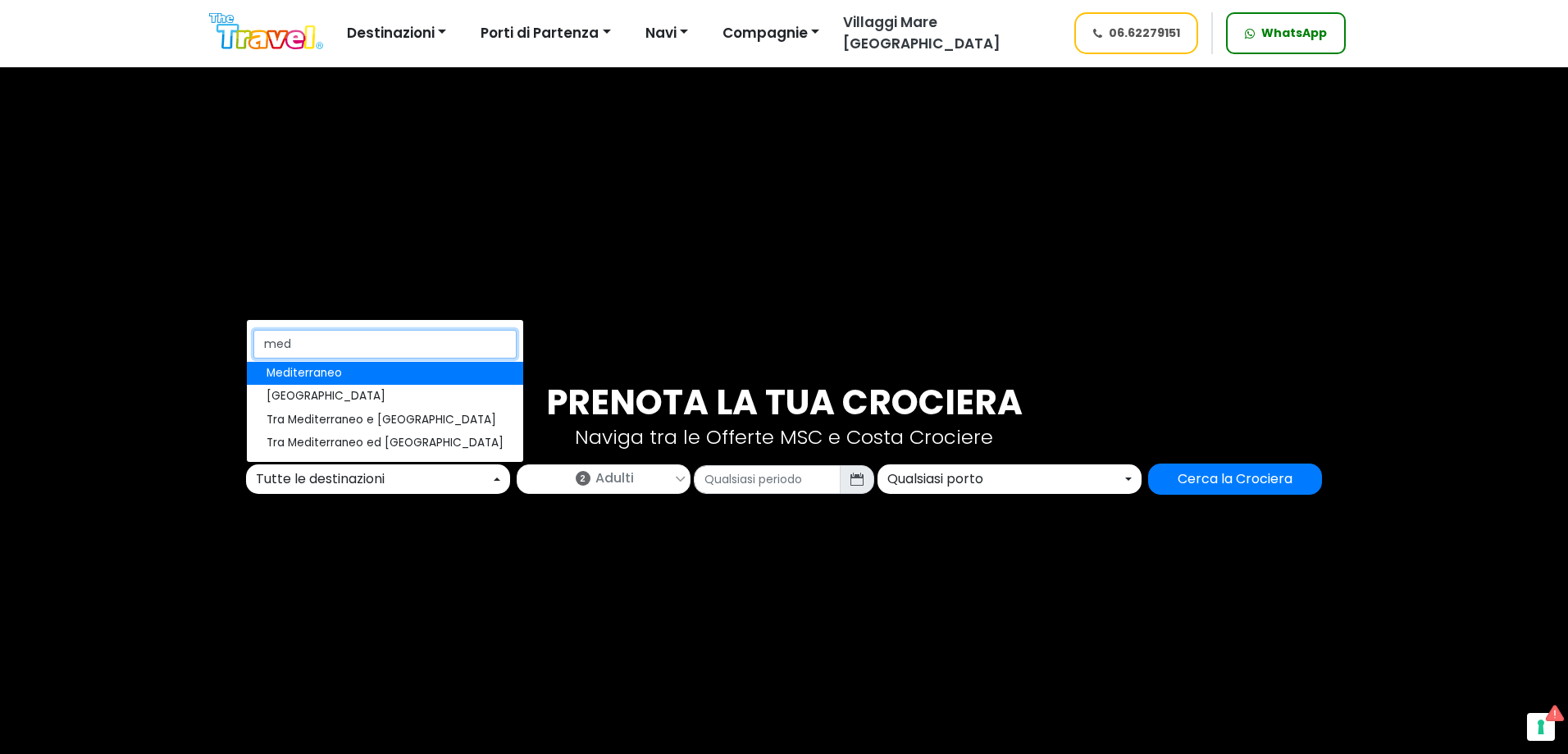
type input "medi"
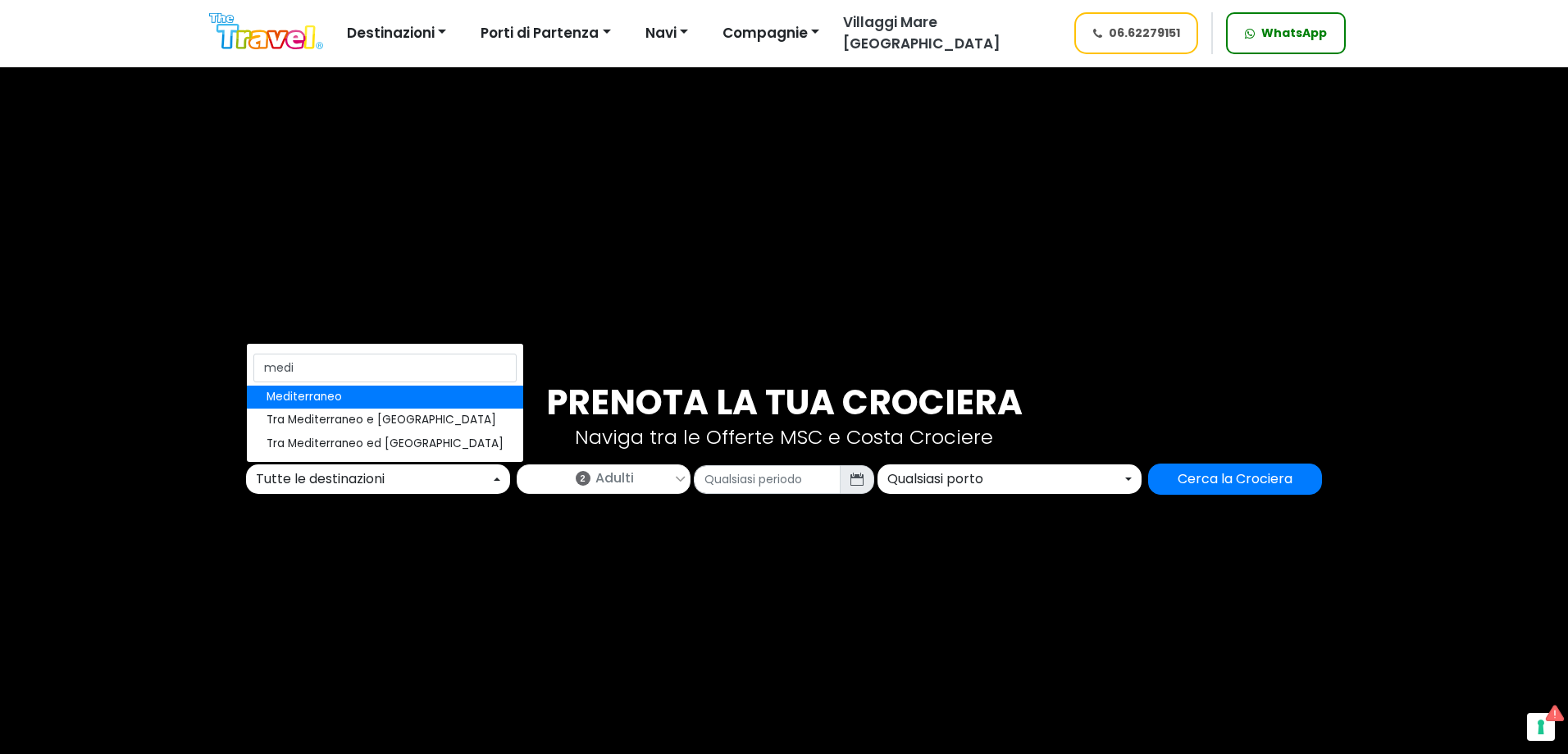
select select "MED"
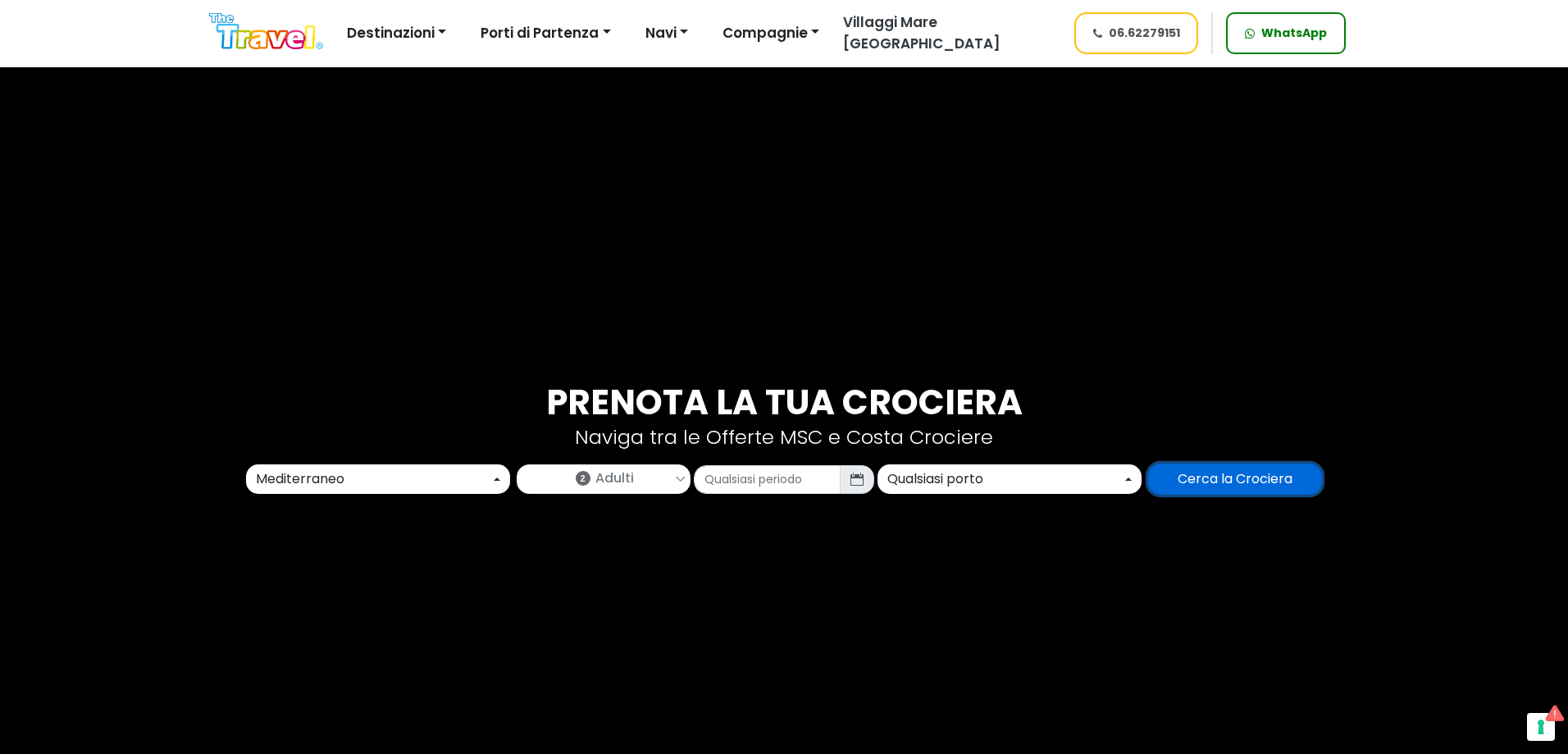
click at [1284, 487] on input "Cerca la Crociera" at bounding box center [1234, 479] width 174 height 31
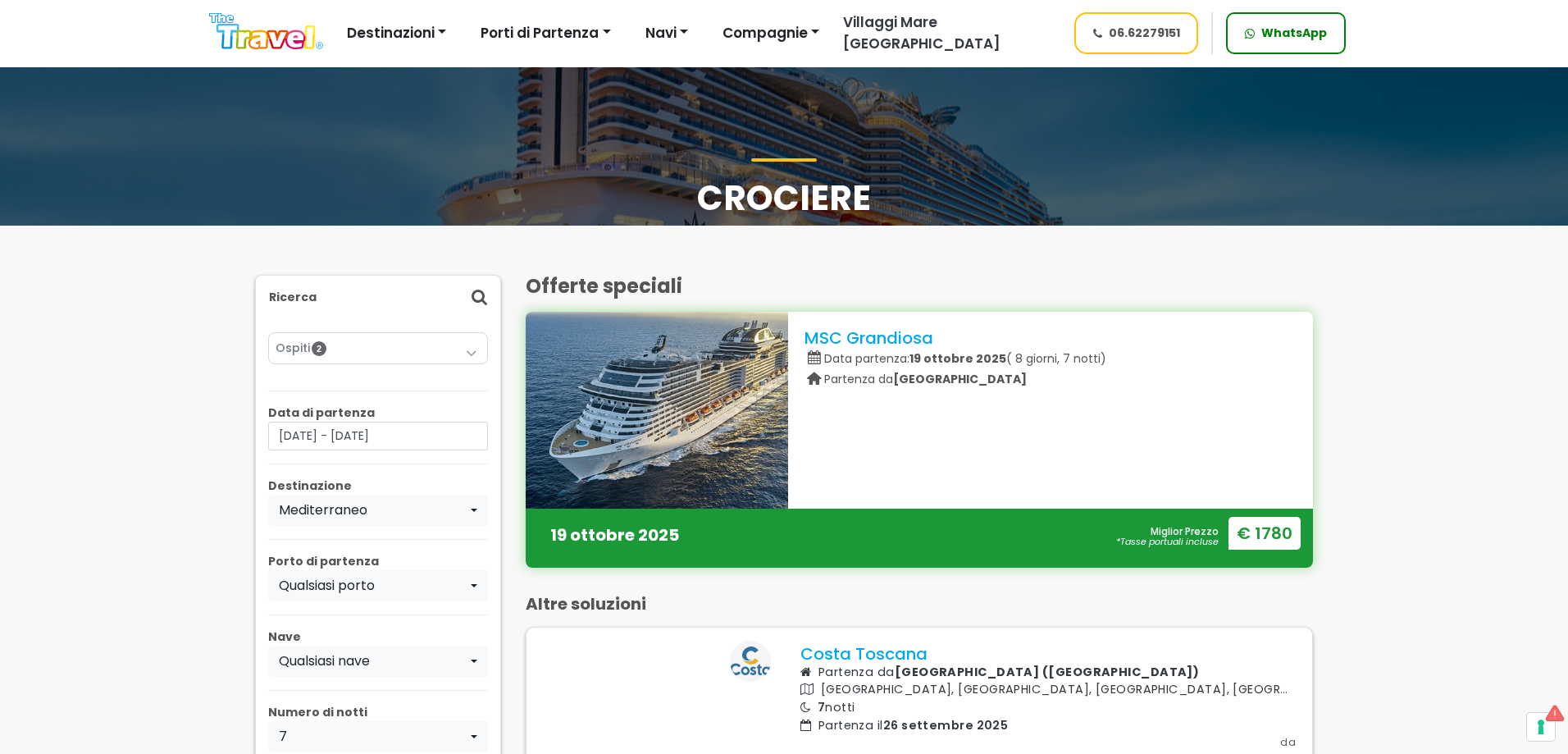
click at [237, 26] on img at bounding box center [266, 31] width 114 height 37
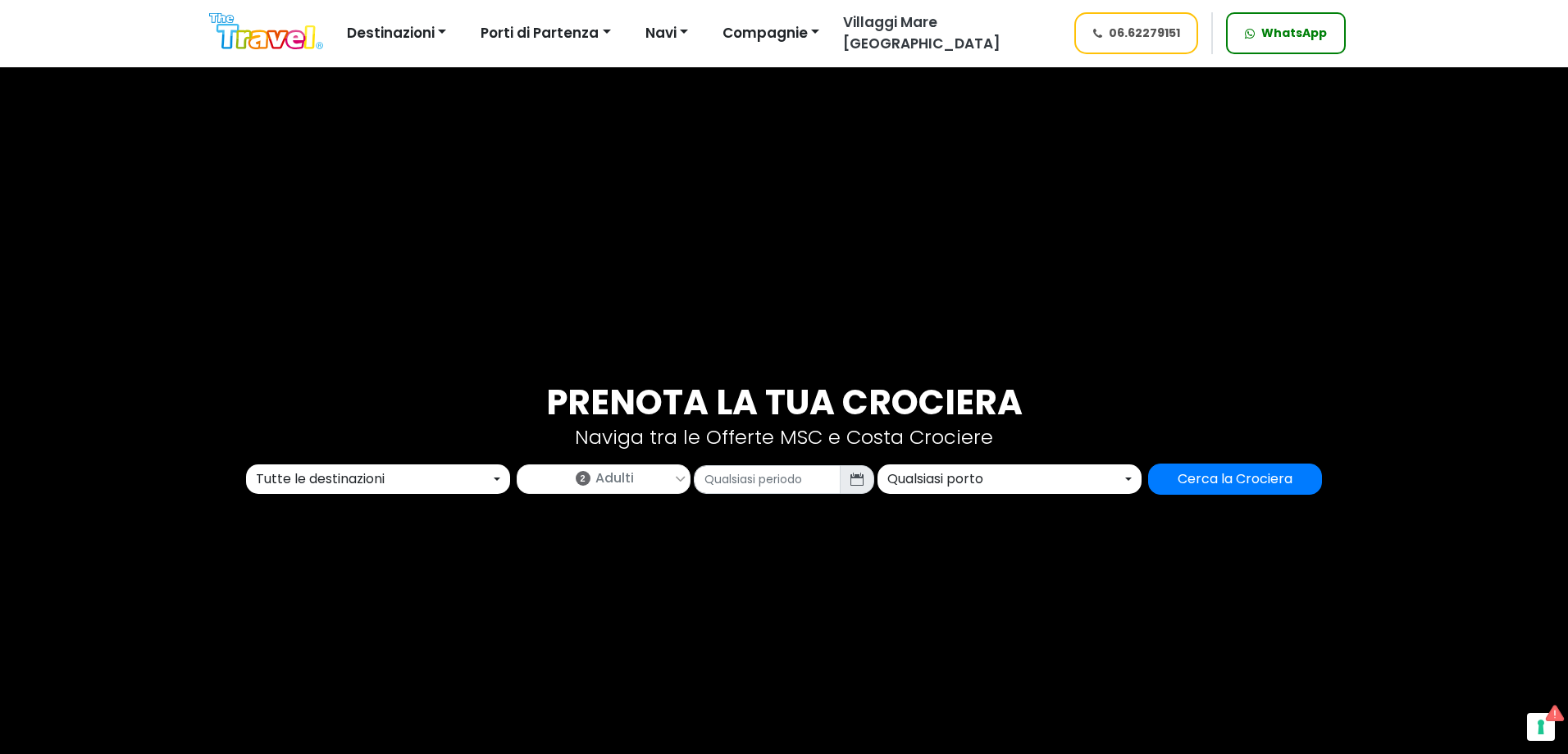
click at [373, 473] on div "Tutte le destinazioni" at bounding box center [373, 479] width 235 height 20
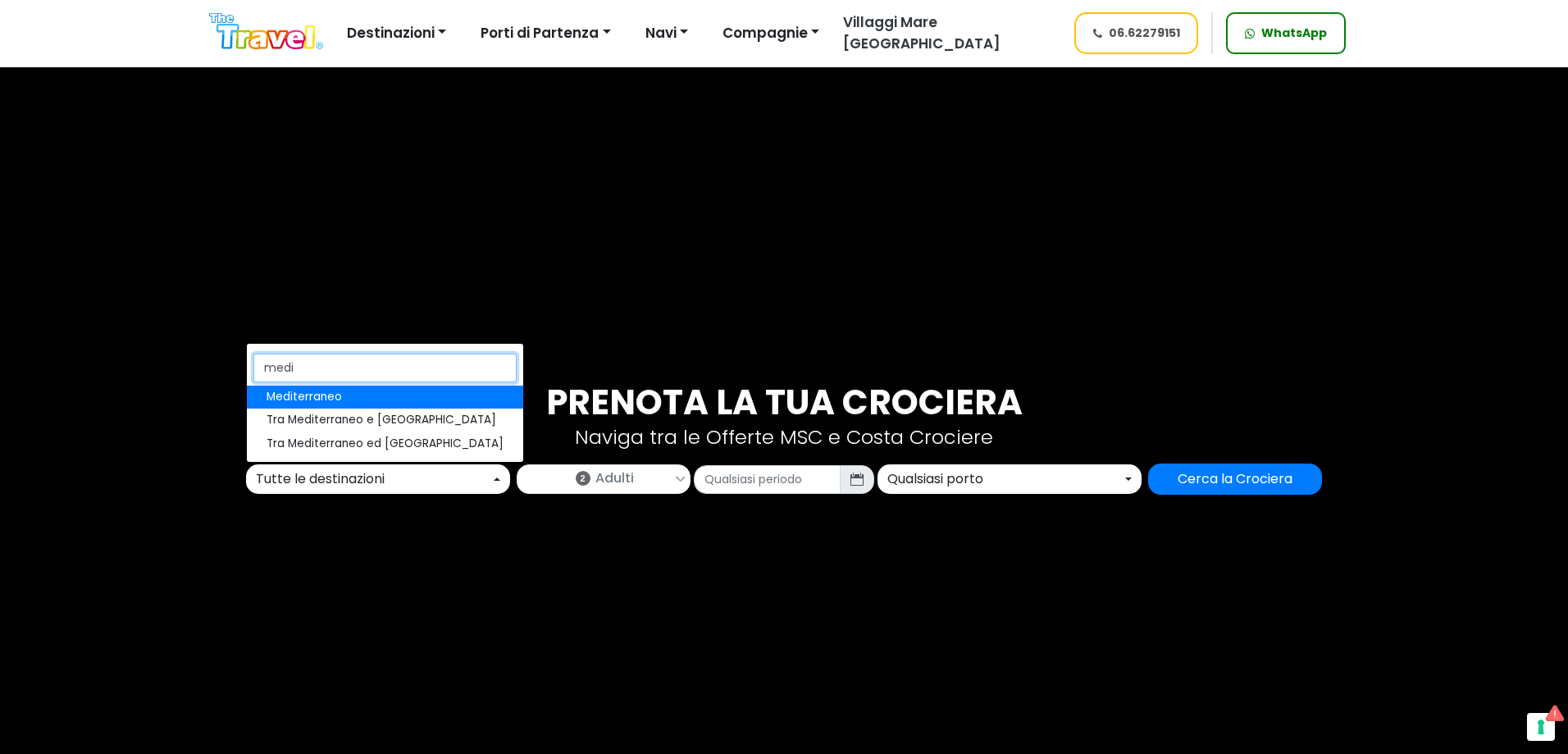
type input "medi"
click at [379, 397] on link "Mediterraneo" at bounding box center [385, 397] width 276 height 23
select select "MED"
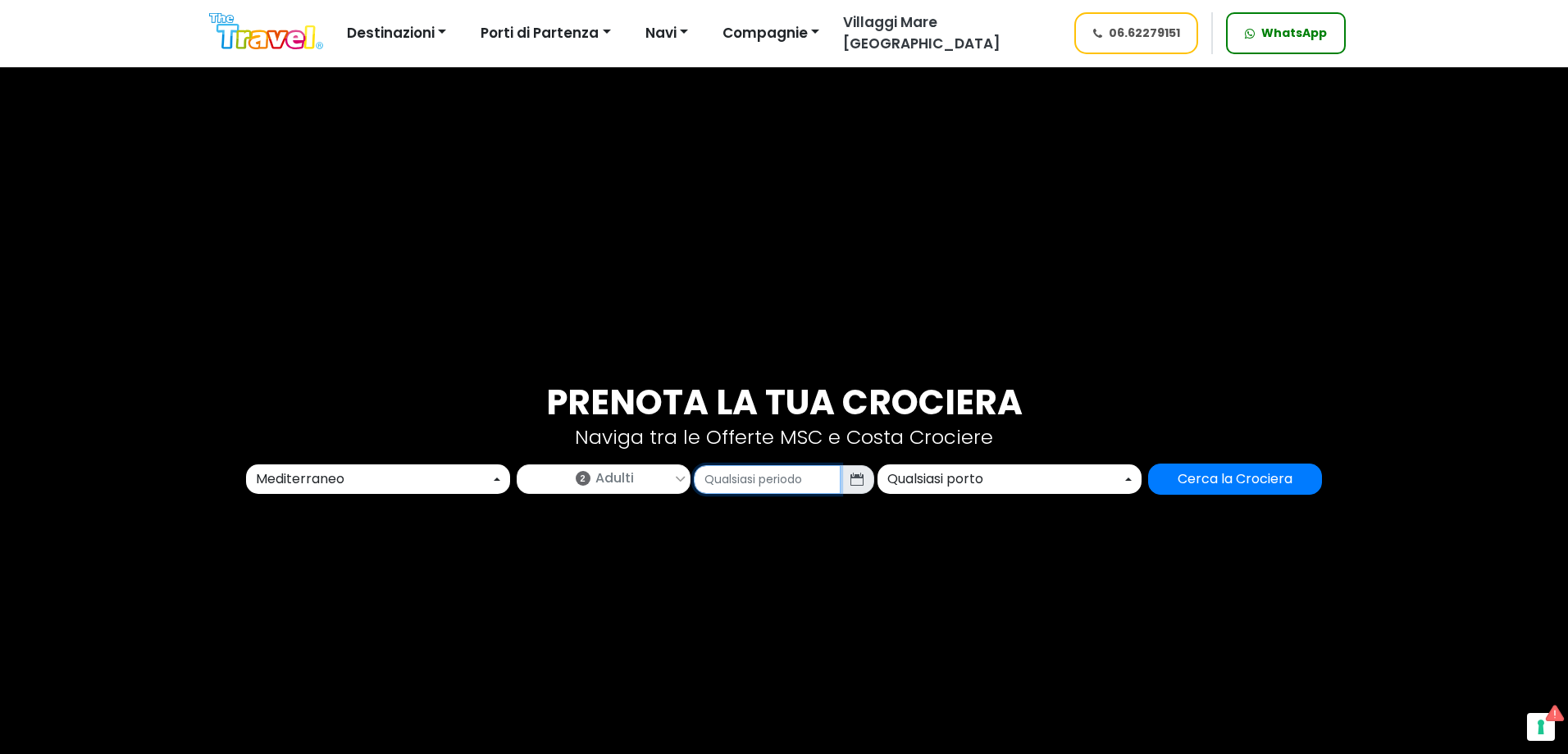
click at [802, 486] on input "text" at bounding box center [767, 479] width 147 height 29
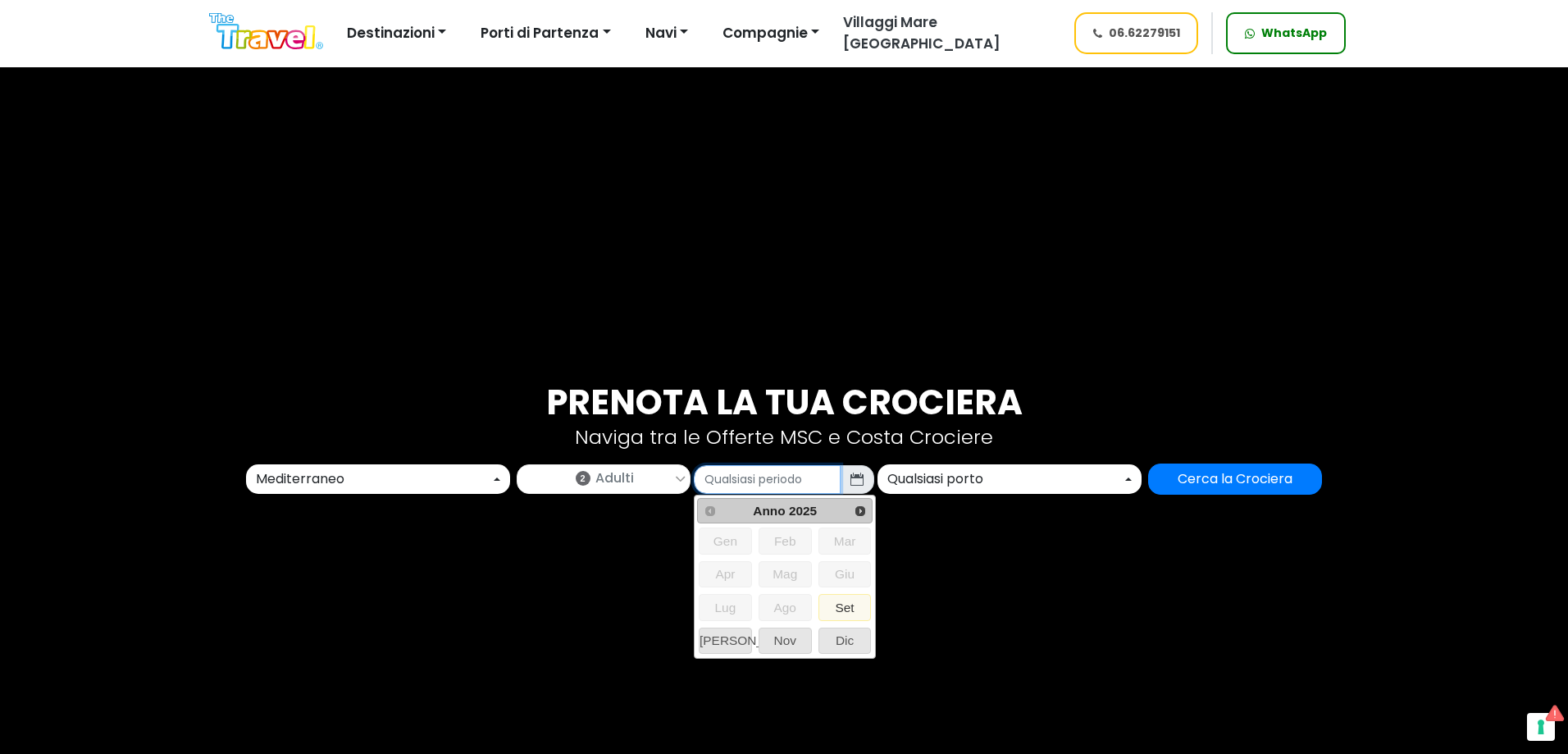
drag, startPoint x: 778, startPoint y: 655, endPoint x: 817, endPoint y: 631, distance: 45.8
click at [779, 655] on td "Nov" at bounding box center [785, 640] width 59 height 31
click at [784, 642] on span "Nov" at bounding box center [785, 640] width 52 height 25
type input "11/2025"
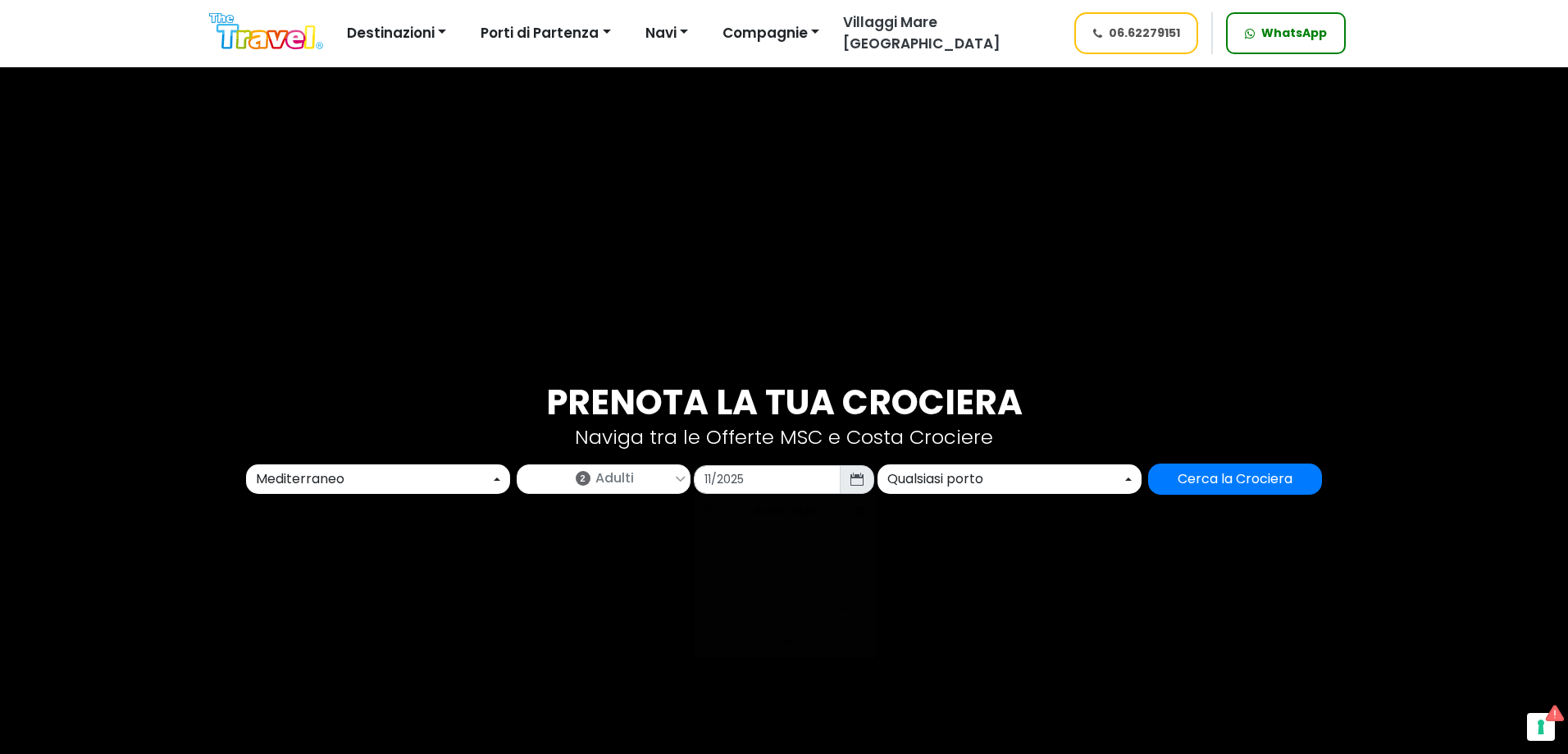
click at [934, 483] on div "Qualsiasi porto" at bounding box center [1004, 479] width 235 height 20
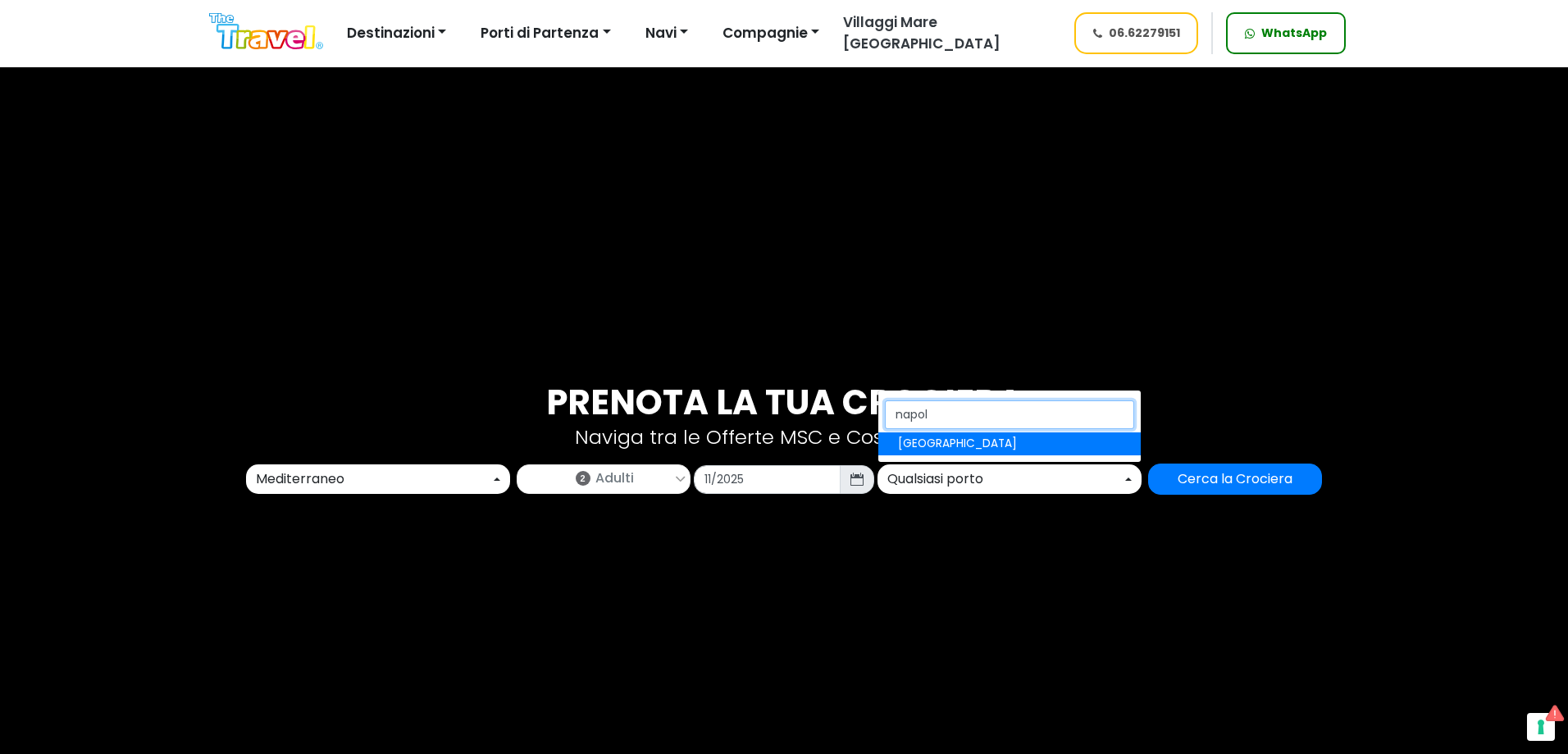
type input "napoli"
select select "NAP"
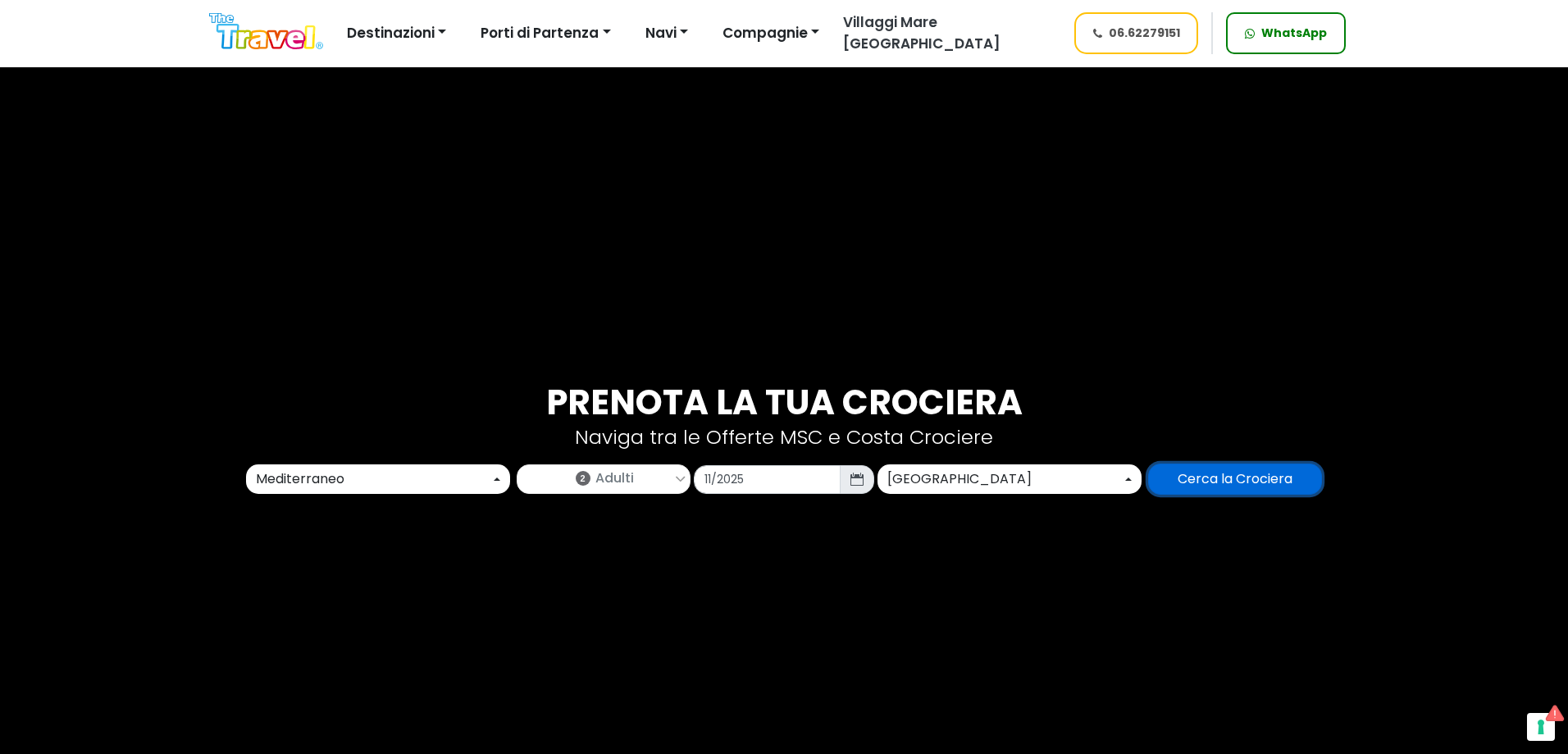
click at [1241, 465] on input "Cerca la Crociera" at bounding box center [1234, 479] width 174 height 31
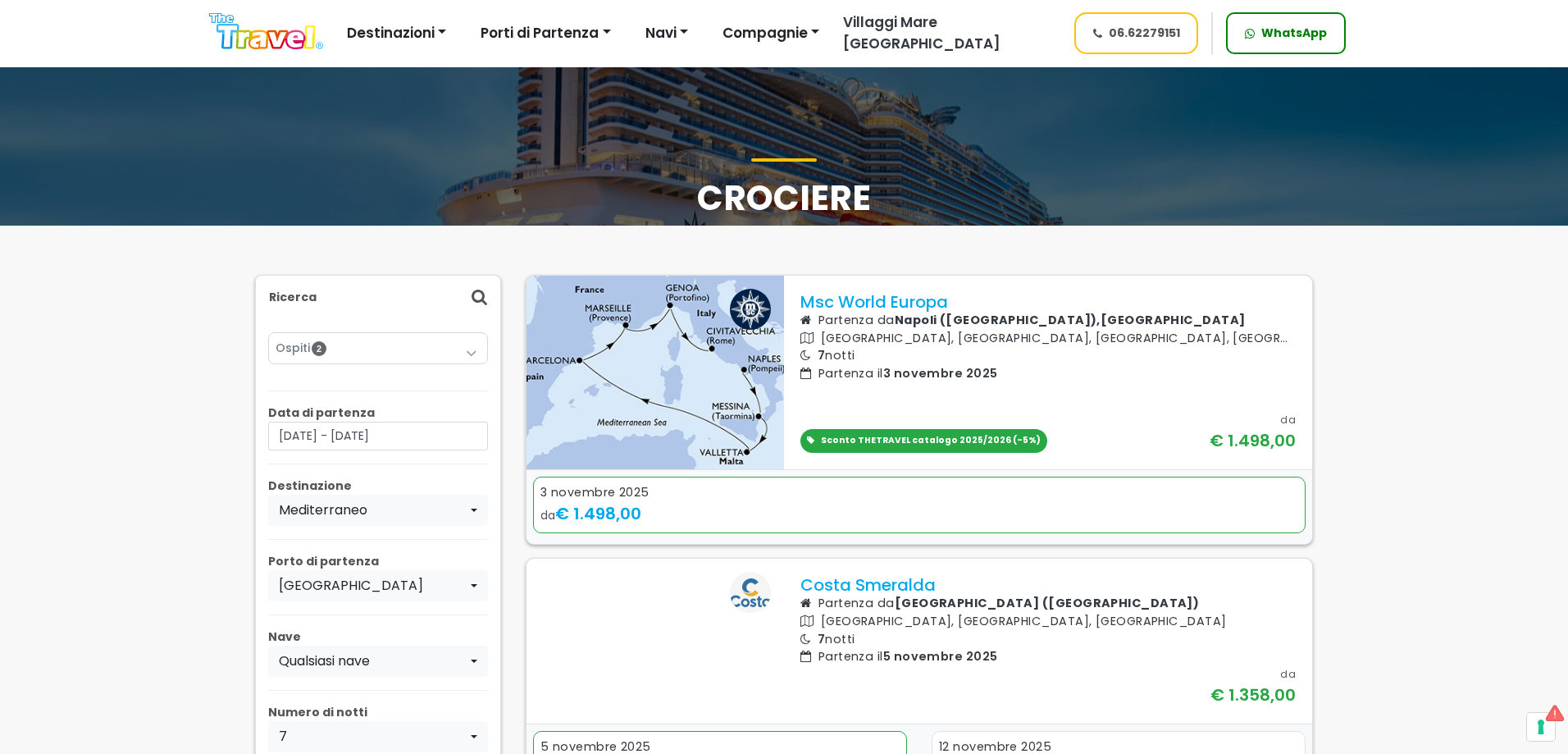
click at [258, 59] on header "Offerte Crociere Destinazioni [US_STATE] [GEOGRAPHIC_DATA] [GEOGRAPHIC_DATA] Ca…" at bounding box center [784, 34] width 1568 height 68
click at [264, 38] on img at bounding box center [266, 31] width 114 height 37
